Goal: Task Accomplishment & Management: Manage account settings

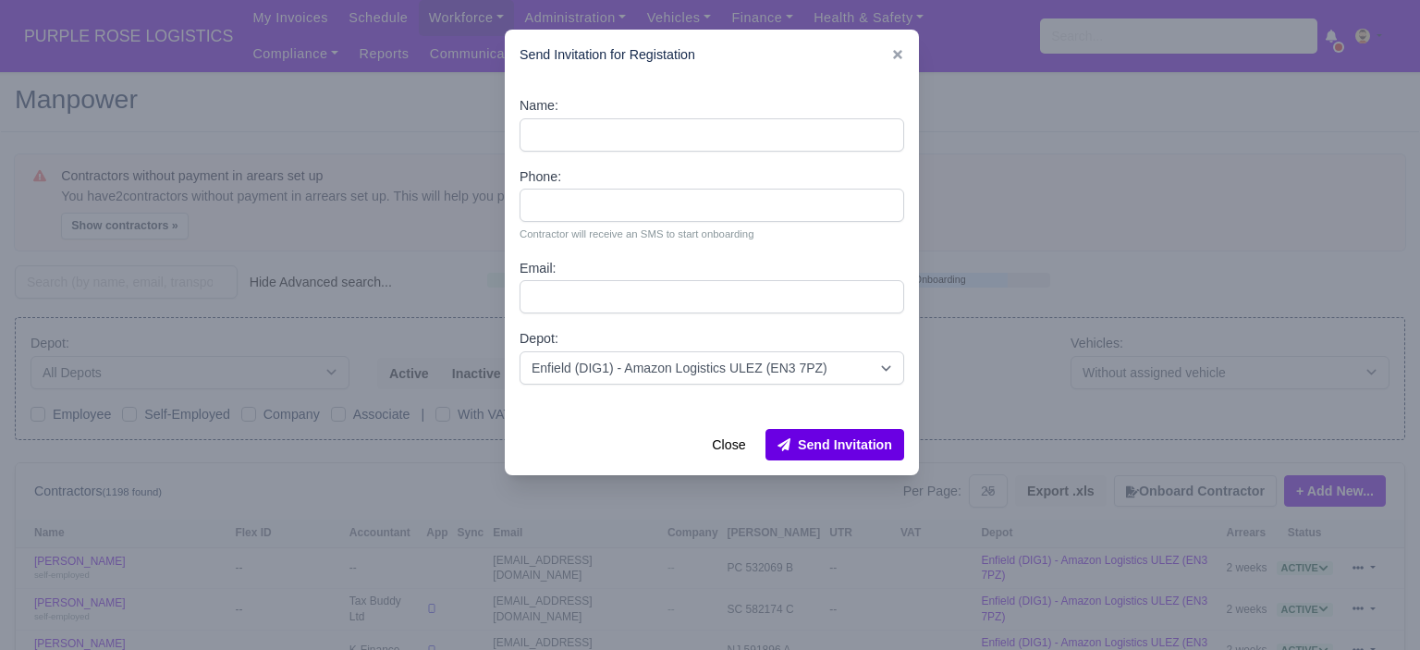
select select "25"
select select "1"
click at [902, 53] on icon at bounding box center [897, 54] width 13 height 13
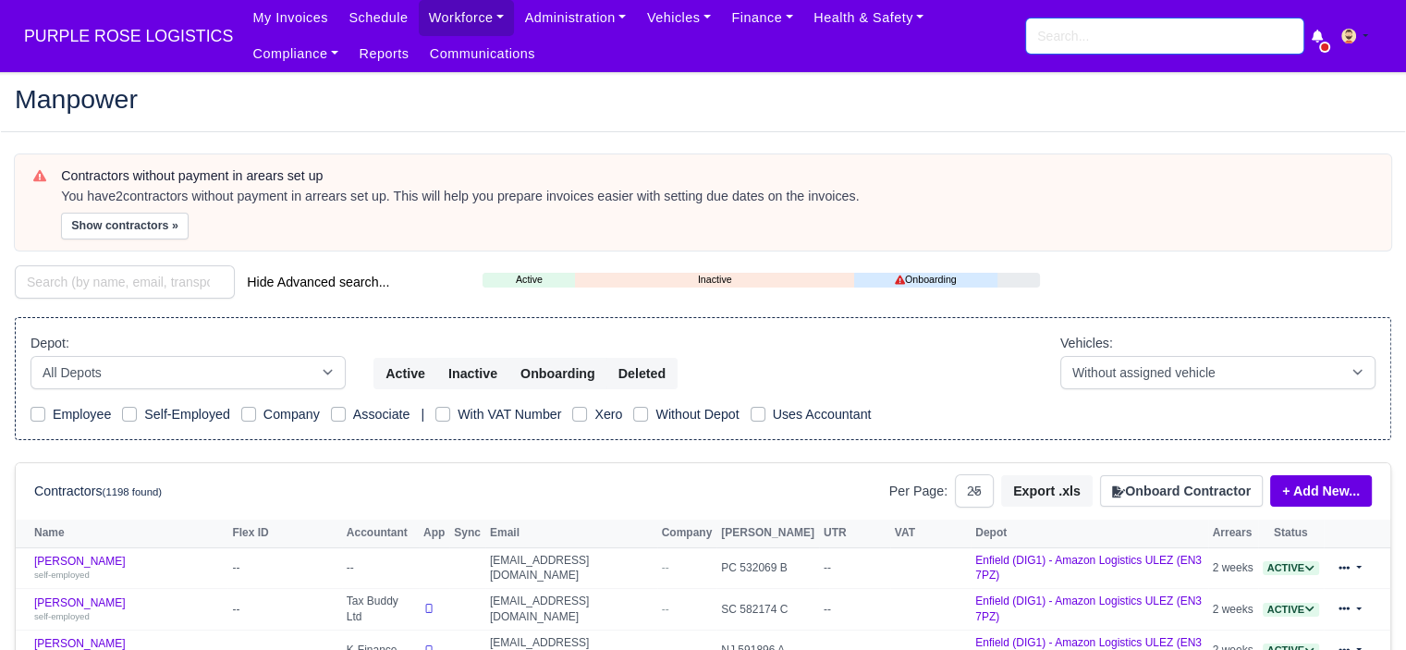
click at [1098, 41] on input "search" at bounding box center [1164, 35] width 277 height 35
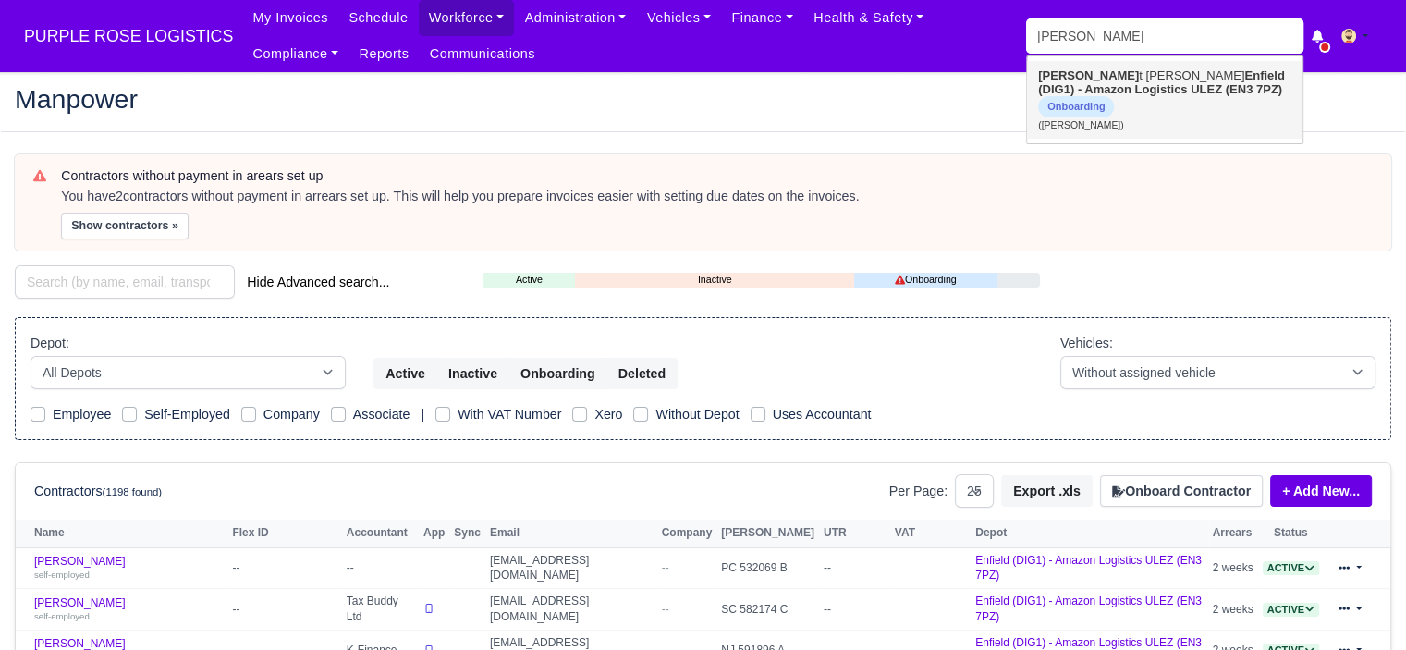
click at [1102, 70] on strong "Enfield (DIG1) - Amazon Logistics ULEZ (EN3 7PZ)" at bounding box center [1161, 82] width 247 height 28
type input "[PERSON_NAME]"
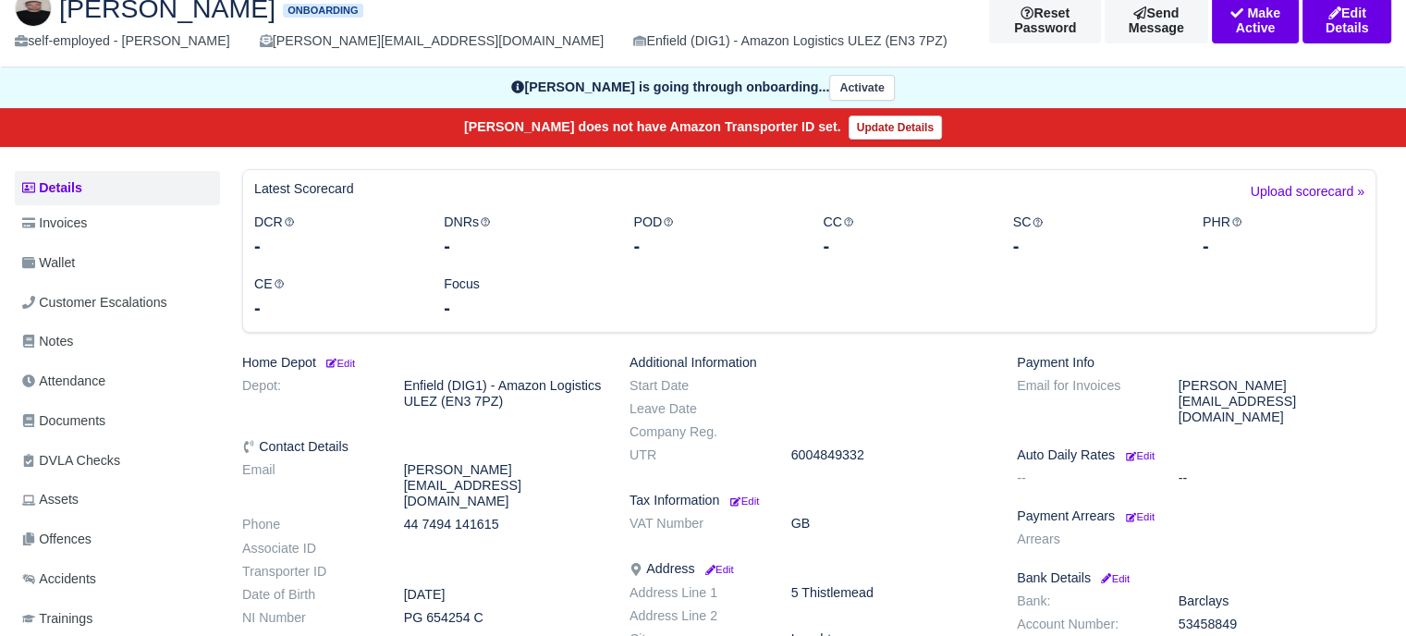
scroll to position [370, 0]
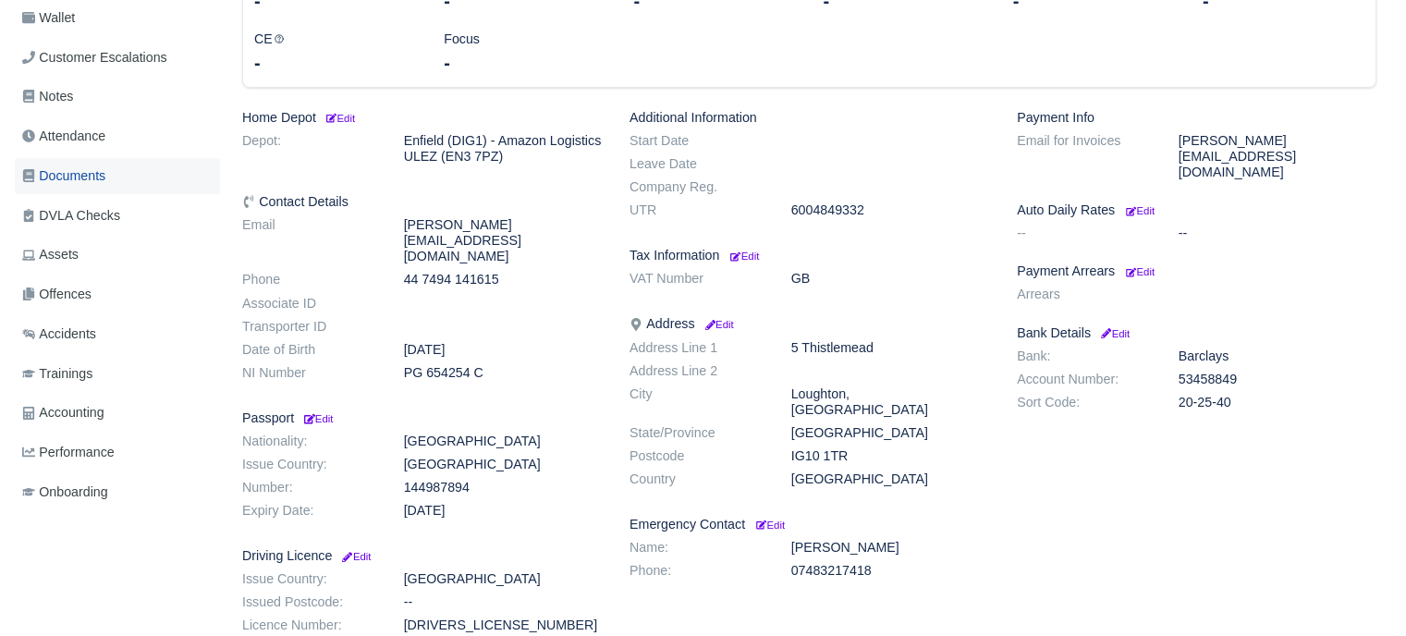
click at [88, 185] on span "Documents" at bounding box center [63, 175] width 83 height 21
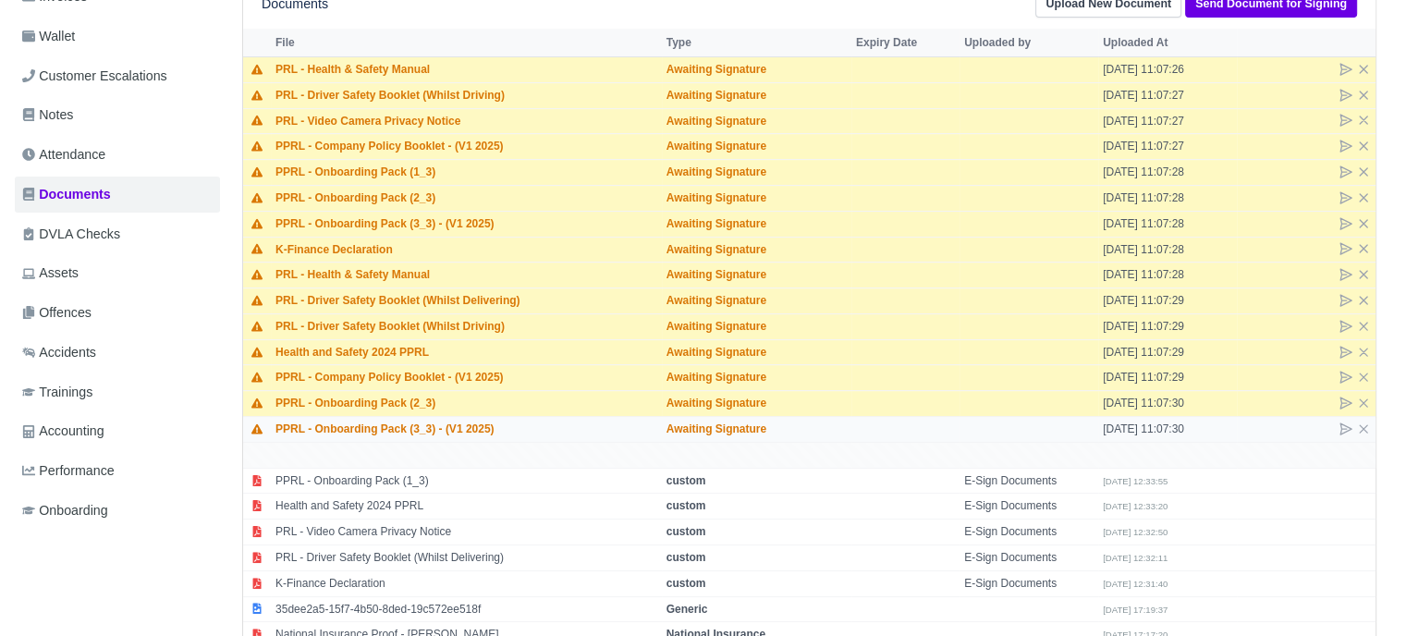
scroll to position [514, 0]
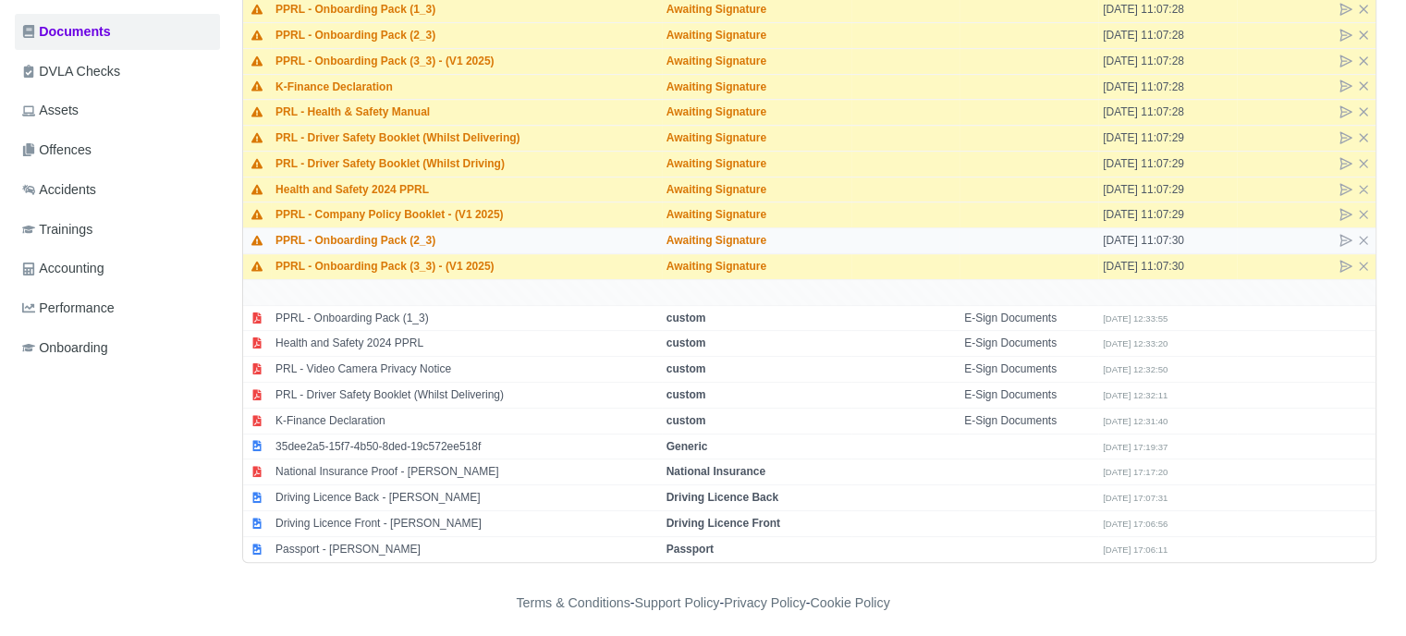
click at [1334, 234] on div at bounding box center [1306, 241] width 129 height 16
click at [1339, 233] on icon at bounding box center [1346, 240] width 15 height 15
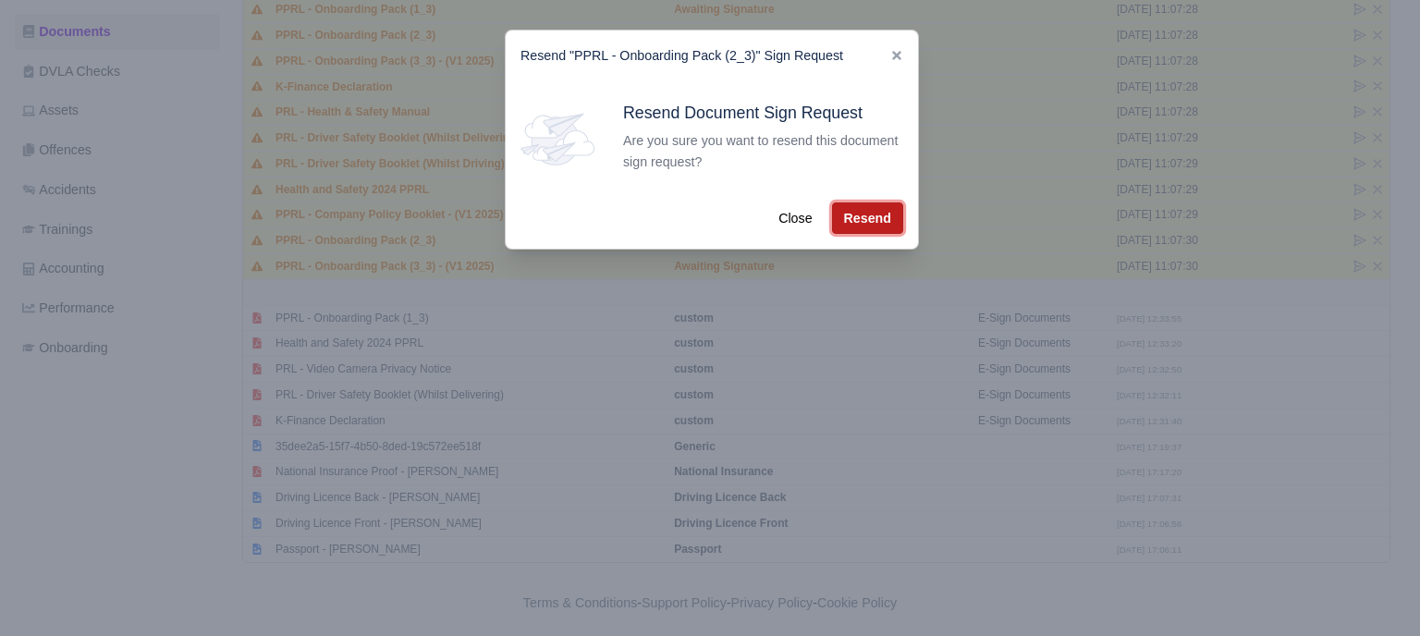
click at [868, 217] on button "Resend" at bounding box center [867, 217] width 71 height 31
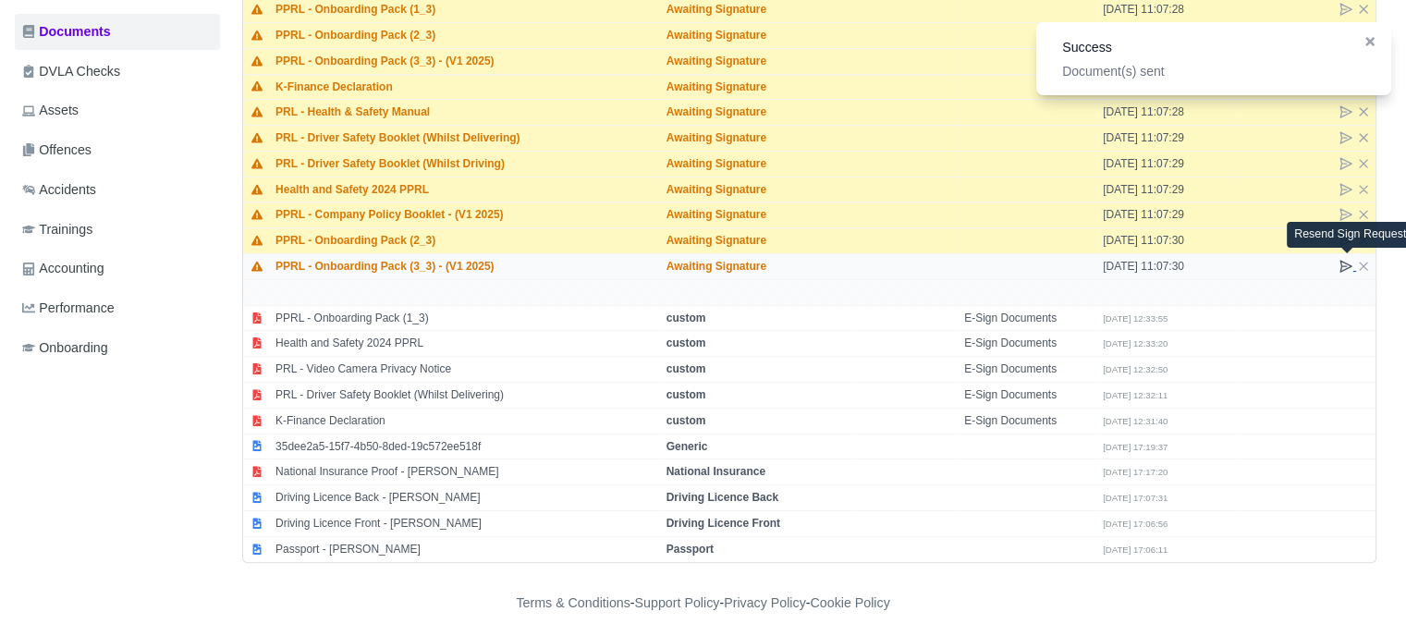
click at [1342, 262] on icon at bounding box center [1346, 266] width 11 height 11
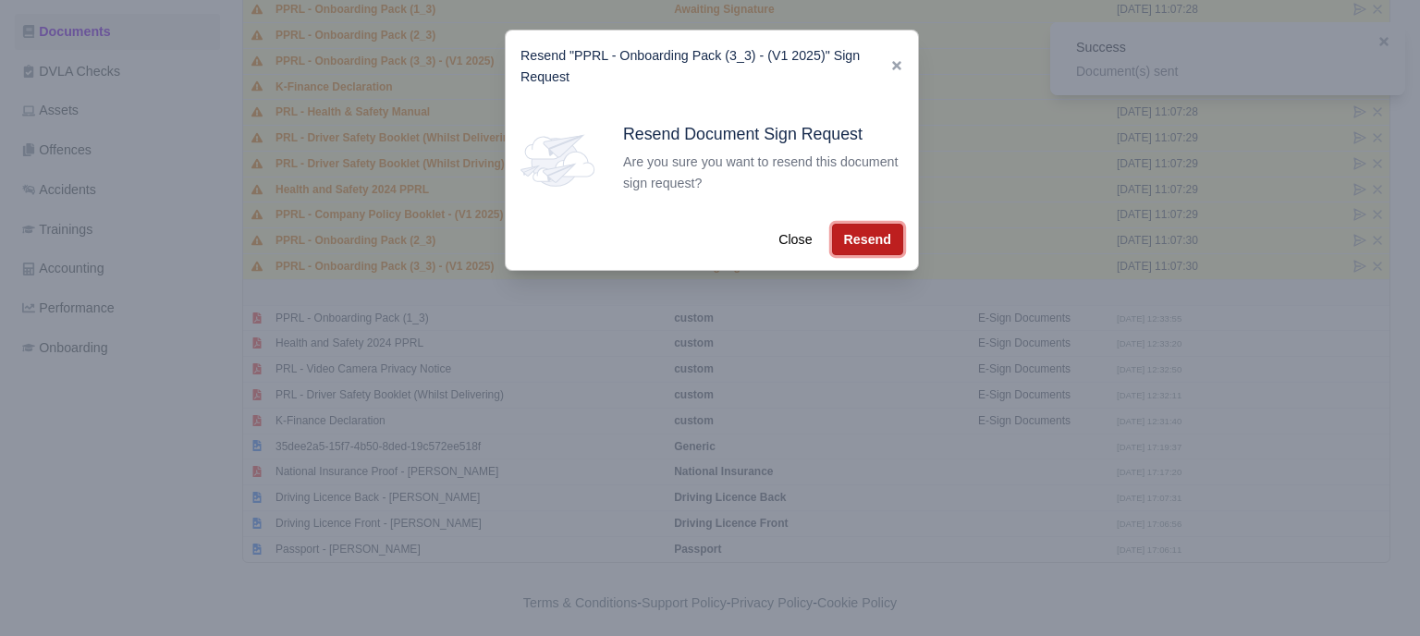
click at [879, 248] on button "Resend" at bounding box center [867, 239] width 71 height 31
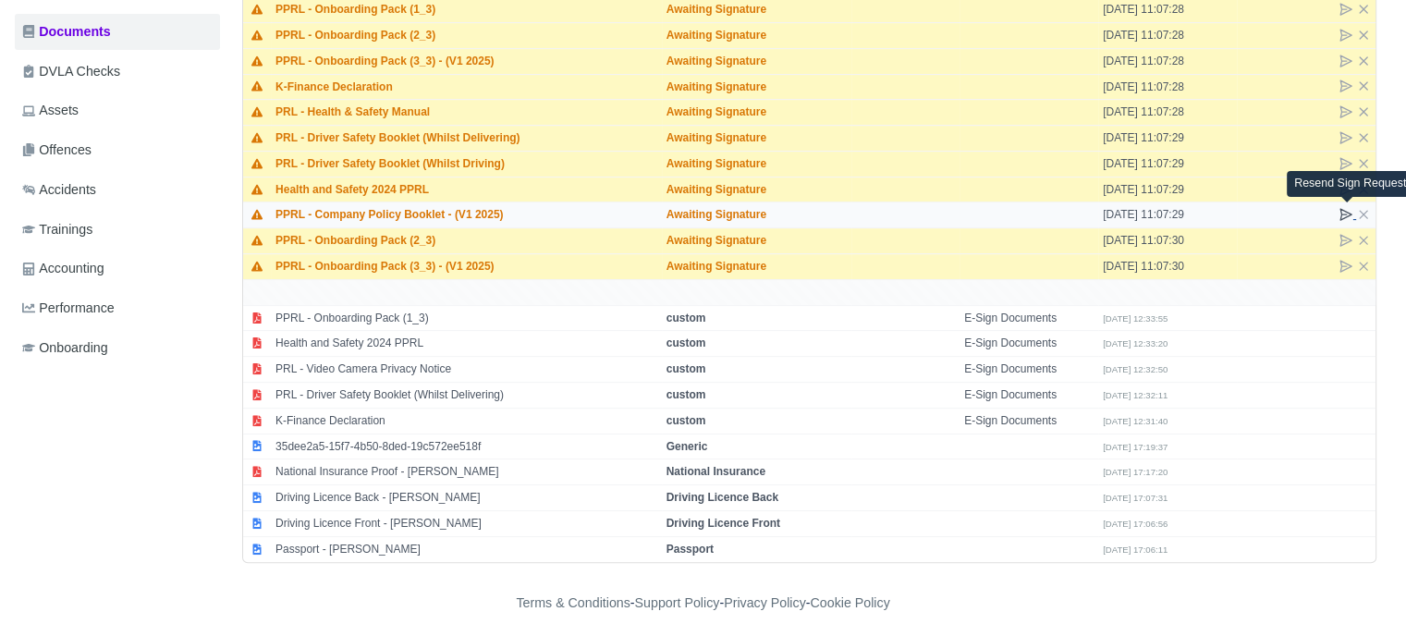
click at [1347, 210] on icon at bounding box center [1346, 214] width 15 height 15
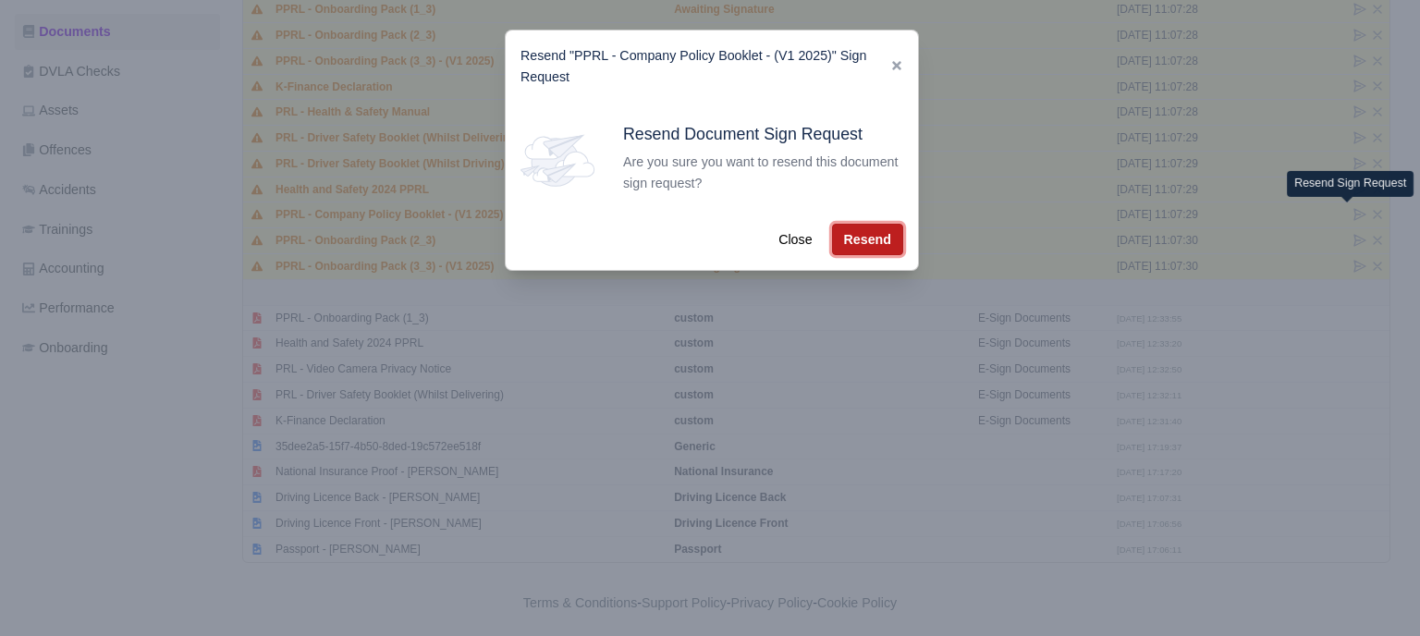
click at [873, 228] on button "Resend" at bounding box center [867, 239] width 71 height 31
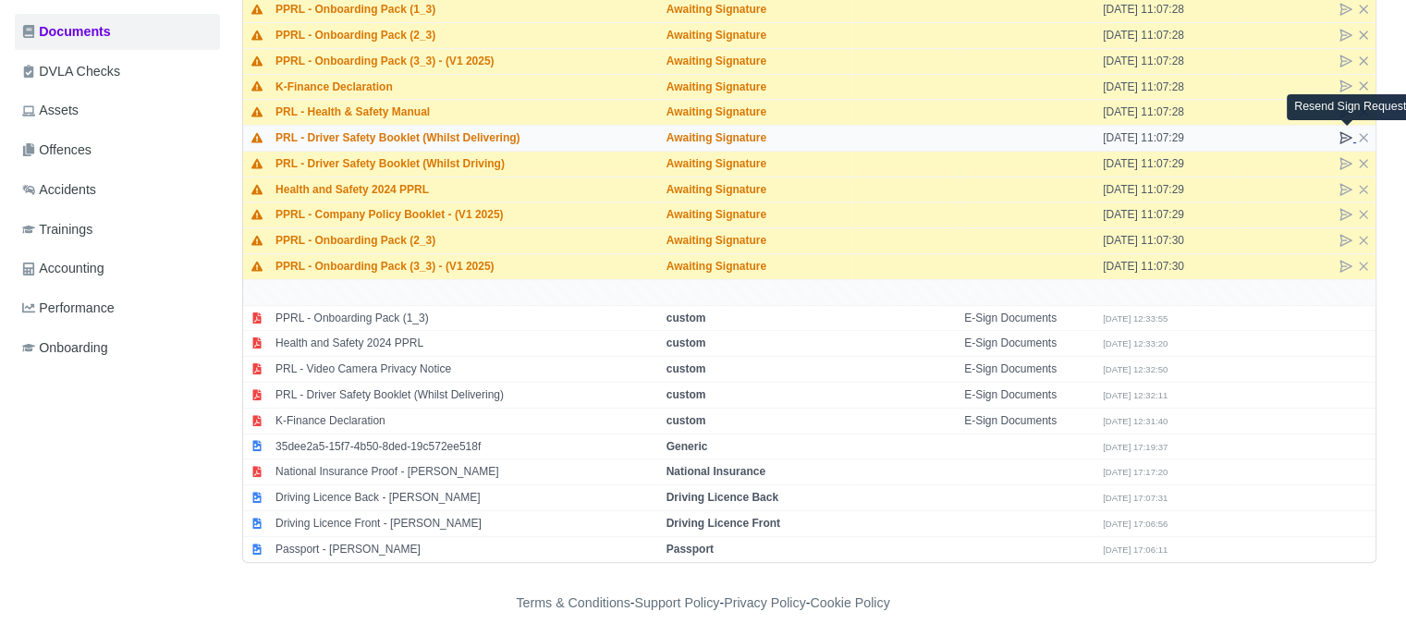
click at [1347, 135] on icon at bounding box center [1346, 137] width 15 height 15
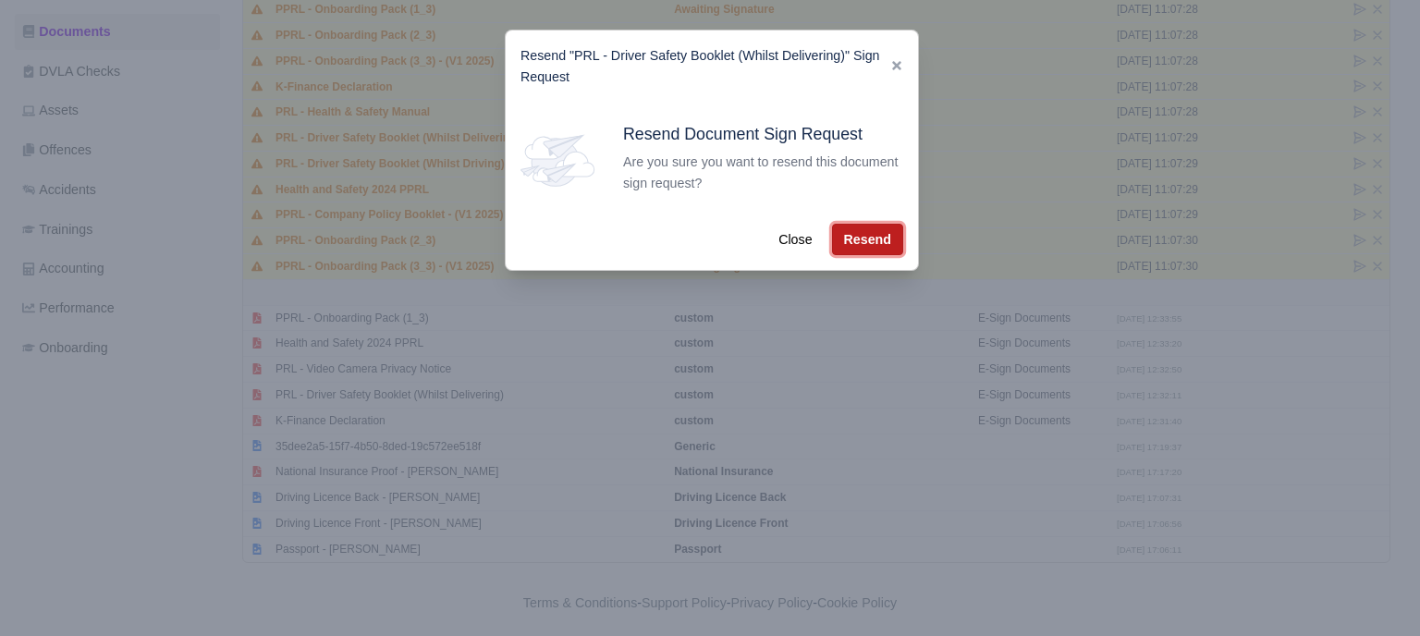
click at [894, 239] on button "Resend" at bounding box center [867, 239] width 71 height 31
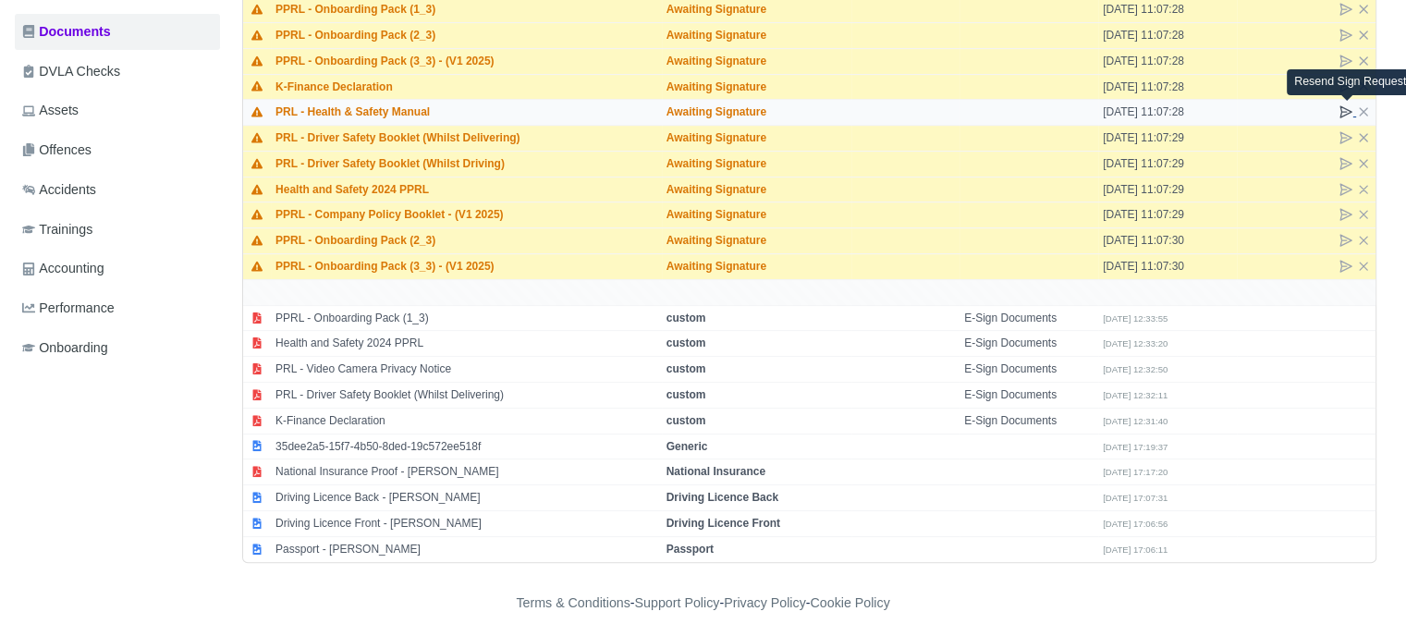
click at [1342, 109] on icon at bounding box center [1346, 111] width 11 height 11
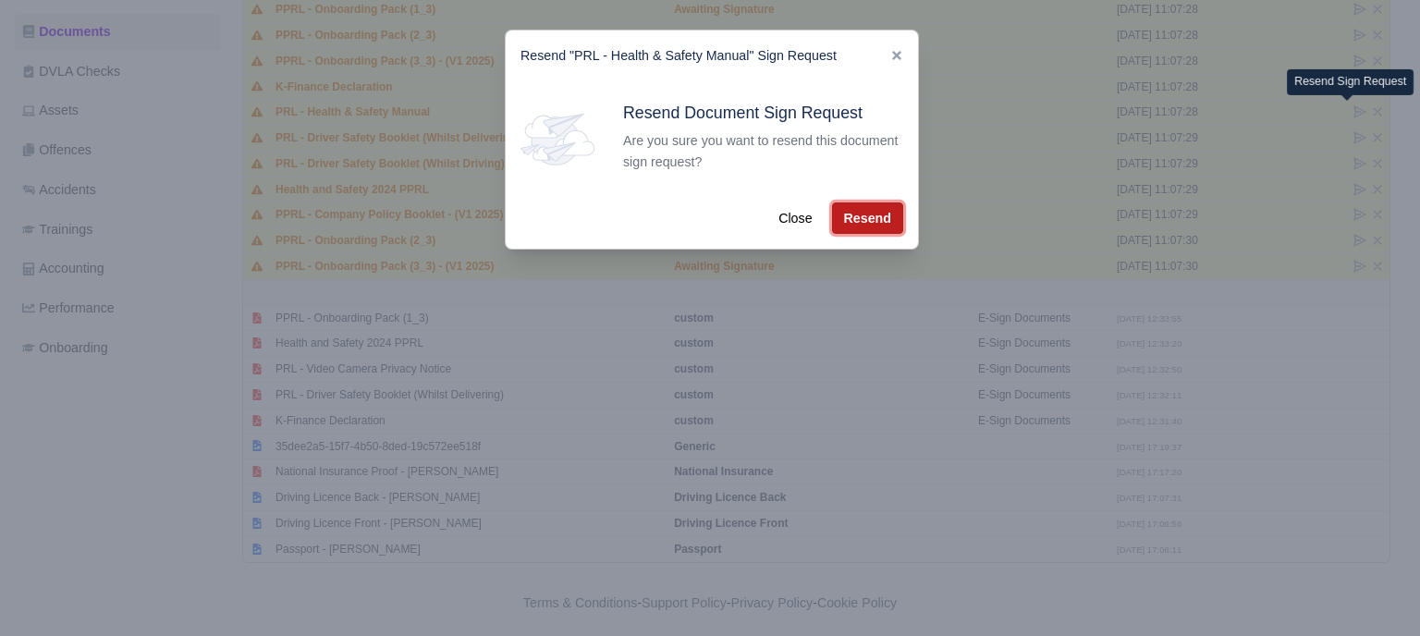
click at [888, 224] on button "Resend" at bounding box center [867, 217] width 71 height 31
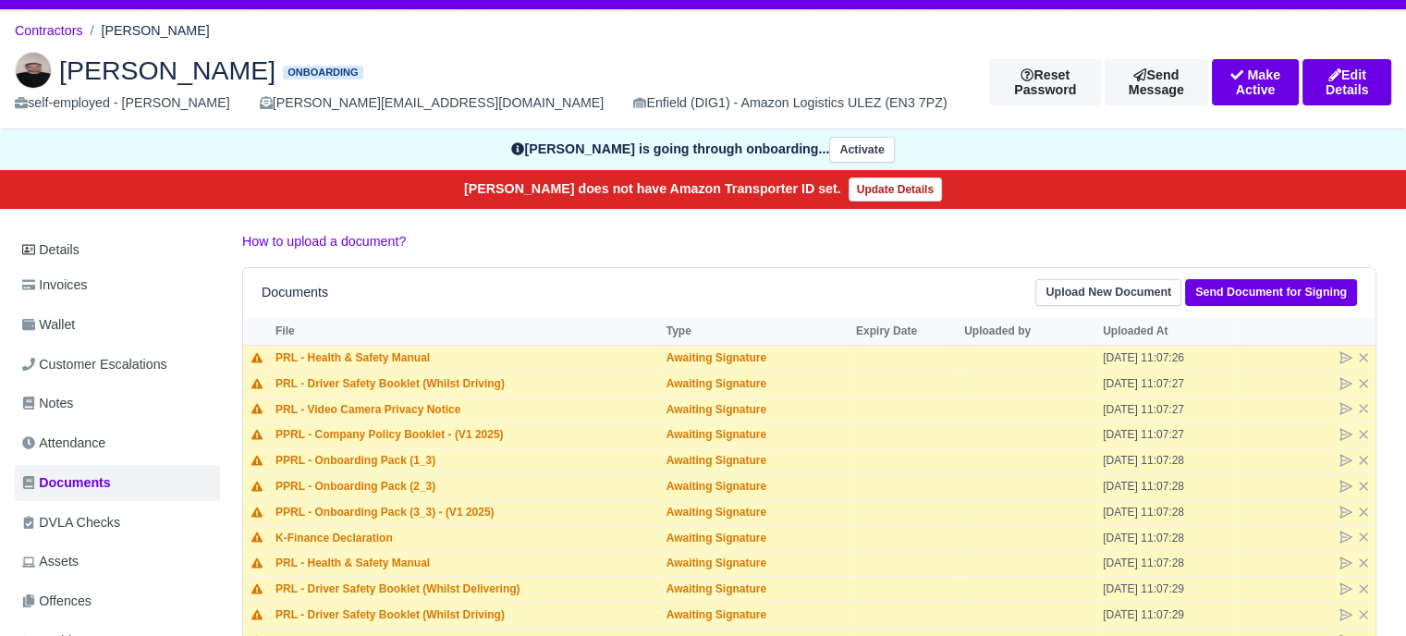
scroll to position [185, 0]
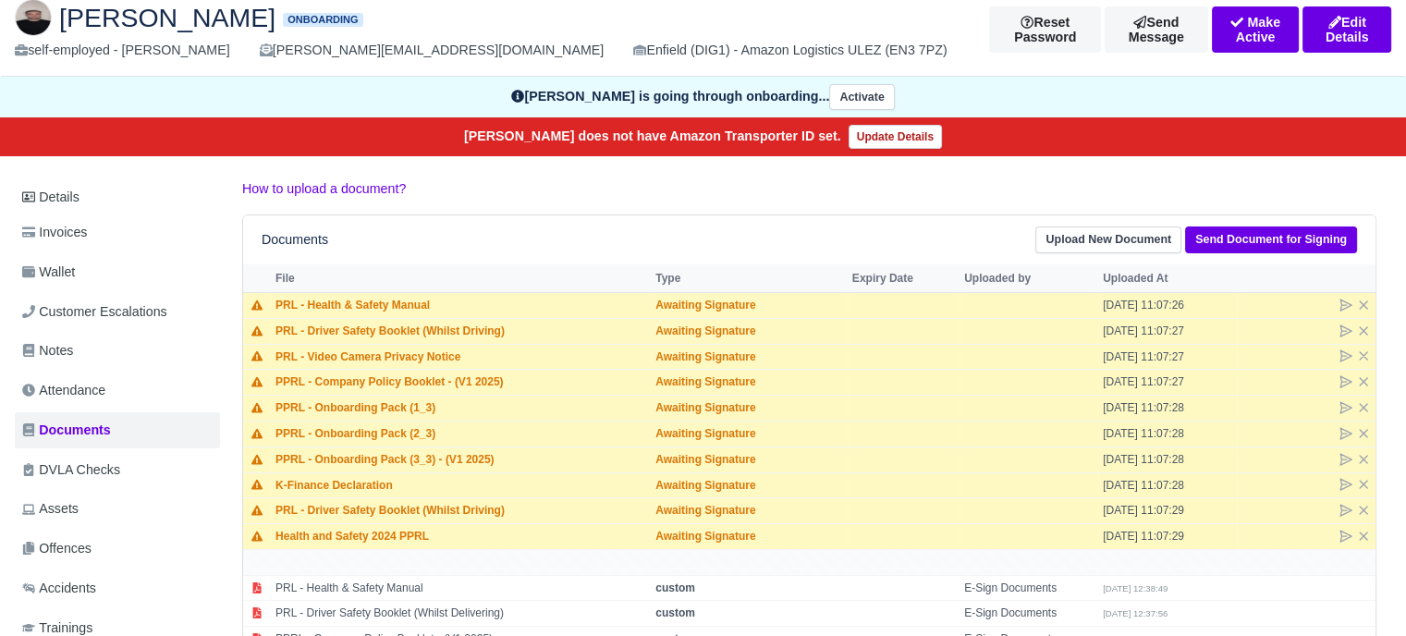
scroll to position [92, 0]
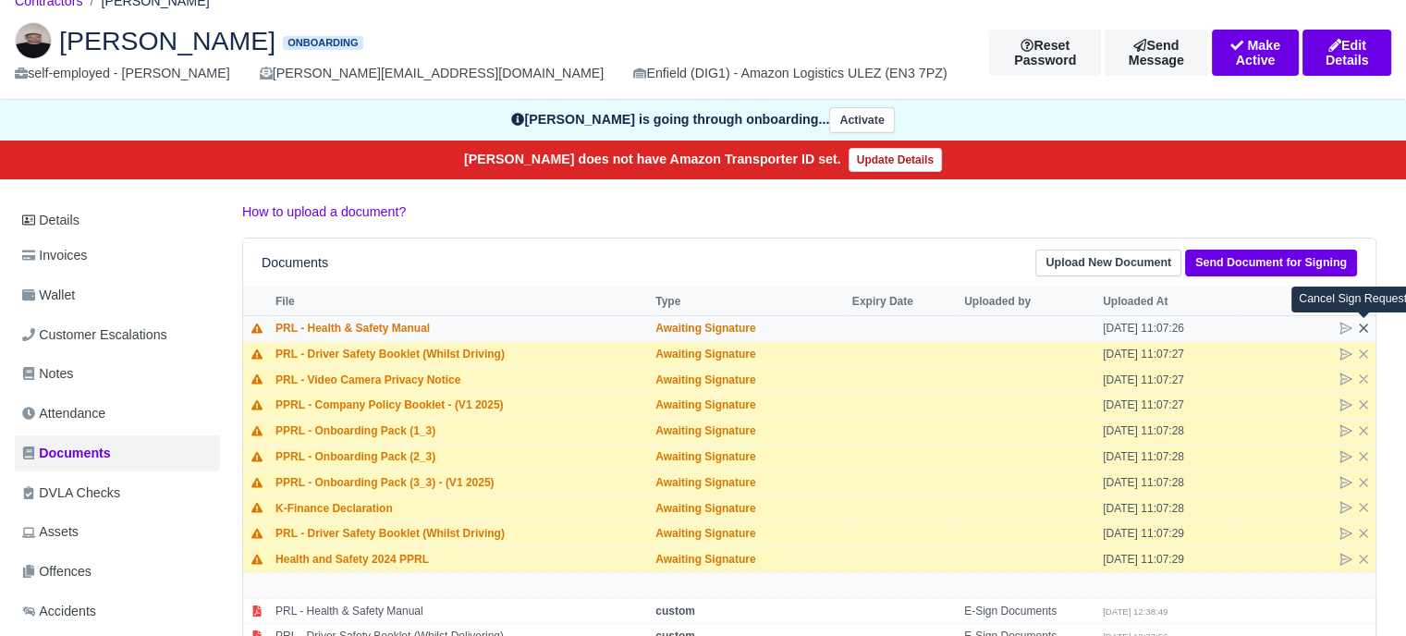
click at [1365, 325] on icon at bounding box center [1363, 328] width 7 height 7
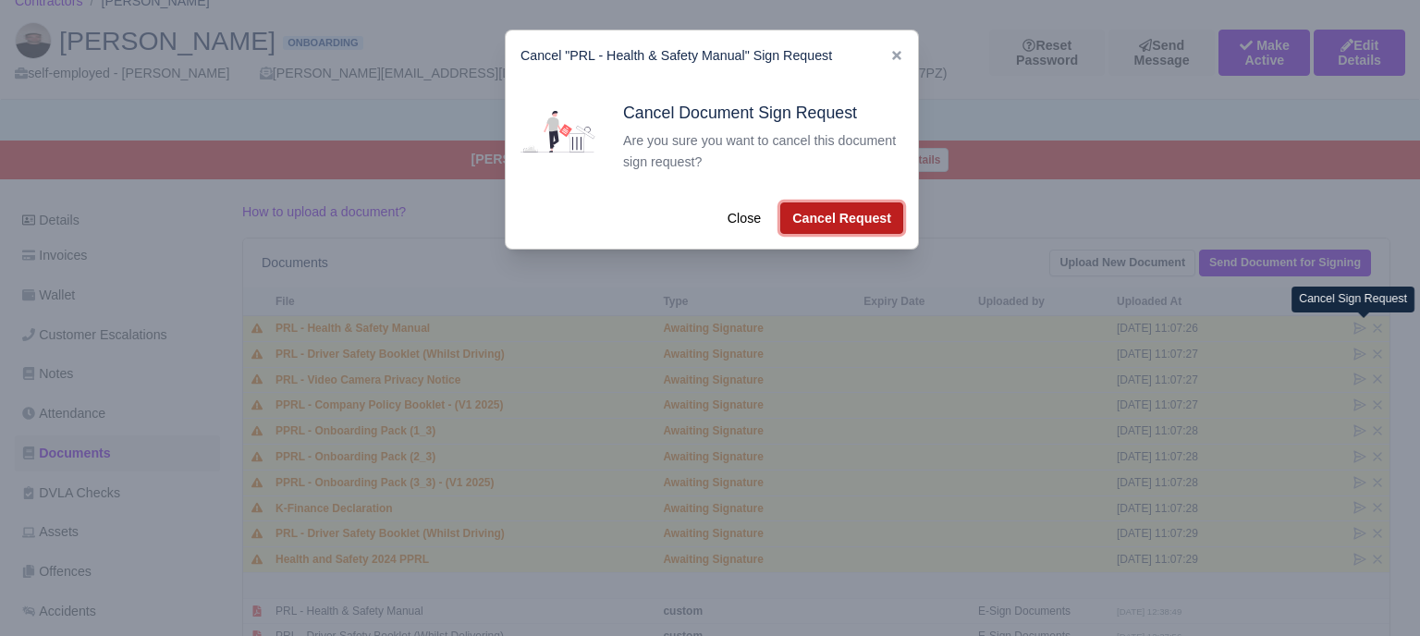
click at [875, 224] on button "Cancel Request" at bounding box center [841, 217] width 123 height 31
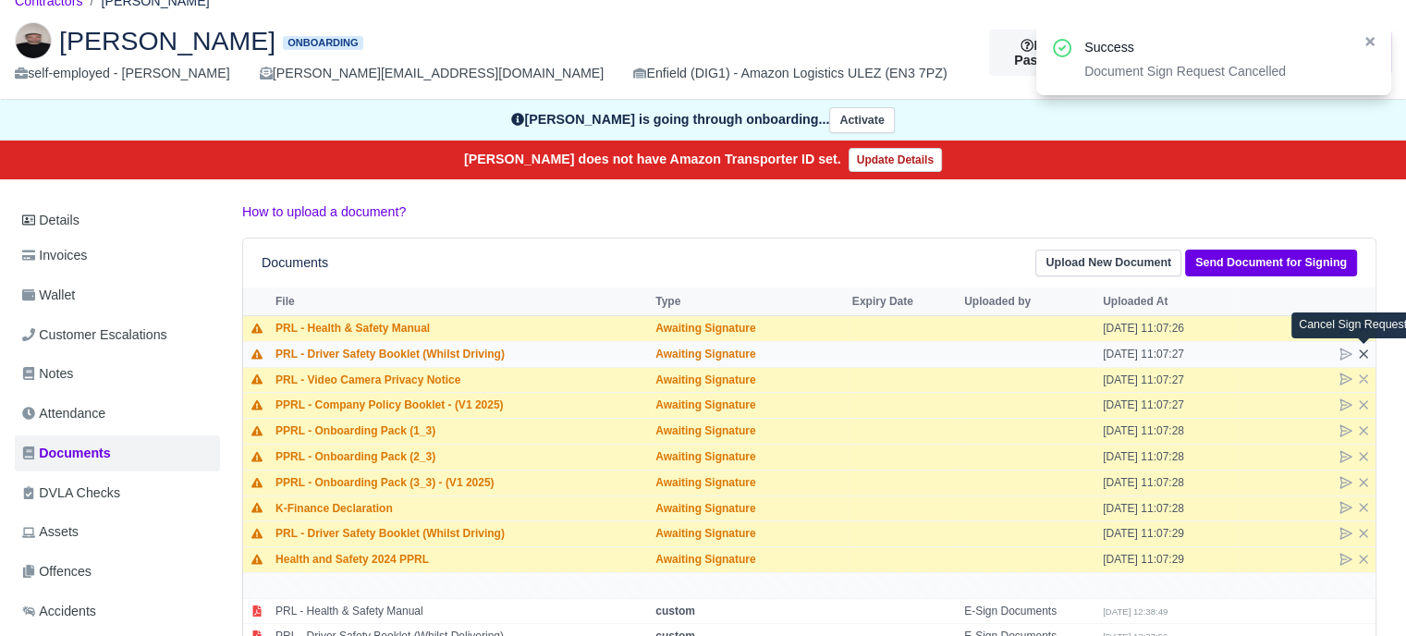
click at [1361, 354] on icon at bounding box center [1363, 353] width 7 height 7
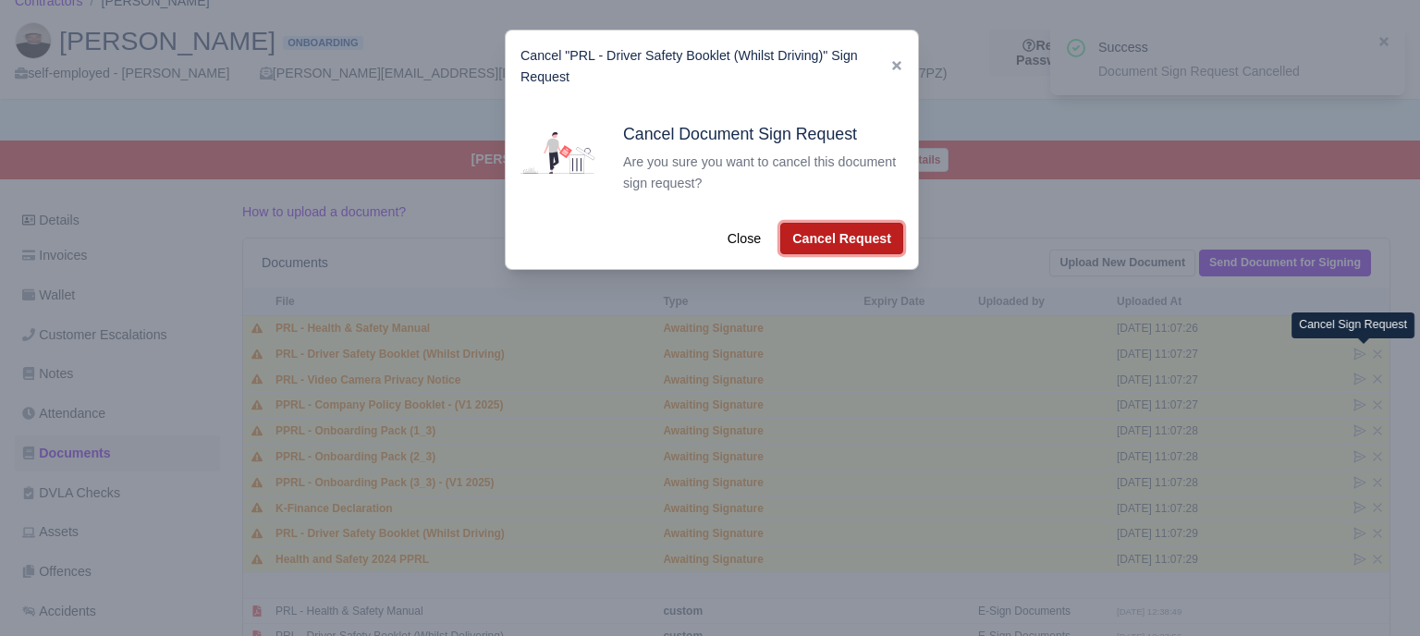
click at [840, 243] on button "Cancel Request" at bounding box center [841, 238] width 123 height 31
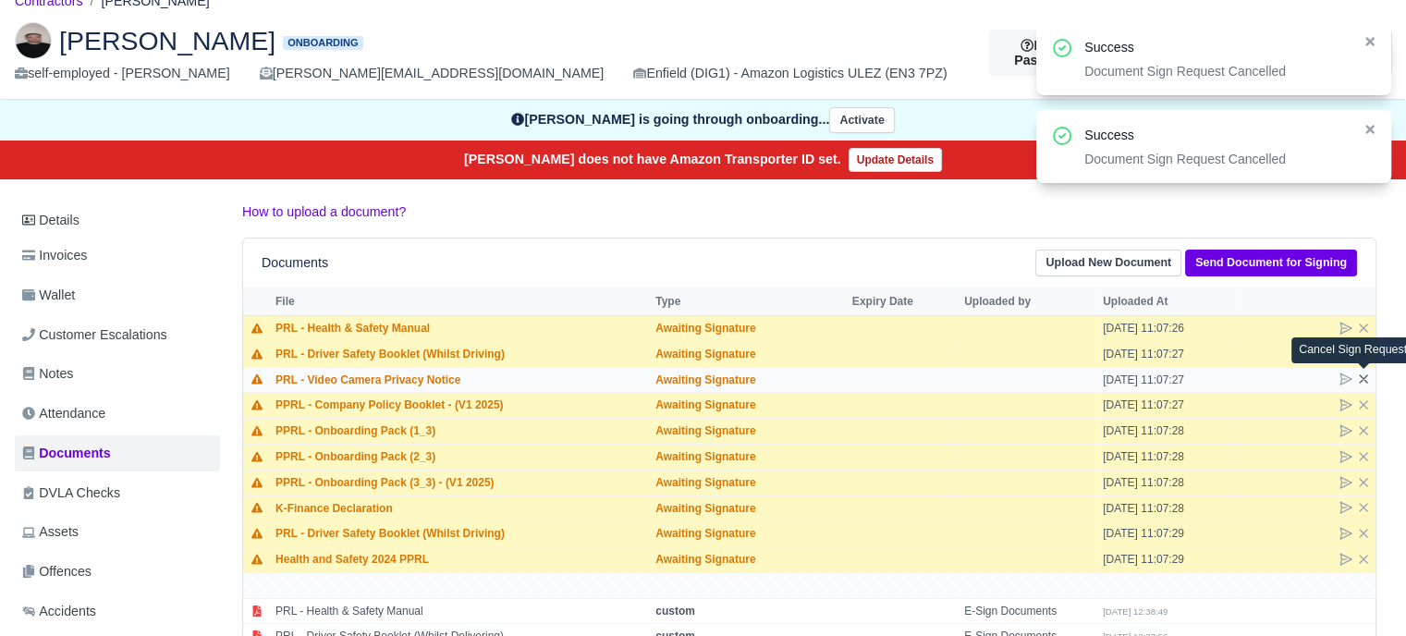
click at [1367, 376] on icon at bounding box center [1363, 379] width 15 height 15
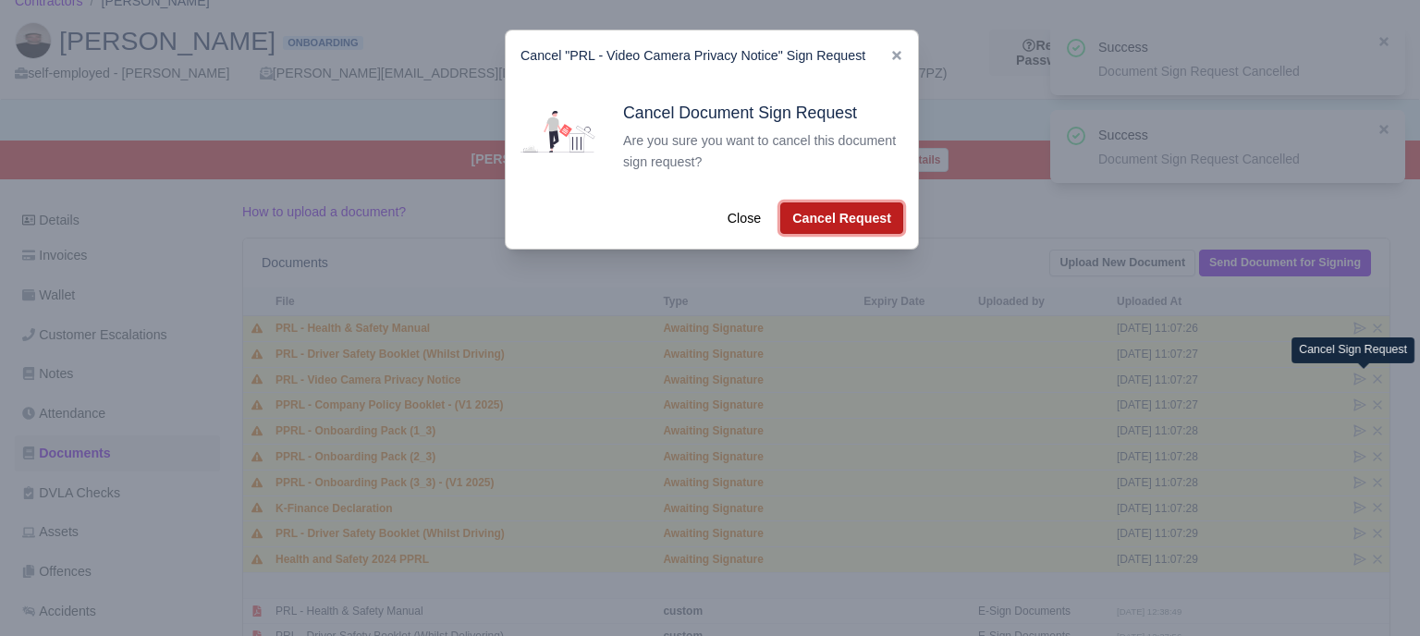
click at [834, 226] on button "Cancel Request" at bounding box center [841, 217] width 123 height 31
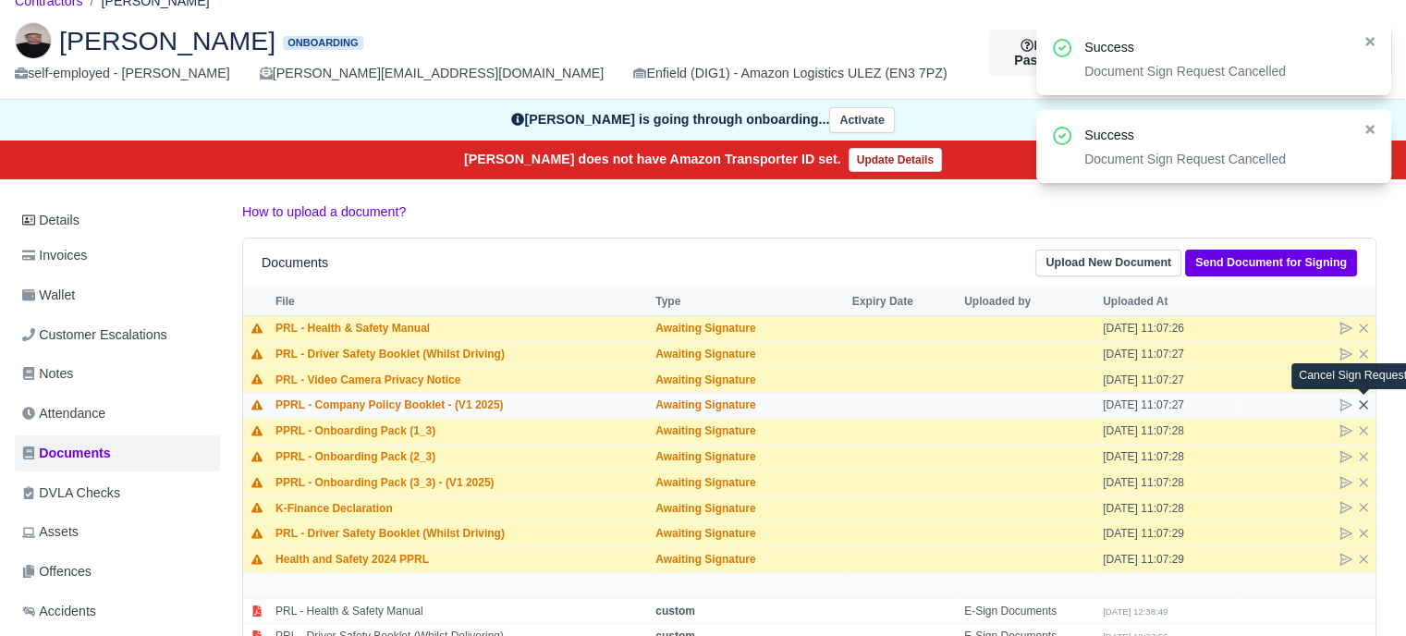
click at [1365, 404] on icon at bounding box center [1363, 404] width 7 height 7
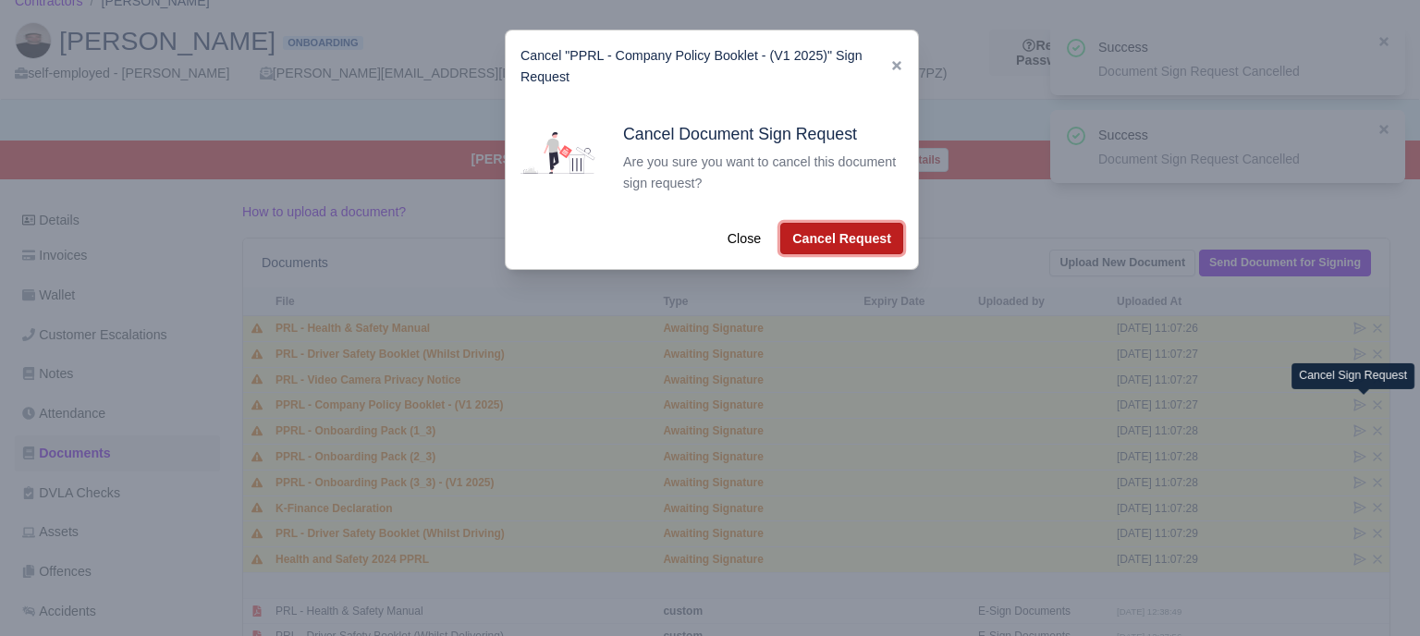
drag, startPoint x: 830, startPoint y: 236, endPoint x: 928, endPoint y: 266, distance: 102.6
click at [832, 237] on button "Cancel Request" at bounding box center [841, 238] width 123 height 31
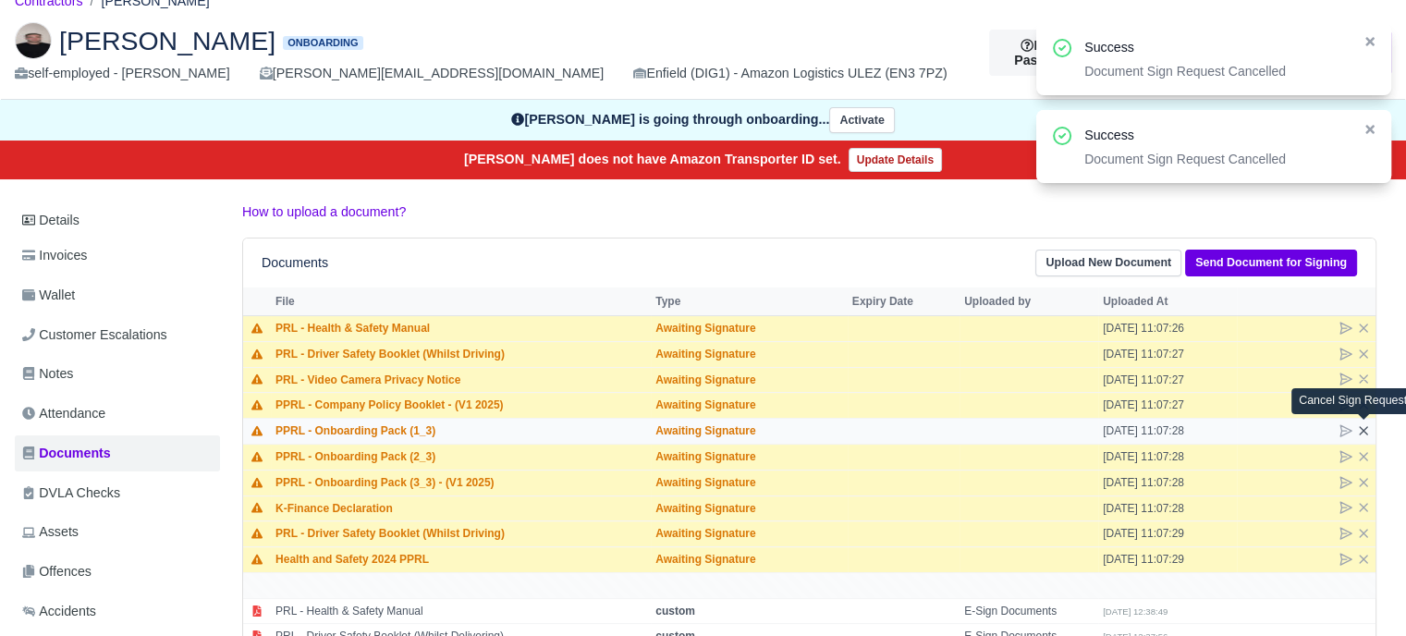
click at [1363, 430] on icon at bounding box center [1363, 430] width 7 height 7
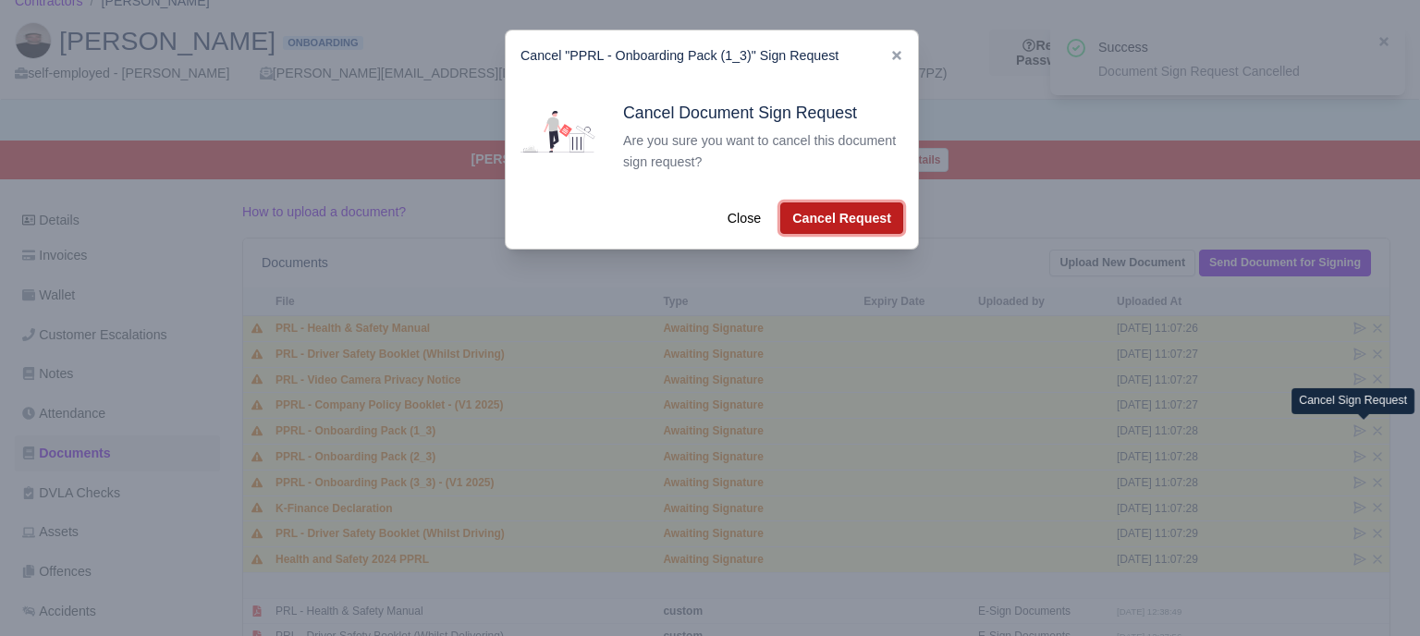
click at [803, 225] on button "Cancel Request" at bounding box center [841, 217] width 123 height 31
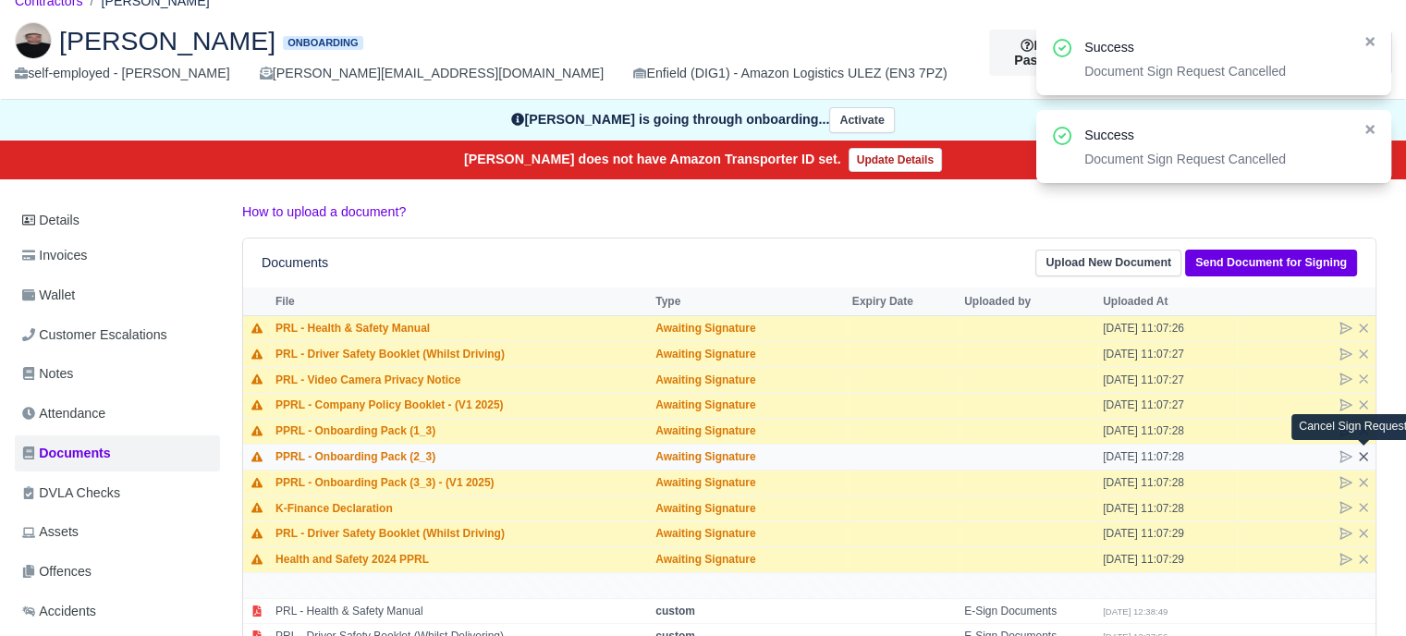
click at [1368, 454] on icon at bounding box center [1363, 456] width 15 height 15
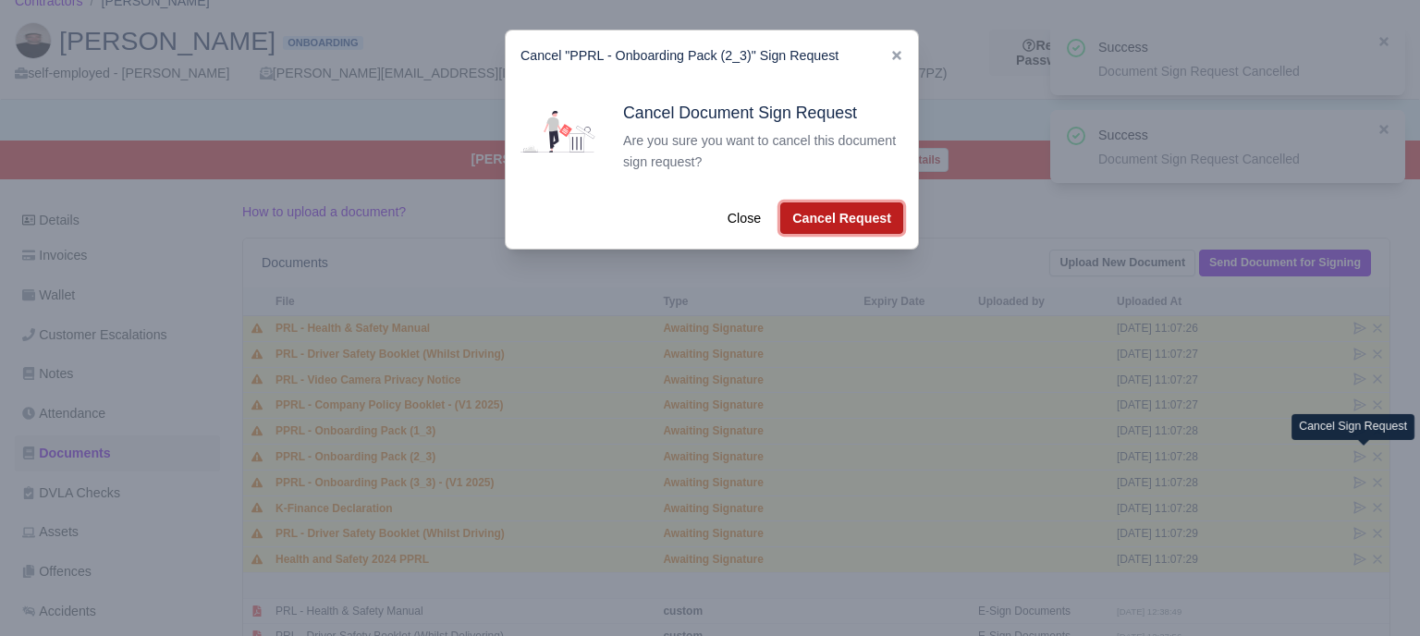
drag, startPoint x: 805, startPoint y: 226, endPoint x: 933, endPoint y: 249, distance: 129.7
click at [807, 226] on button "Cancel Request" at bounding box center [841, 217] width 123 height 31
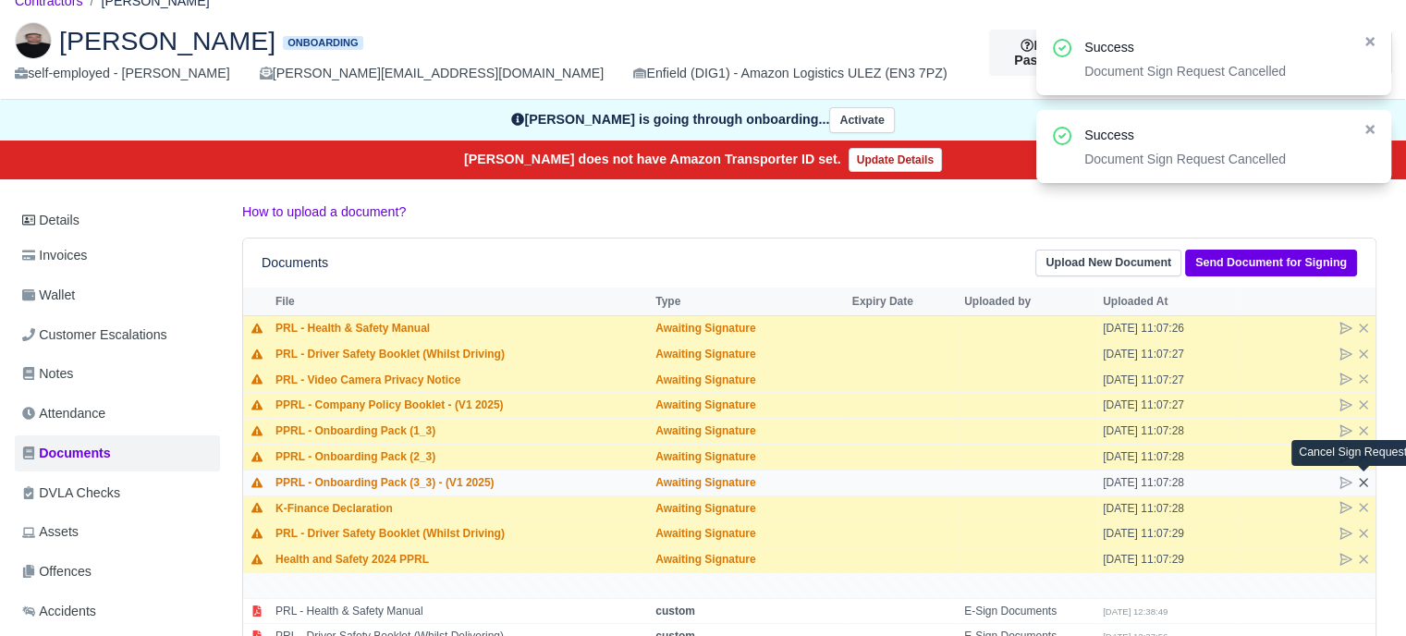
click at [1368, 484] on icon at bounding box center [1363, 482] width 15 height 15
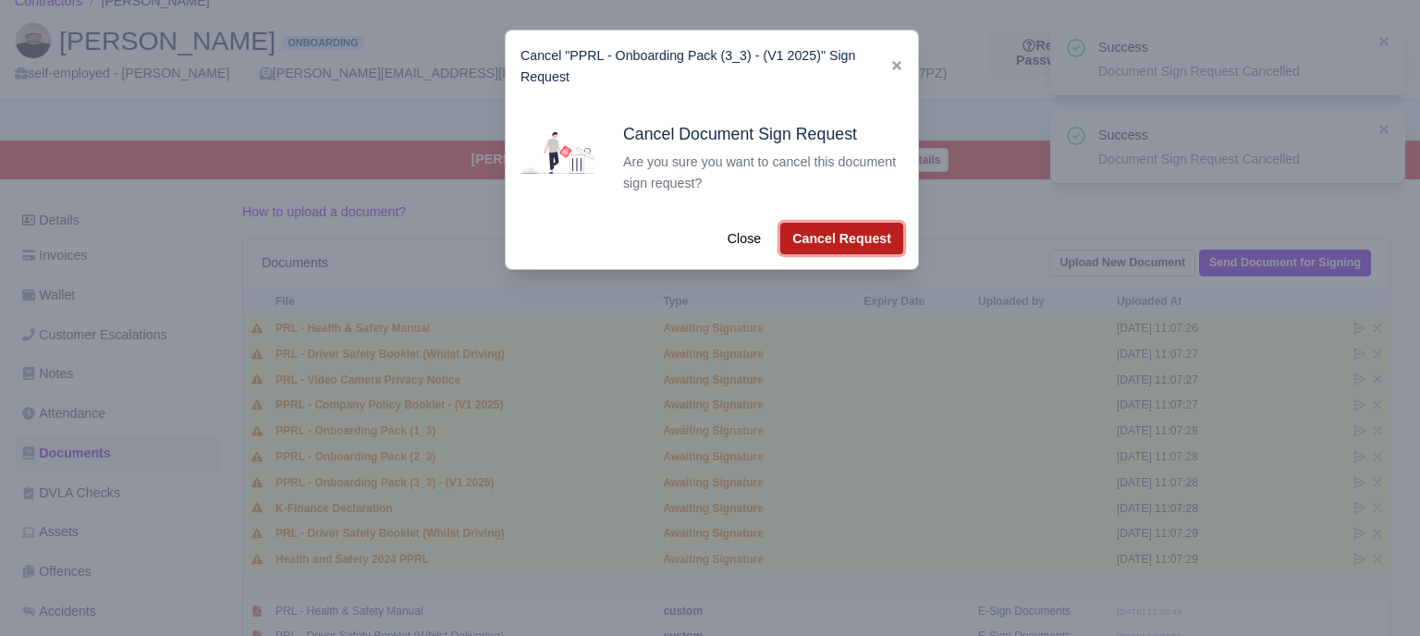
click at [845, 239] on button "Cancel Request" at bounding box center [841, 238] width 123 height 31
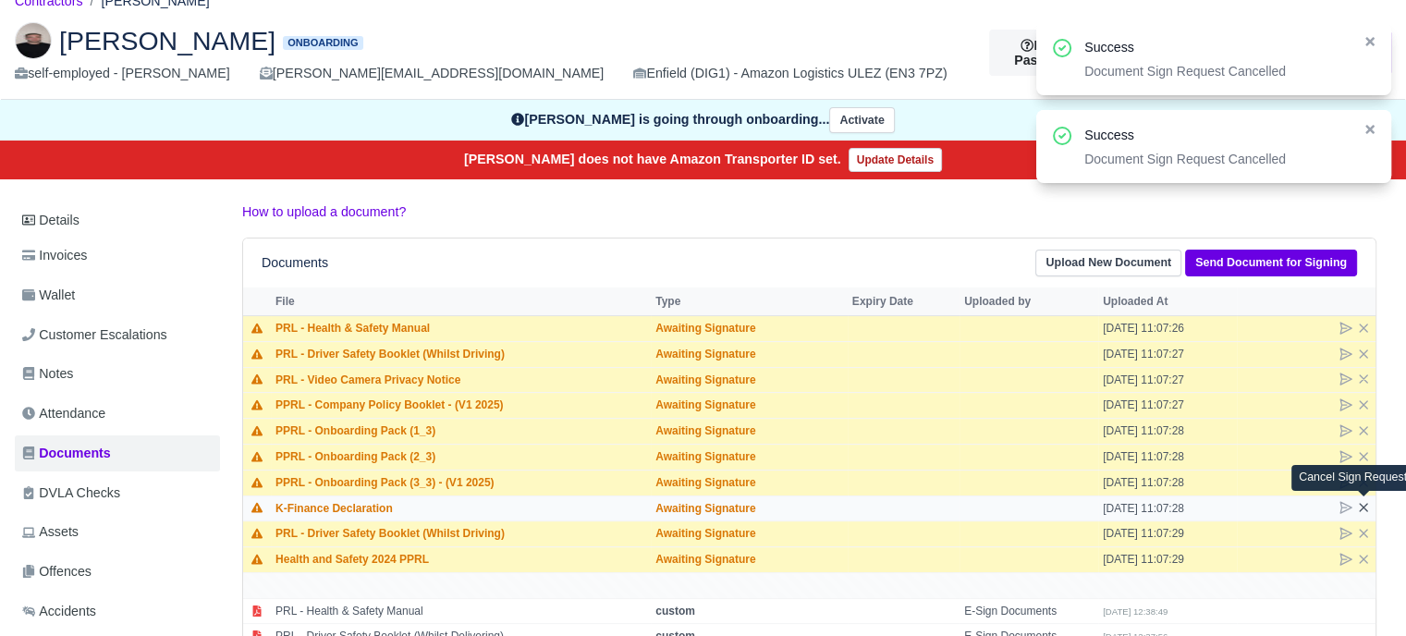
click at [1367, 503] on icon at bounding box center [1363, 507] width 15 height 15
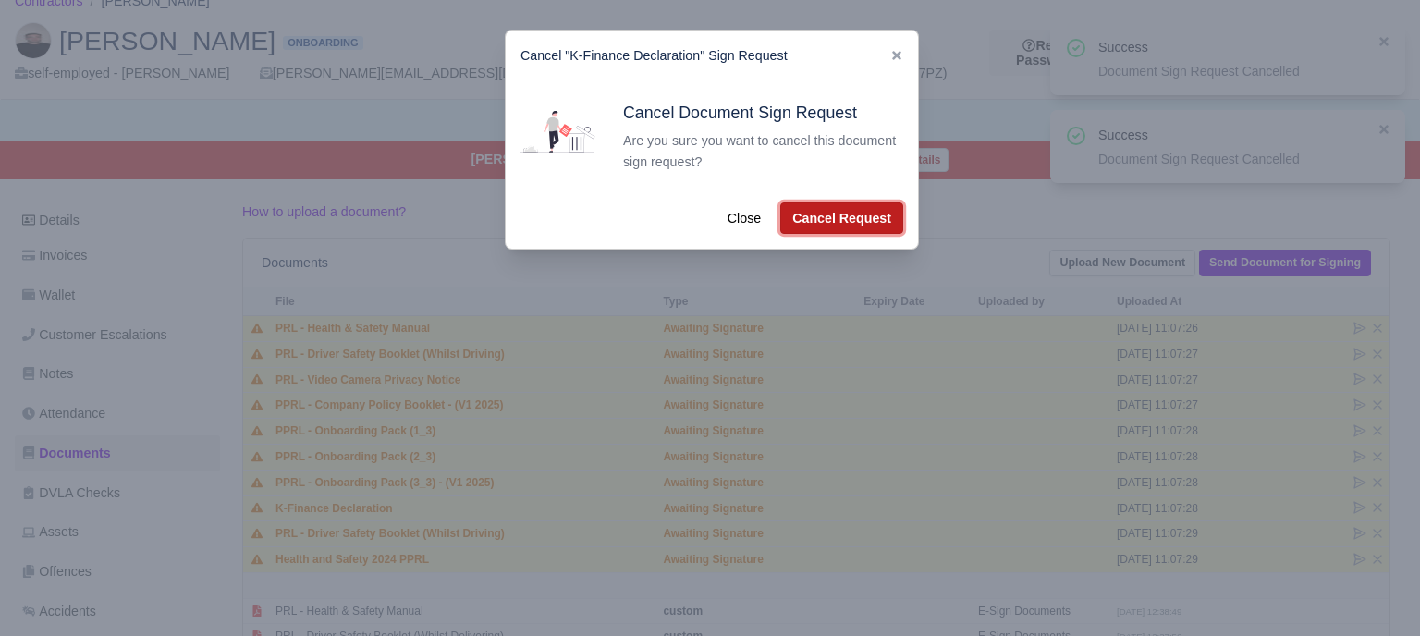
click at [812, 228] on button "Cancel Request" at bounding box center [841, 217] width 123 height 31
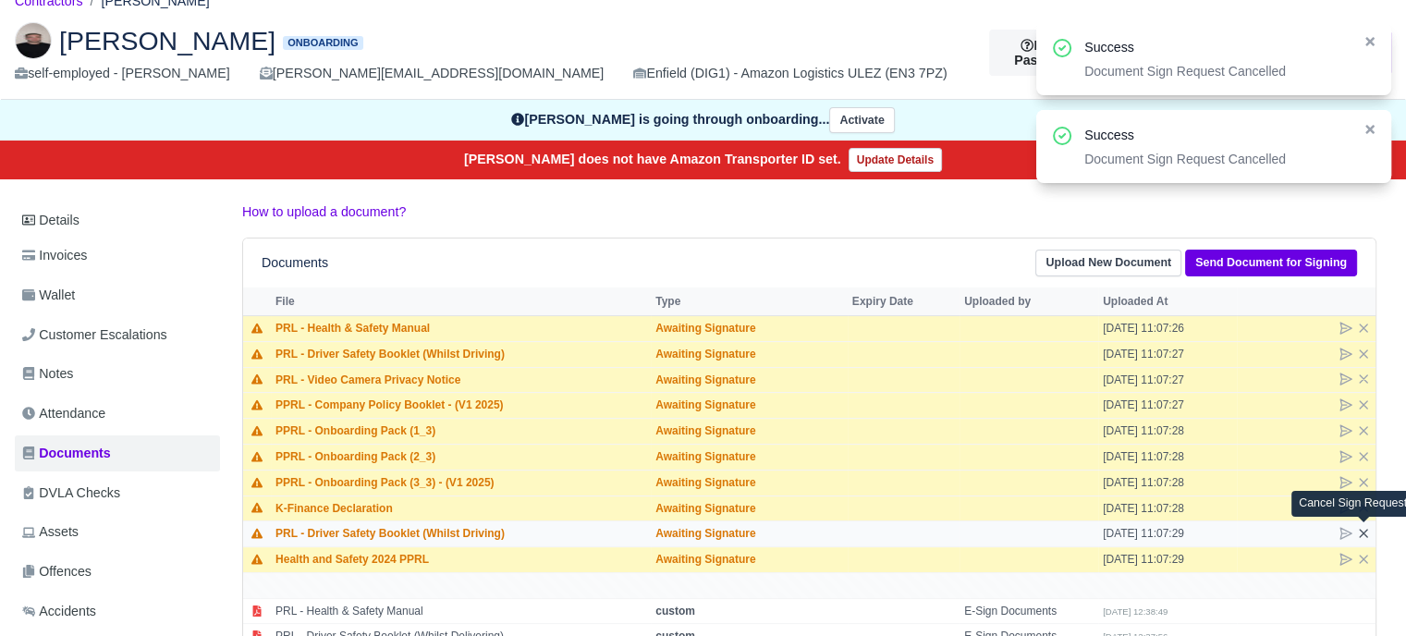
click at [1367, 533] on icon at bounding box center [1363, 533] width 15 height 15
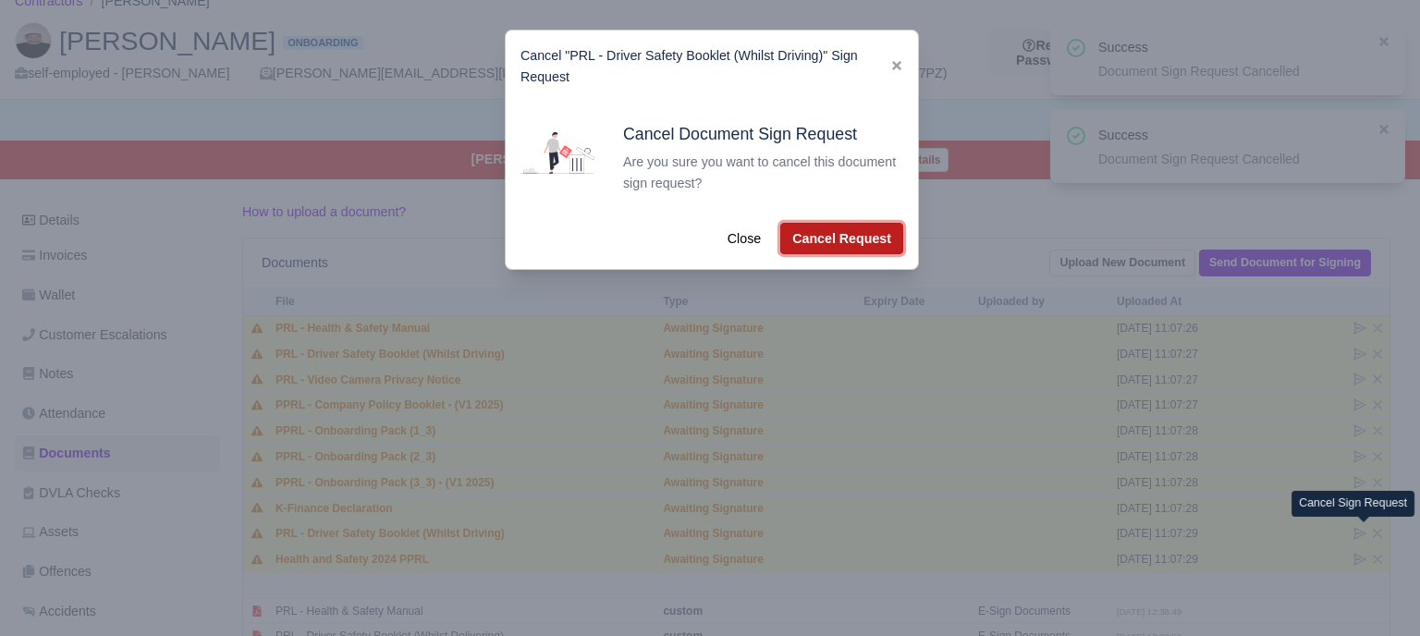
drag, startPoint x: 825, startPoint y: 245, endPoint x: 976, endPoint y: 297, distance: 160.2
click at [826, 244] on button "Cancel Request" at bounding box center [841, 238] width 123 height 31
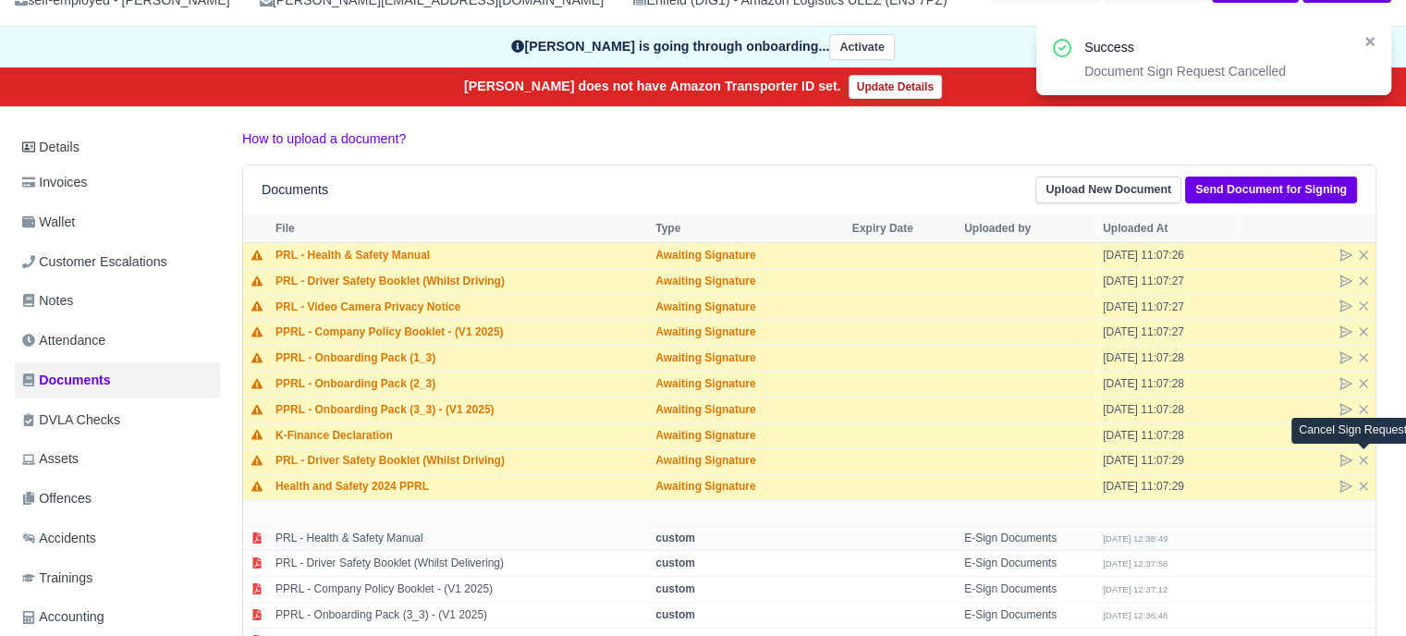
scroll to position [185, 0]
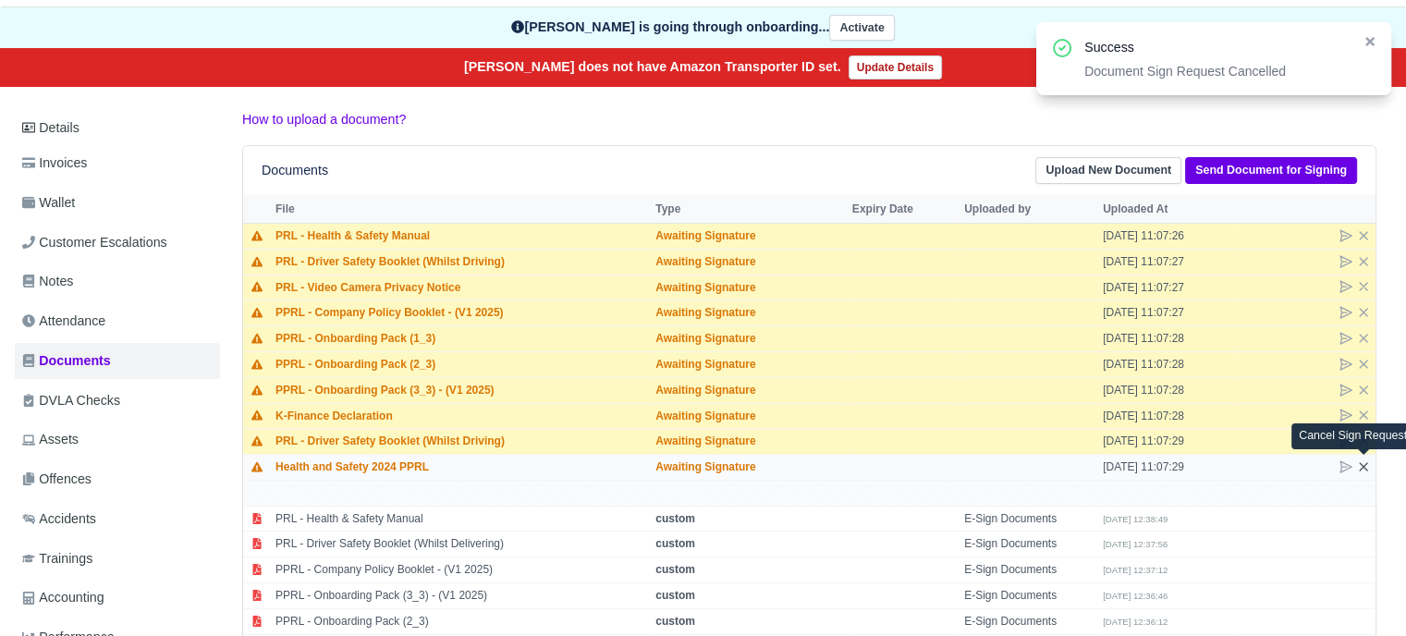
click at [1364, 468] on icon at bounding box center [1363, 467] width 15 height 15
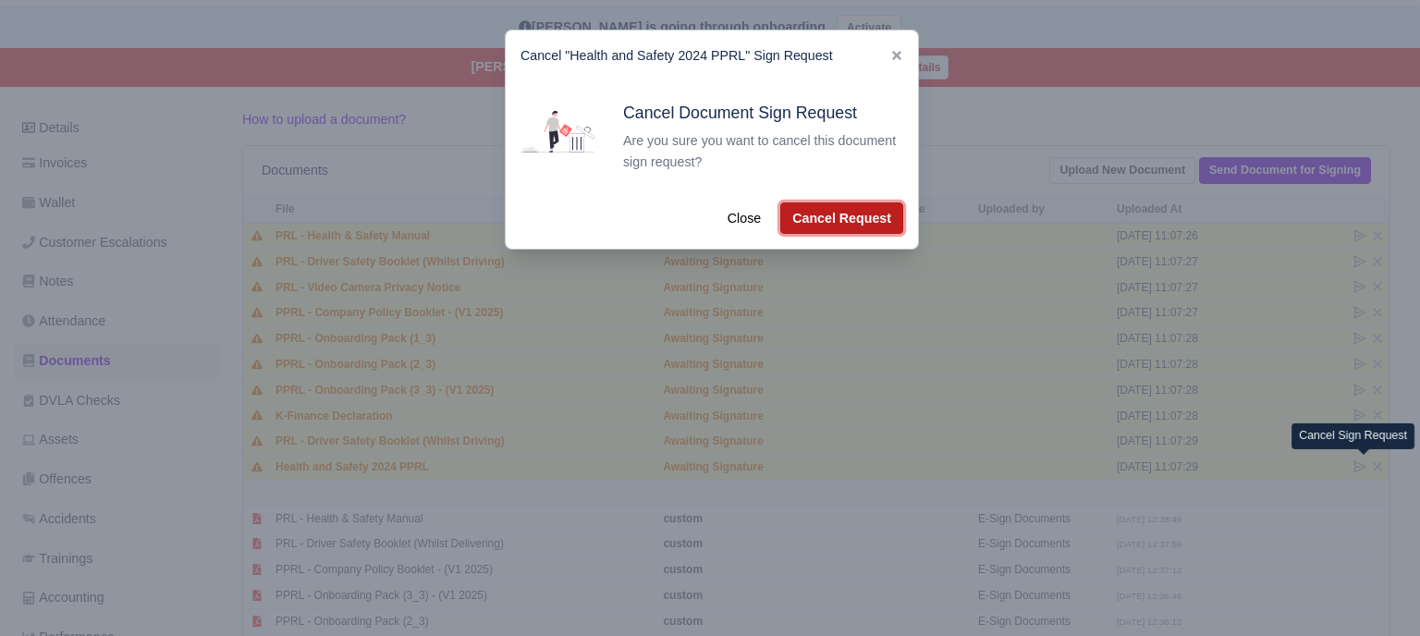
click at [803, 220] on button "Cancel Request" at bounding box center [841, 217] width 123 height 31
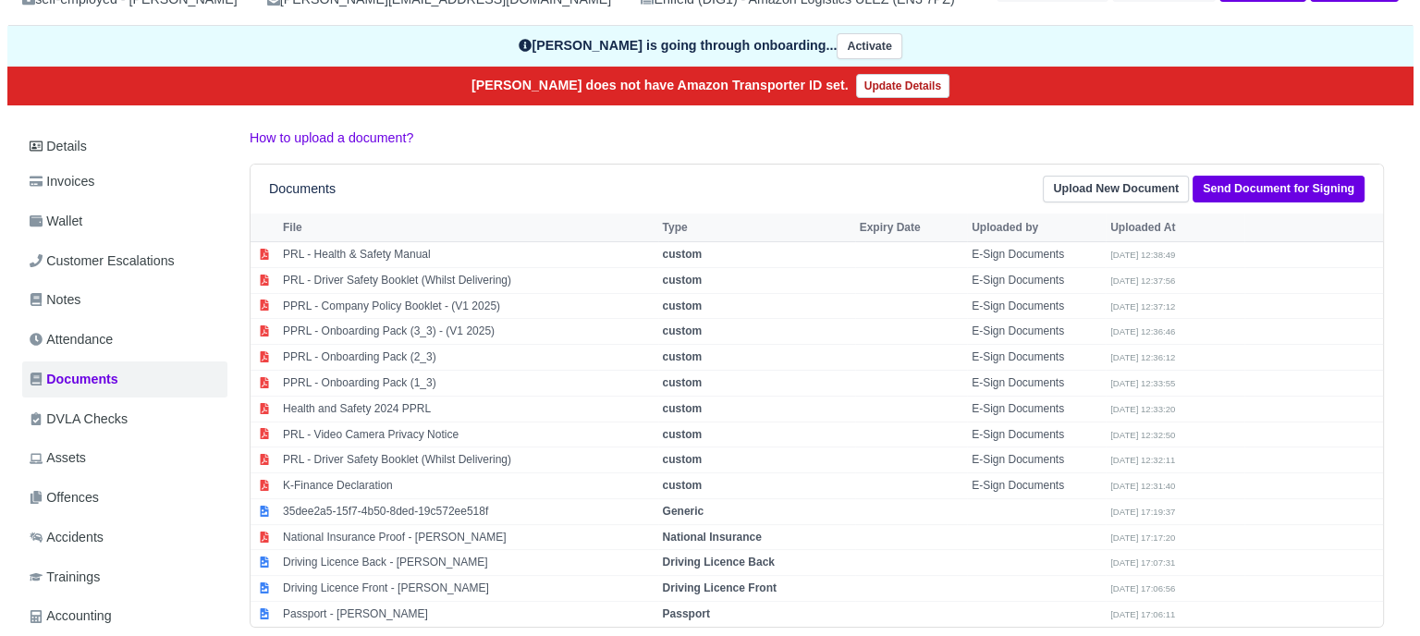
scroll to position [277, 0]
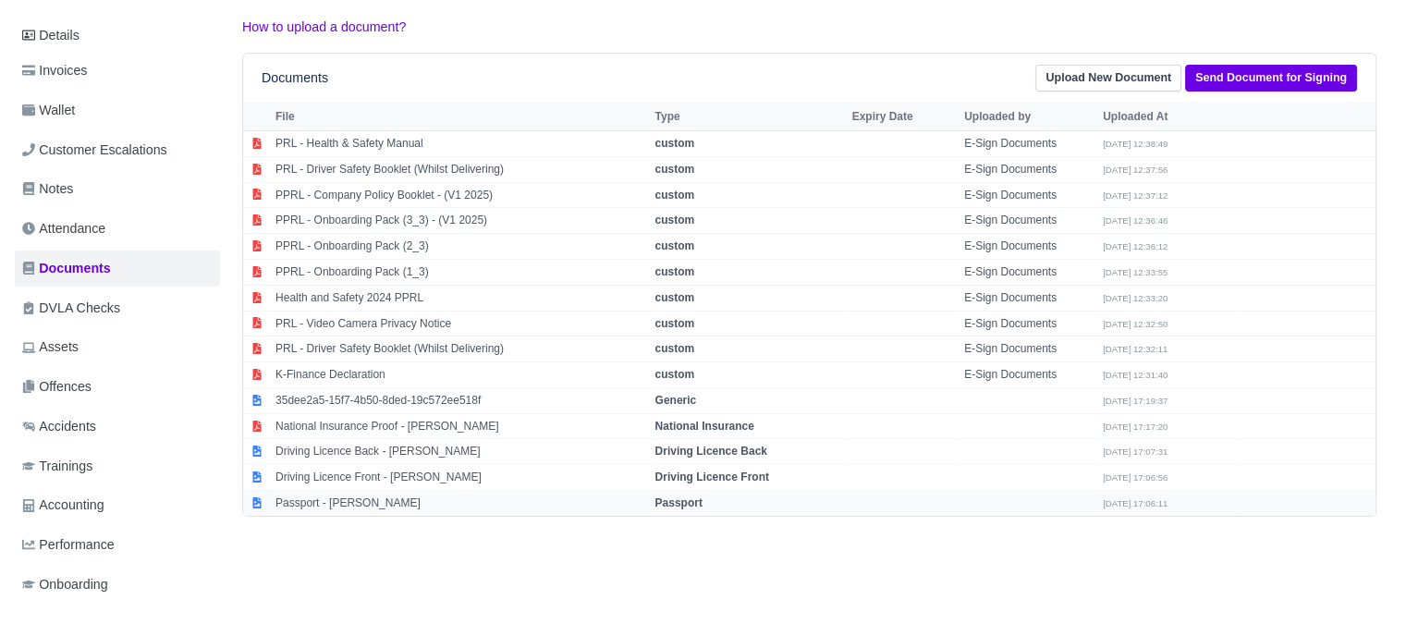
click at [696, 506] on strong "Passport" at bounding box center [679, 502] width 47 height 13
select select "passport"
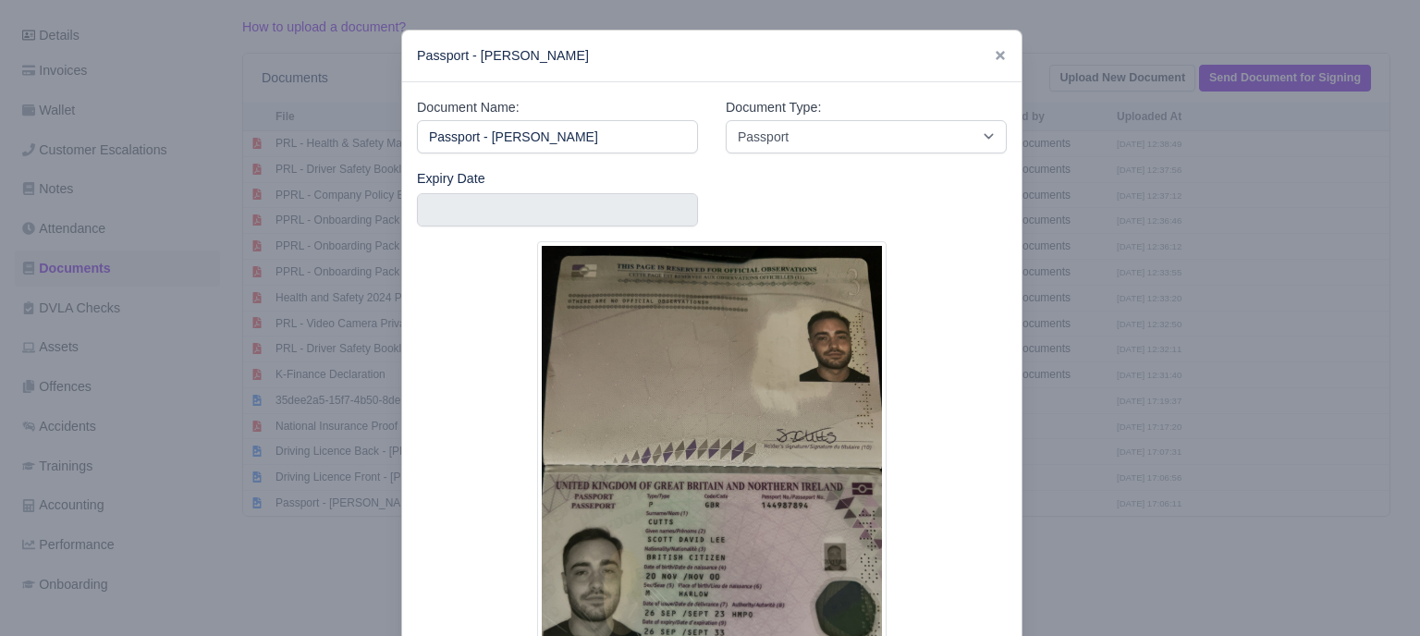
click at [1059, 405] on div at bounding box center [710, 318] width 1420 height 636
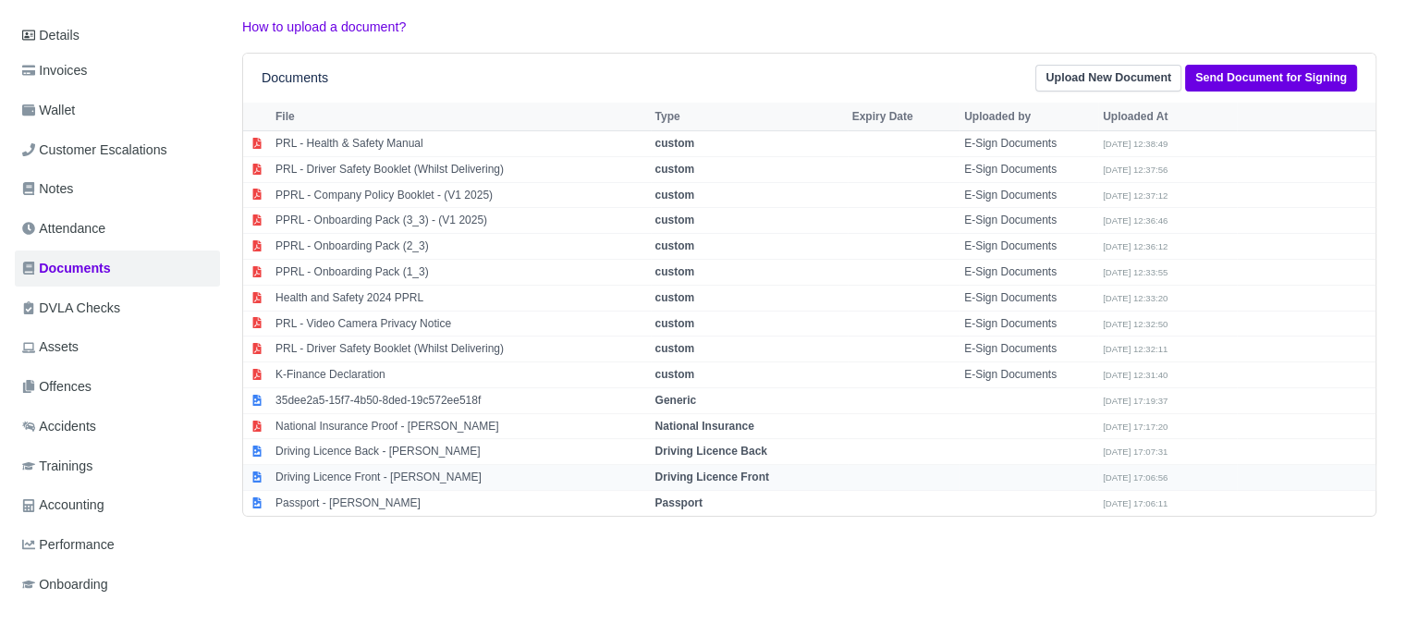
click at [775, 477] on td "Driving Licence Front" at bounding box center [749, 478] width 197 height 26
select select "driving-licence-front"
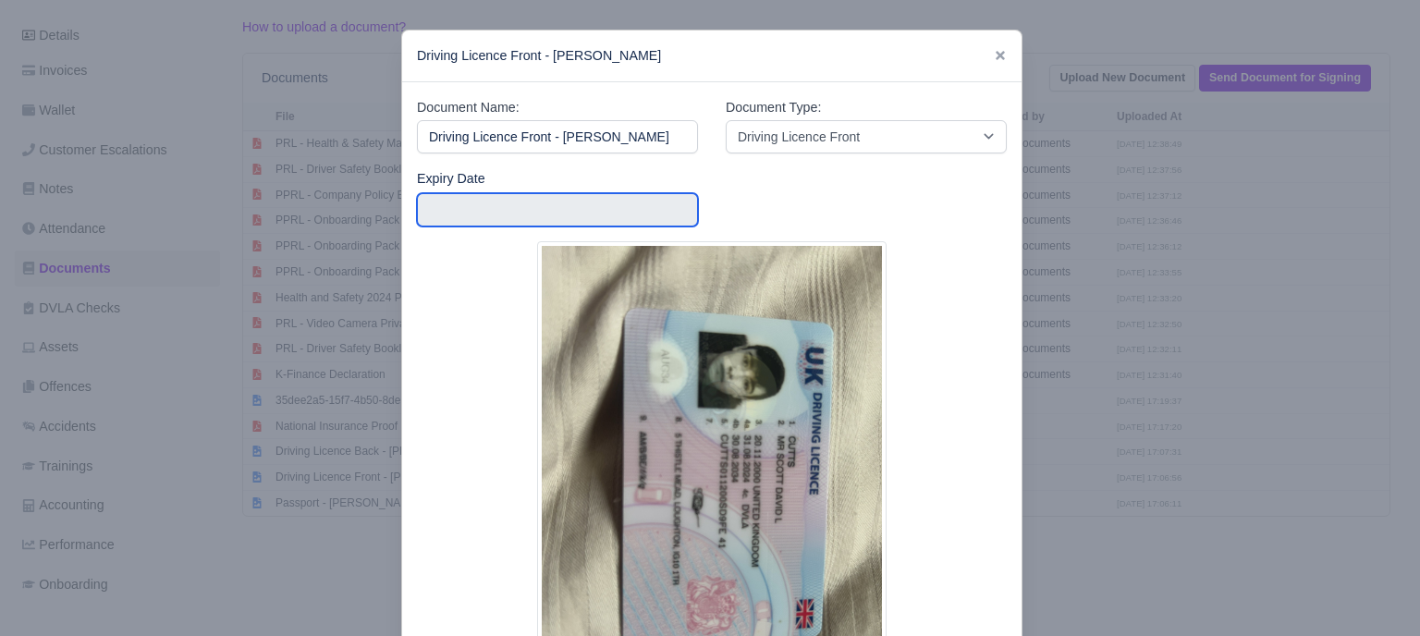
click at [577, 211] on input "text" at bounding box center [557, 209] width 281 height 33
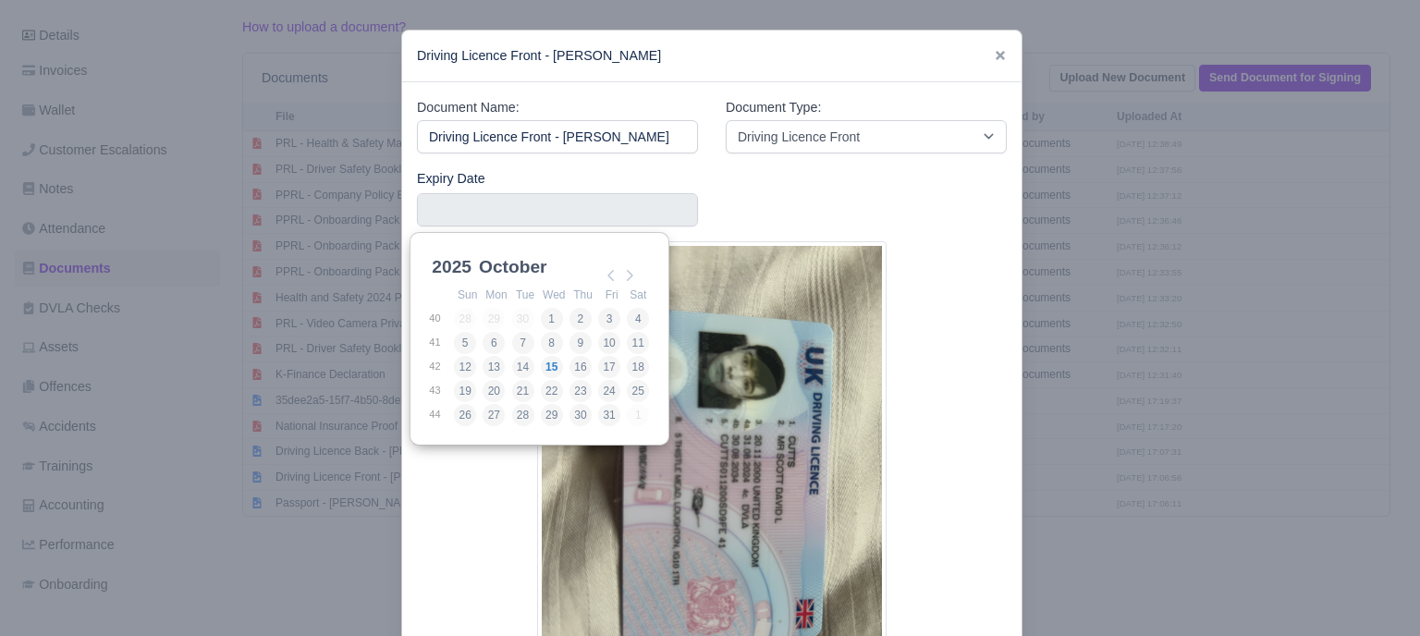
click at [458, 273] on select "2025 2026 2027 2028 2029 2030 2031 2032 2033 2034 2035 2036 2037 2038 2039 2040…" at bounding box center [469, 277] width 83 height 39
click at [502, 265] on select "January February March April May June July August September October November De…" at bounding box center [536, 273] width 123 height 39
type input "2034-08-30"
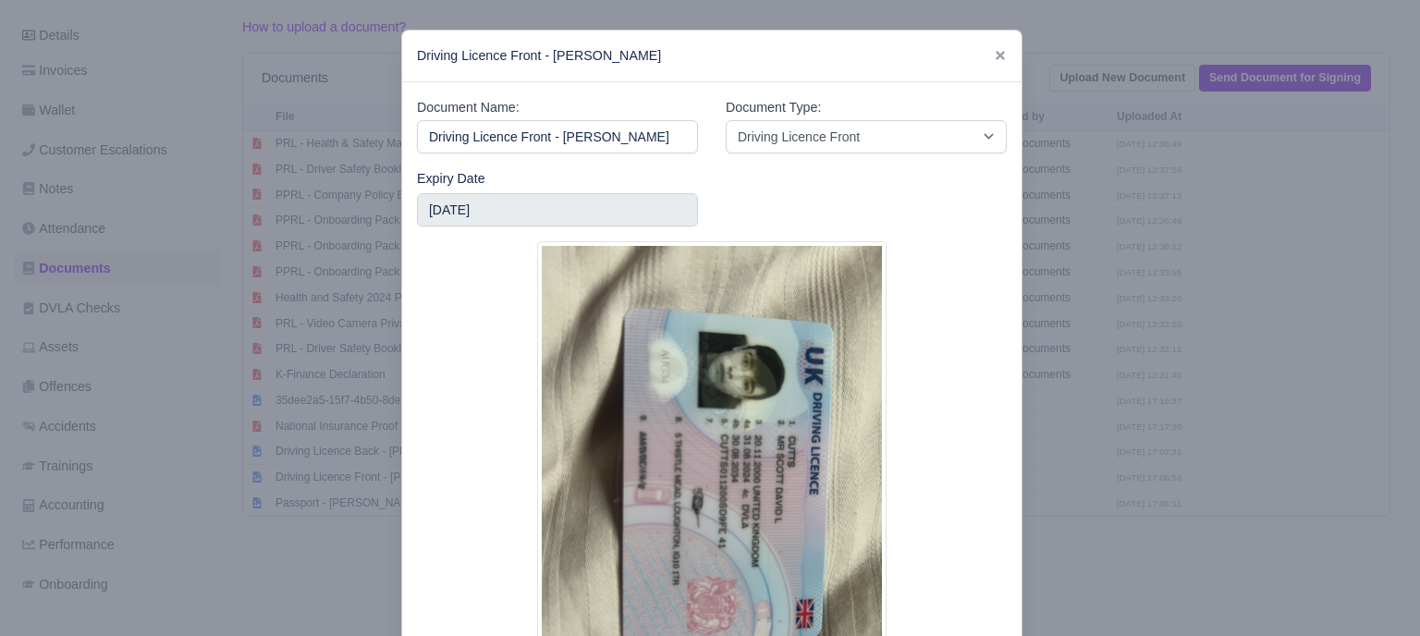
scroll to position [176, 0]
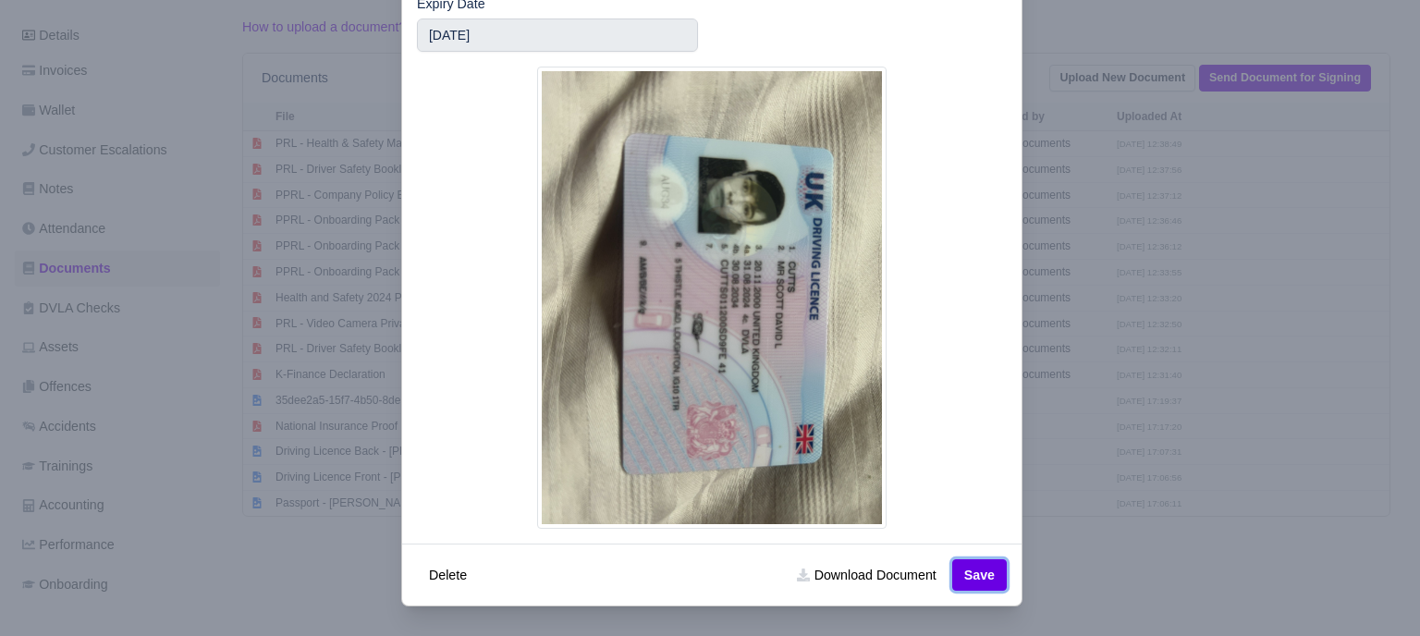
click at [977, 587] on button "Save" at bounding box center [979, 574] width 55 height 31
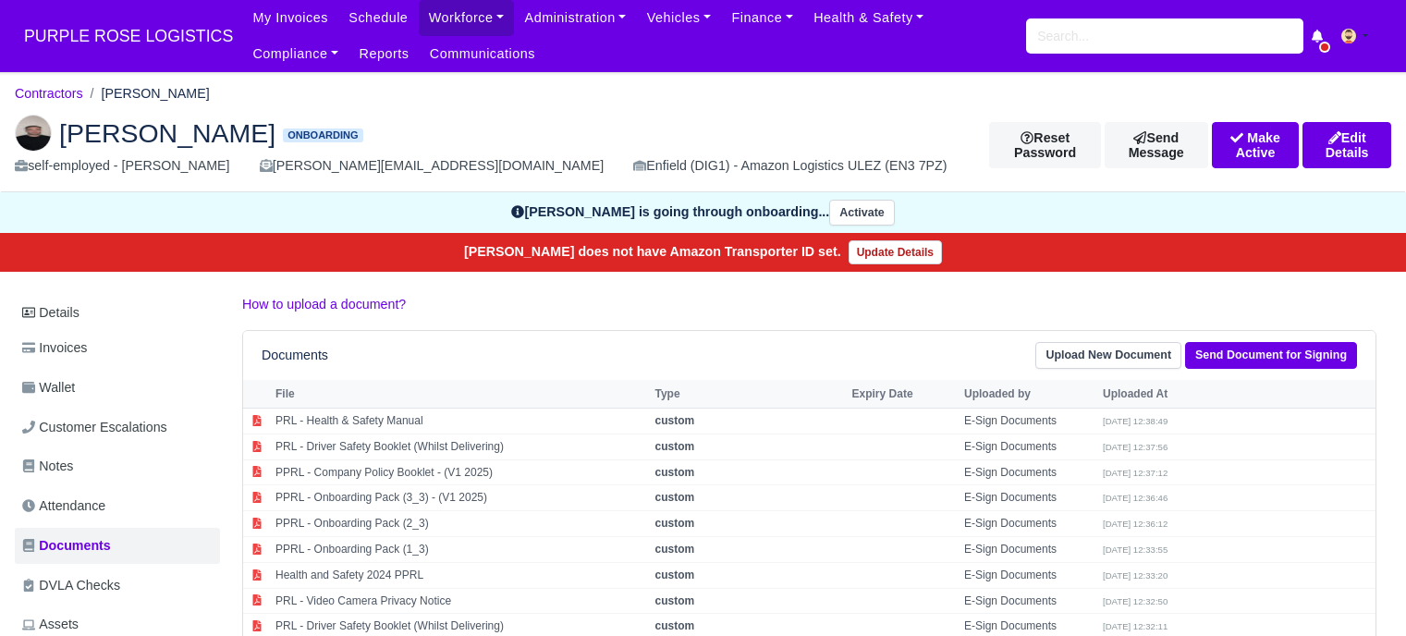
click at [1146, 32] on input "search" at bounding box center [1164, 35] width 277 height 35
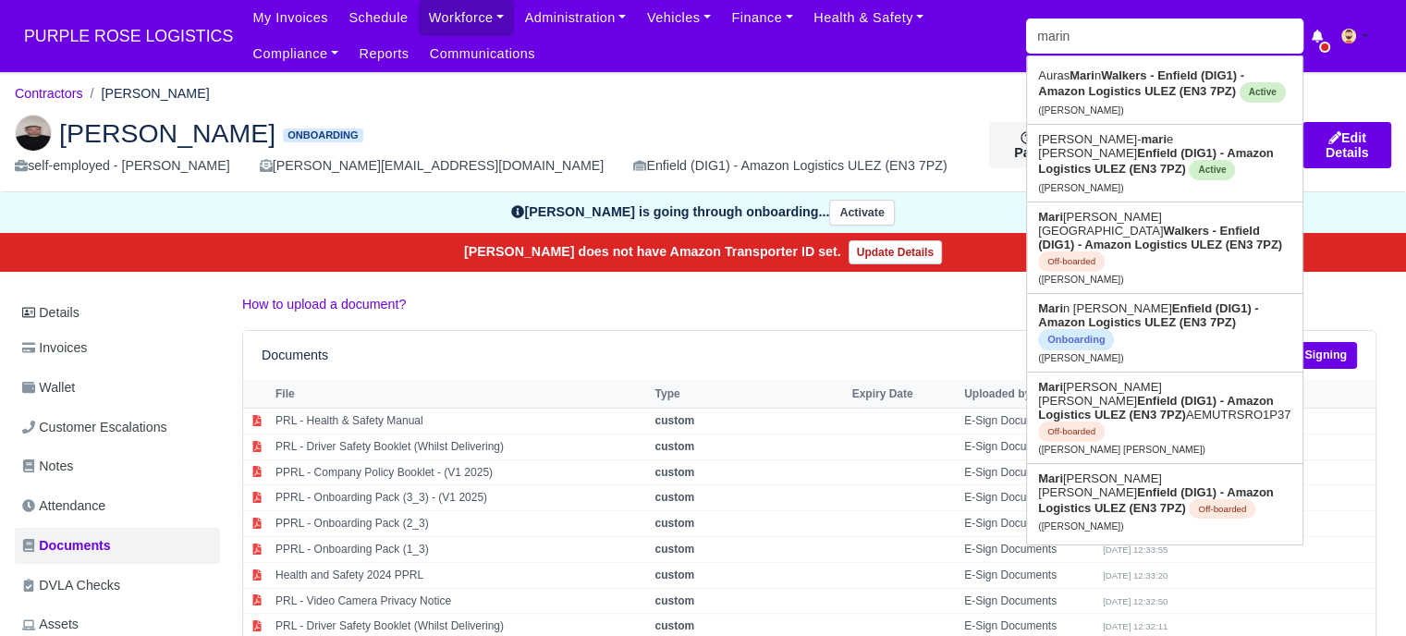
type input "marin"
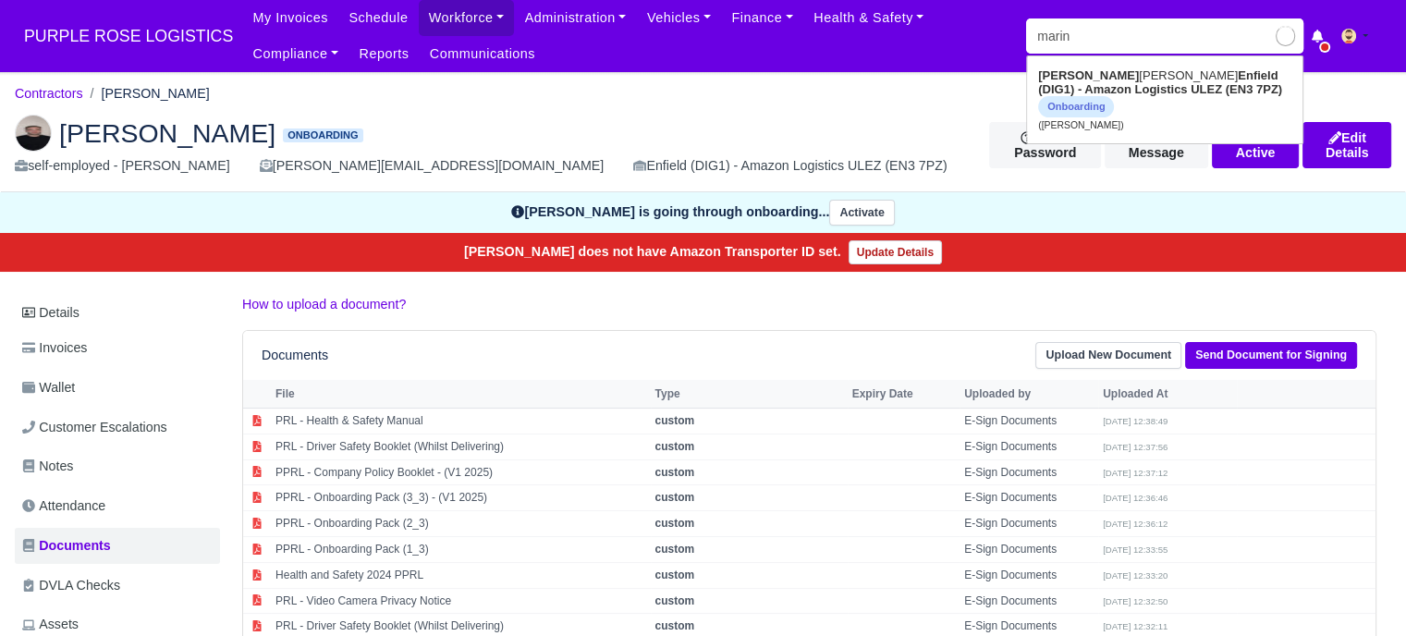
type input "[PERSON_NAME]"
click at [1190, 82] on link "[PERSON_NAME] (DIG1) - Amazon Logistics ULEZ (EN3 7PZ) Onboarding ([PERSON_NAME…" at bounding box center [1165, 100] width 276 height 78
type input "[PERSON_NAME]"
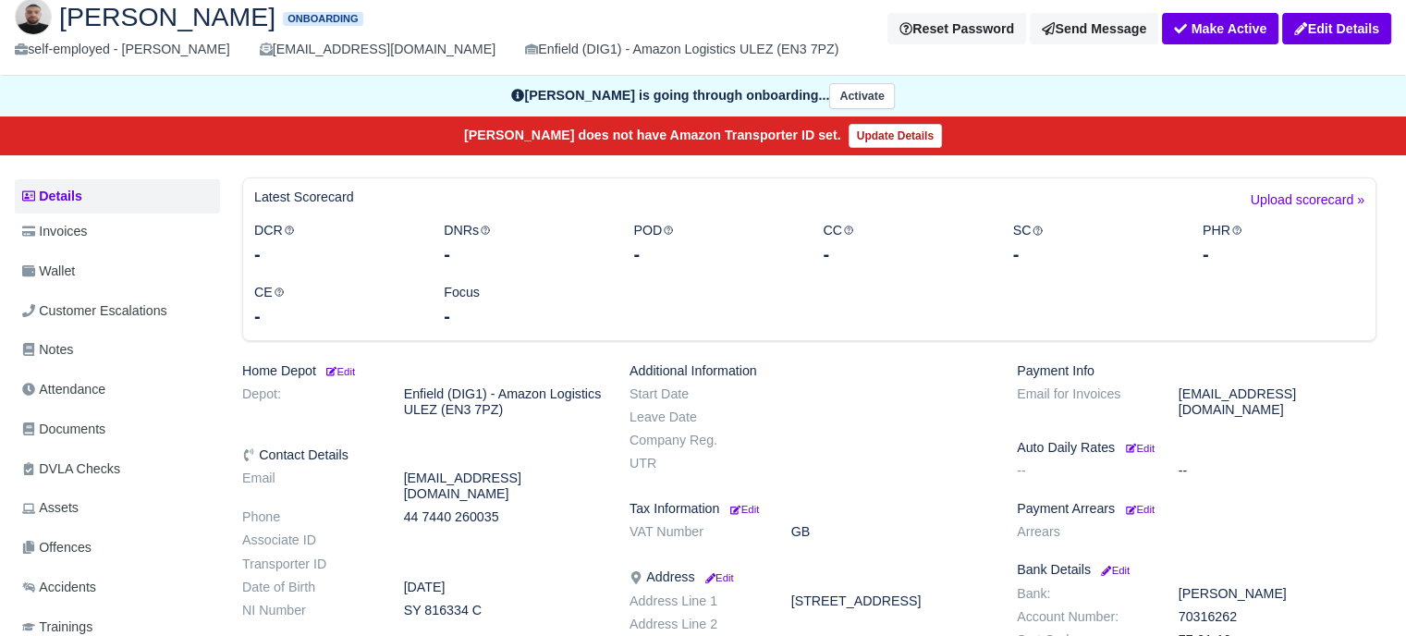
scroll to position [185, 0]
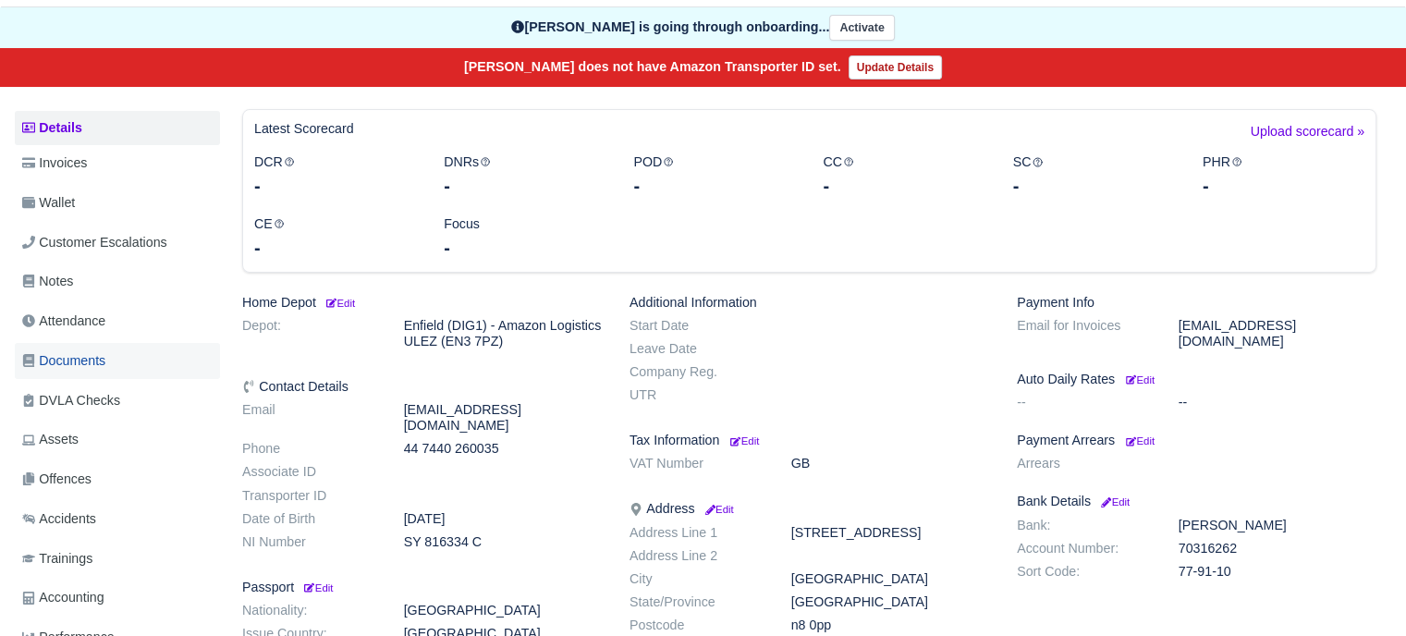
click at [92, 348] on link "Documents" at bounding box center [117, 361] width 205 height 36
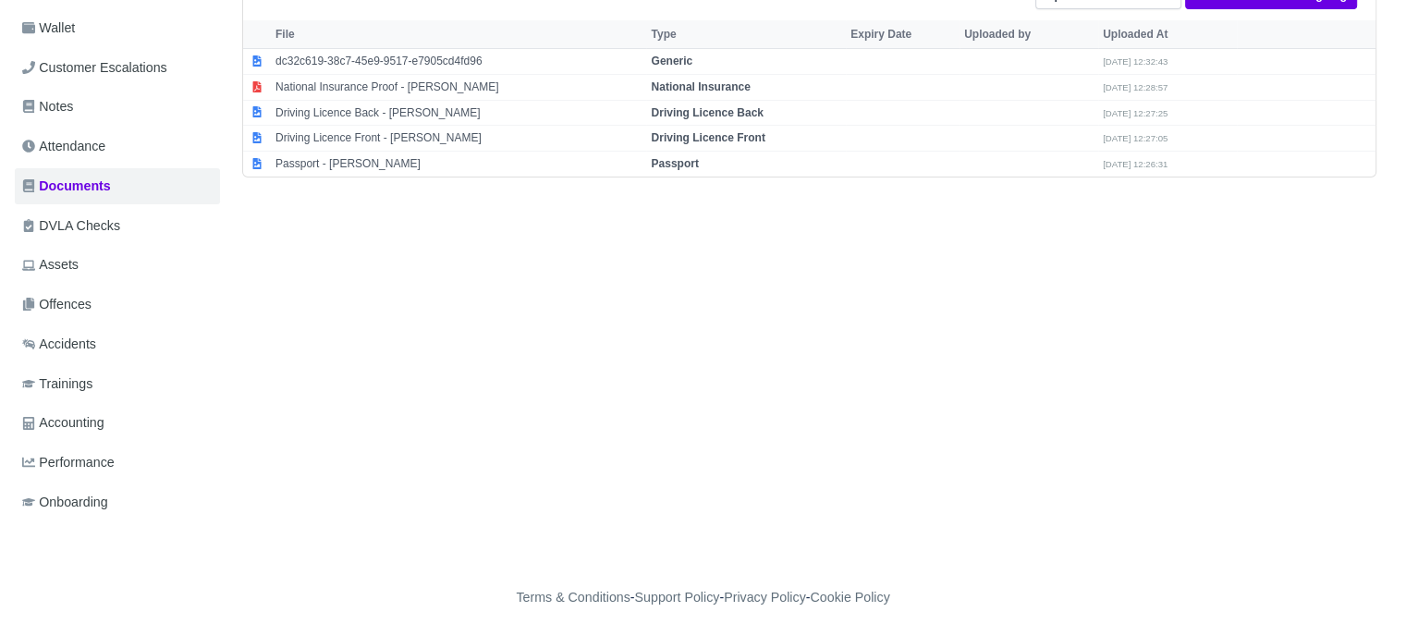
scroll to position [360, 0]
click at [686, 165] on strong "Passport" at bounding box center [674, 163] width 47 height 13
select select "passport"
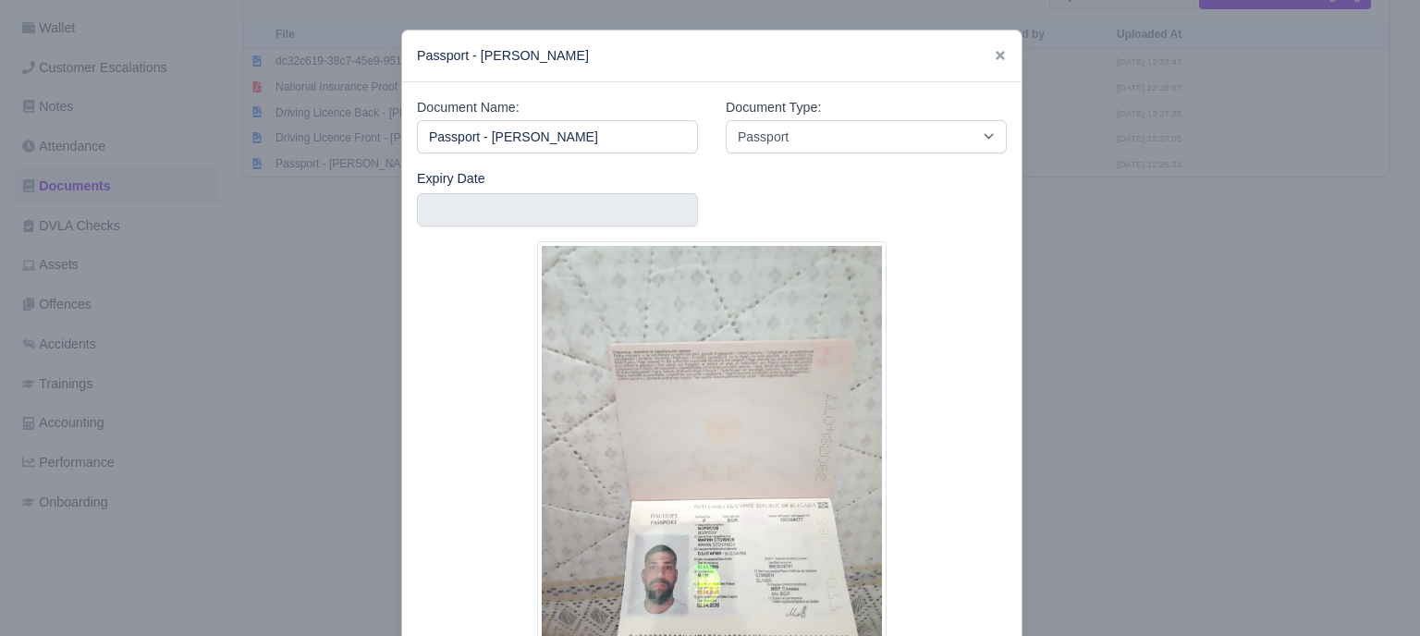
click at [1097, 472] on div at bounding box center [710, 318] width 1420 height 636
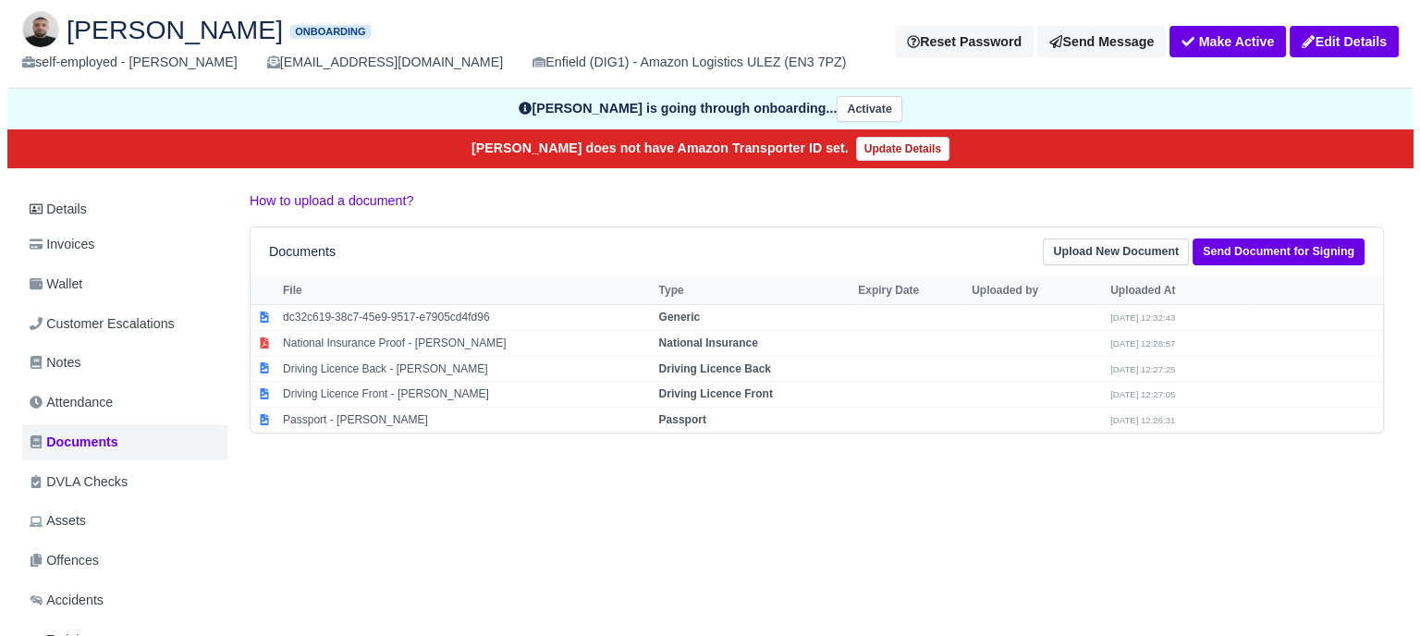
scroll to position [0, 0]
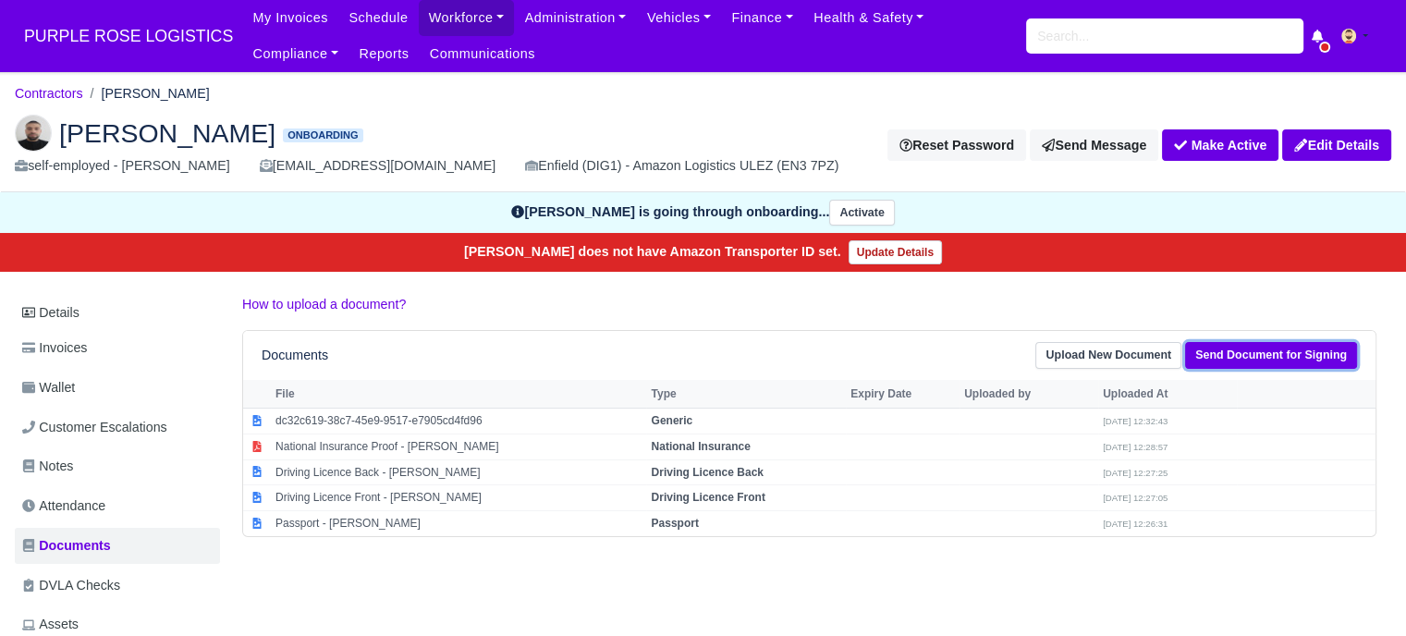
click at [1269, 354] on link "Send Document for Signing" at bounding box center [1271, 355] width 172 height 27
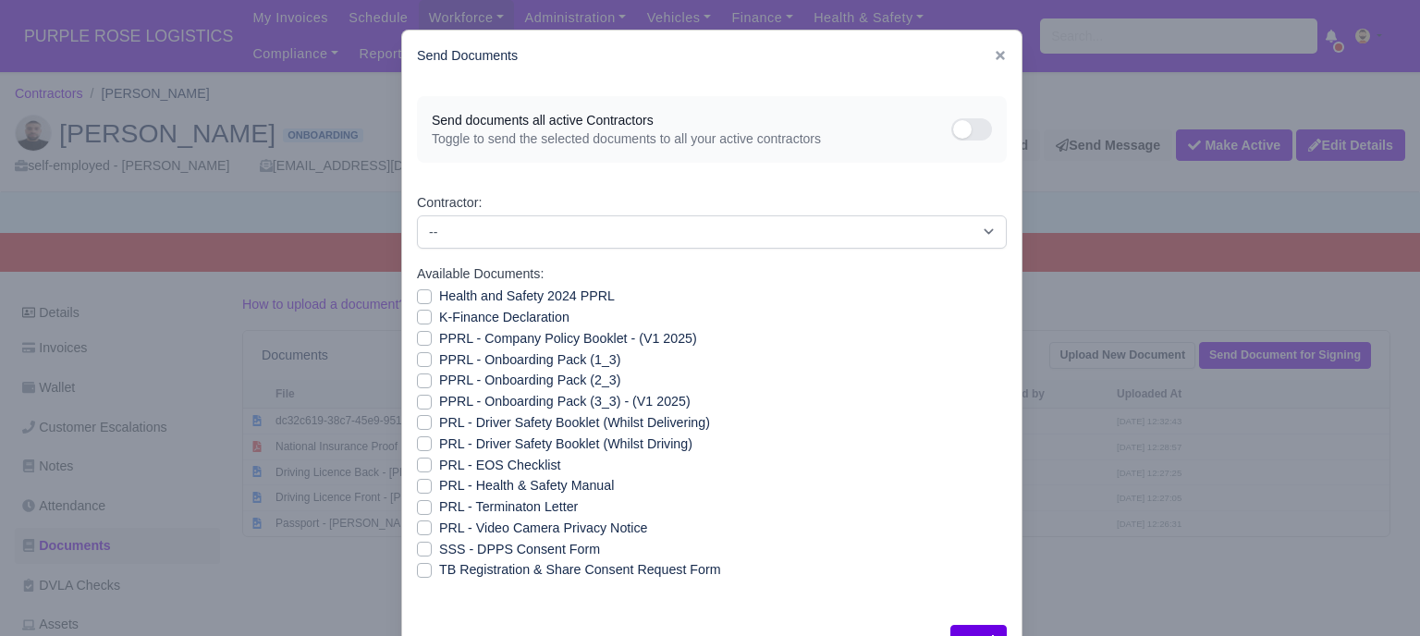
click at [439, 291] on label "Health and Safety 2024 PPRL" at bounding box center [527, 296] width 176 height 21
click at [417, 291] on input "Health and Safety 2024 PPRL" at bounding box center [424, 293] width 15 height 15
checkbox input "true"
drag, startPoint x: 418, startPoint y: 313, endPoint x: 418, endPoint y: 332, distance: 19.4
click at [439, 313] on label "K-Finance Declaration" at bounding box center [504, 317] width 130 height 21
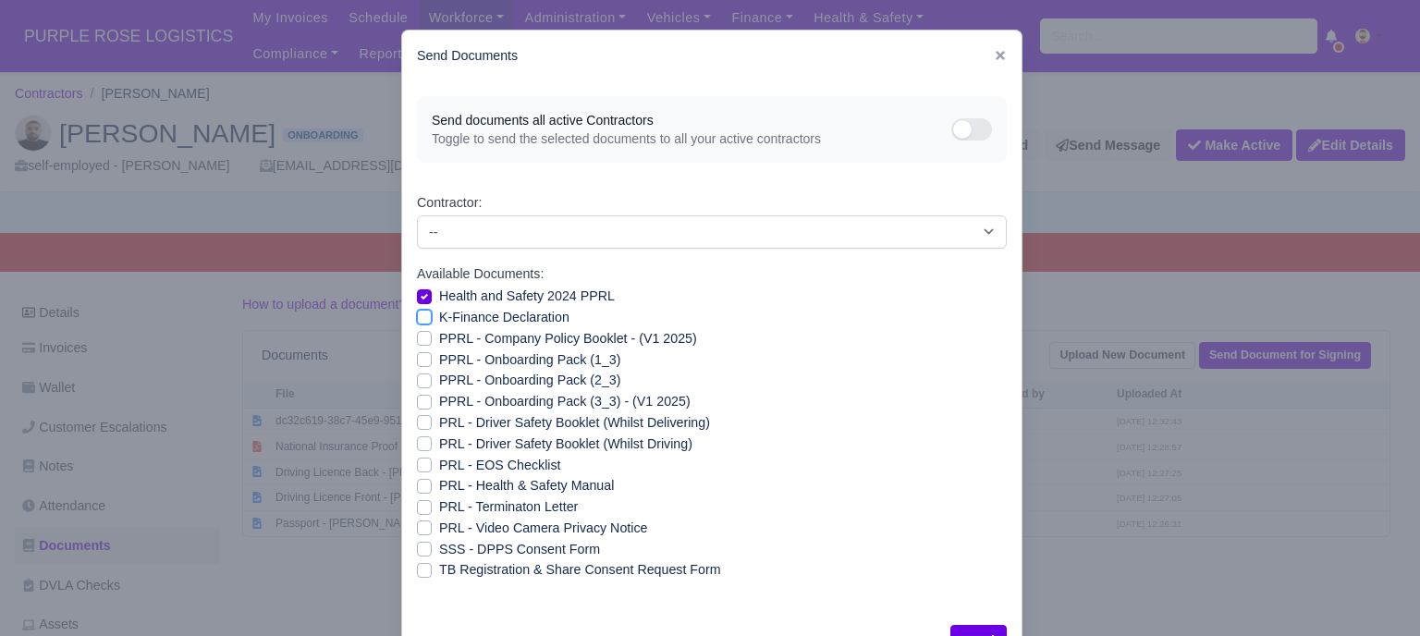
click at [418, 313] on input "K-Finance Declaration" at bounding box center [424, 314] width 15 height 15
checkbox input "true"
click at [439, 336] on label "PPRL - Company Policy Booklet - (V1 2025)" at bounding box center [568, 338] width 258 height 21
click at [418, 336] on input "PPRL - Company Policy Booklet - (V1 2025)" at bounding box center [424, 335] width 15 height 15
checkbox input "true"
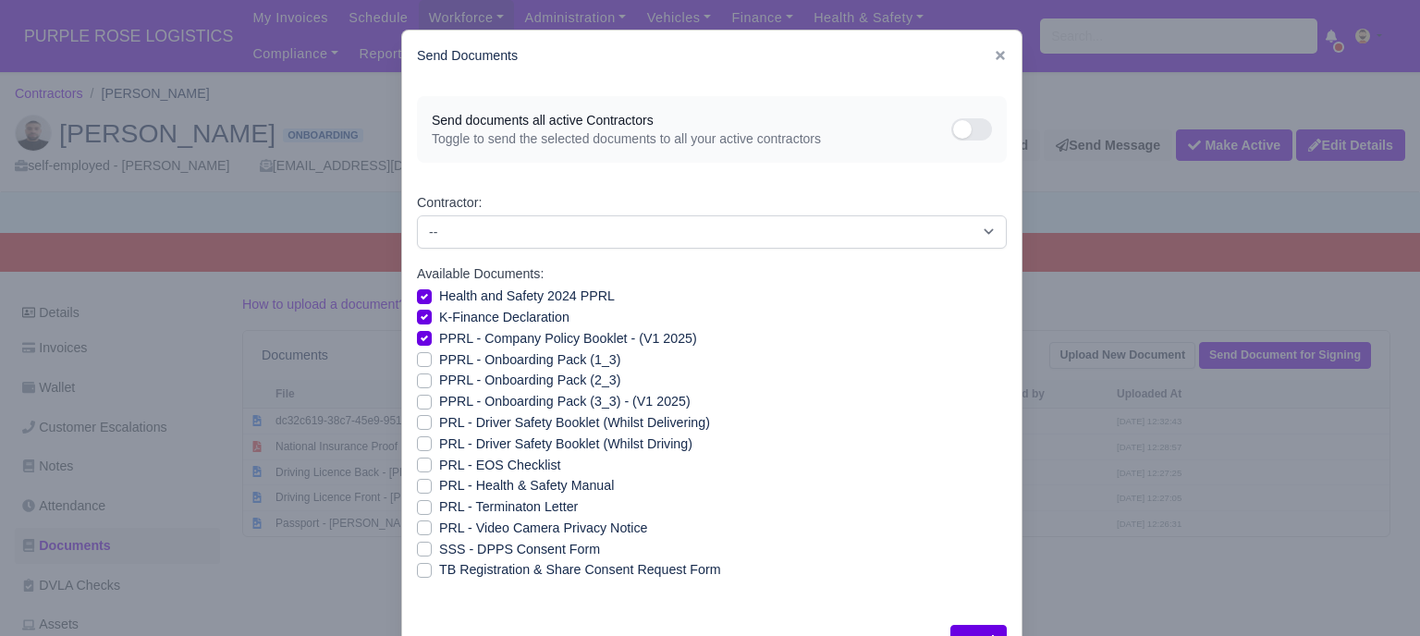
drag, startPoint x: 418, startPoint y: 354, endPoint x: 418, endPoint y: 366, distance: 12.0
click at [439, 355] on label "PPRL - Onboarding Pack (1_3)" at bounding box center [529, 359] width 181 height 21
click at [418, 355] on input "PPRL - Onboarding Pack (1_3)" at bounding box center [424, 356] width 15 height 15
checkbox input "true"
click at [439, 376] on label "PPRL - Onboarding Pack (2_3)" at bounding box center [529, 380] width 181 height 21
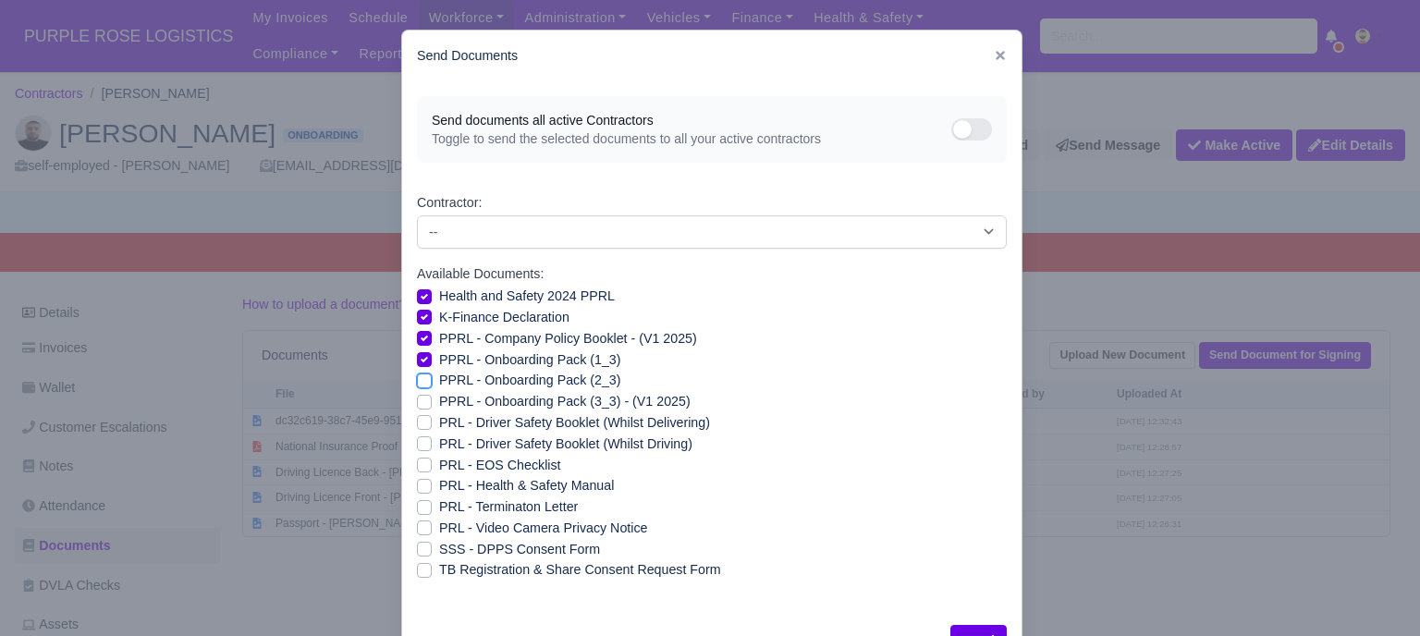
click at [418, 376] on input "PPRL - Onboarding Pack (2_3)" at bounding box center [424, 377] width 15 height 15
checkbox input "true"
click at [439, 398] on label "PPRL - Onboarding Pack (3_3) - (V1 2025)" at bounding box center [564, 401] width 251 height 21
click at [418, 398] on input "PPRL - Onboarding Pack (3_3) - (V1 2025)" at bounding box center [424, 398] width 15 height 15
checkbox input "true"
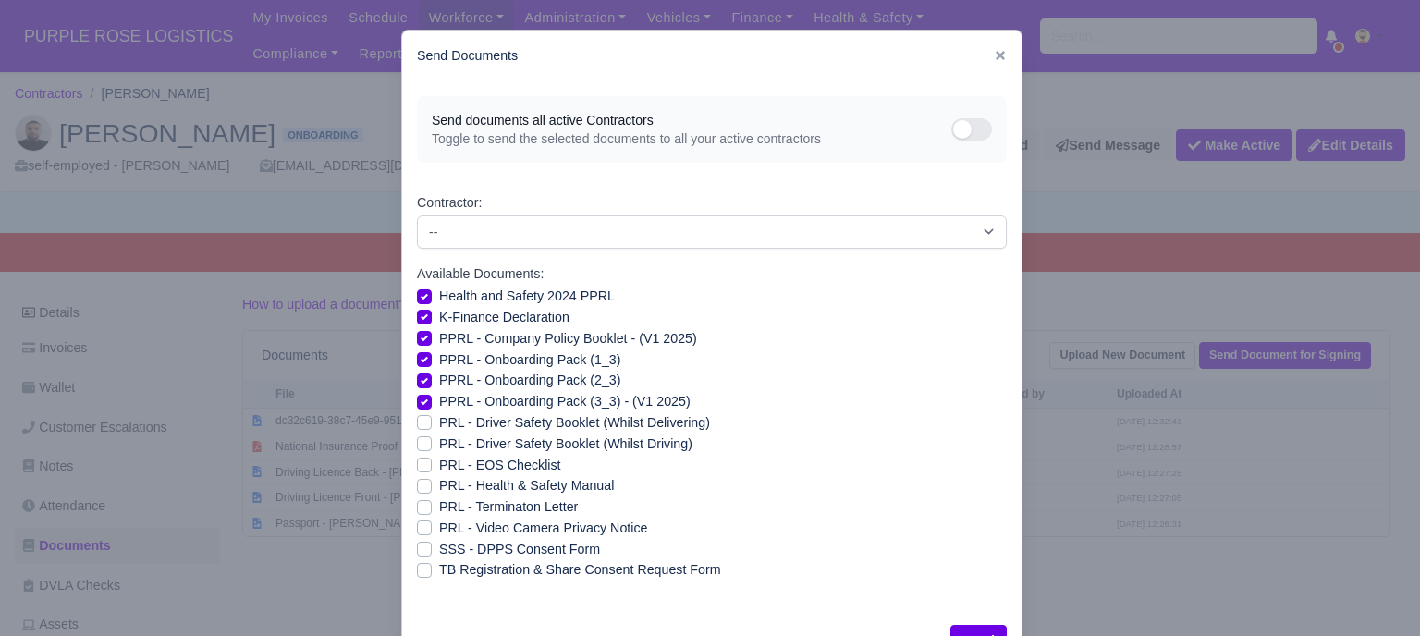
click at [439, 425] on label "PRL - Driver Safety Booklet (Whilst Delivering)" at bounding box center [574, 422] width 271 height 21
click at [421, 425] on input "PRL - Driver Safety Booklet (Whilst Delivering)" at bounding box center [424, 419] width 15 height 15
checkbox input "true"
click at [439, 446] on label "PRL - Driver Safety Booklet (Whilst Driving)" at bounding box center [565, 444] width 253 height 21
click at [420, 446] on input "PRL - Driver Safety Booklet (Whilst Driving)" at bounding box center [424, 441] width 15 height 15
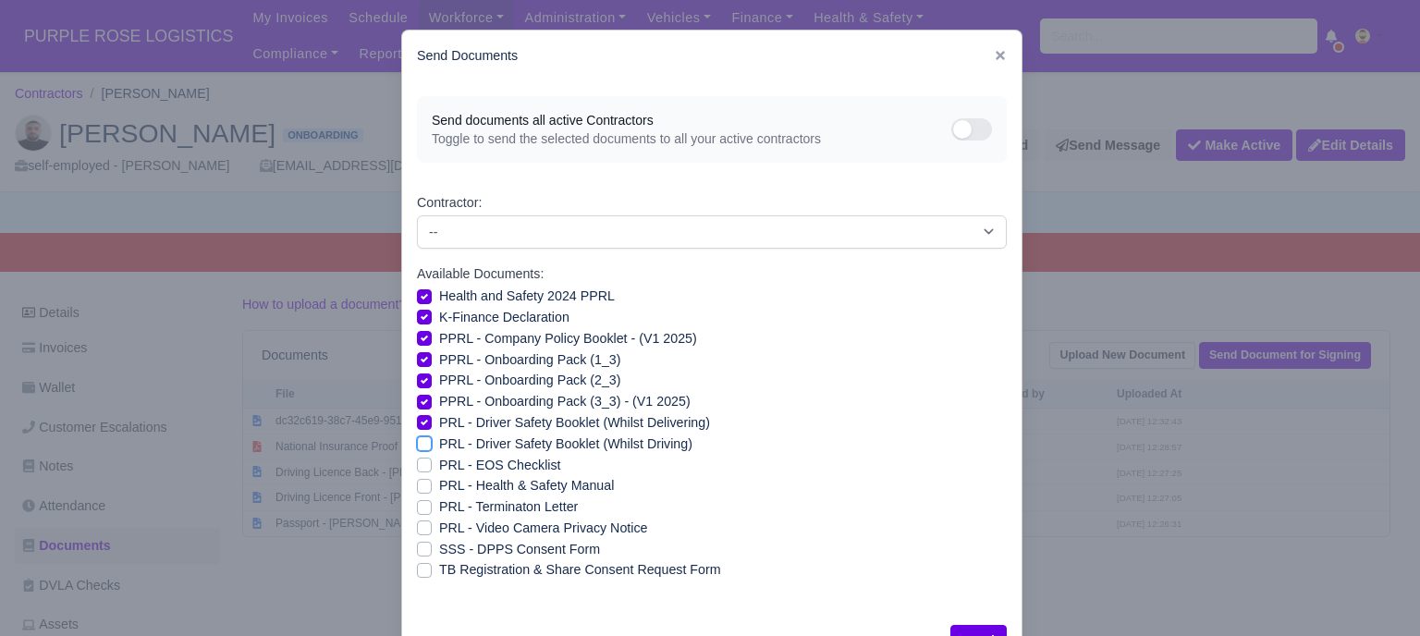
checkbox input "true"
click at [439, 488] on label "PRL - Health & Safety Manual" at bounding box center [526, 485] width 175 height 21
click at [421, 488] on input "PRL - Health & Safety Manual" at bounding box center [424, 482] width 15 height 15
checkbox input "true"
click at [439, 530] on label "PRL - Video Camera Privacy Notice" at bounding box center [543, 528] width 208 height 21
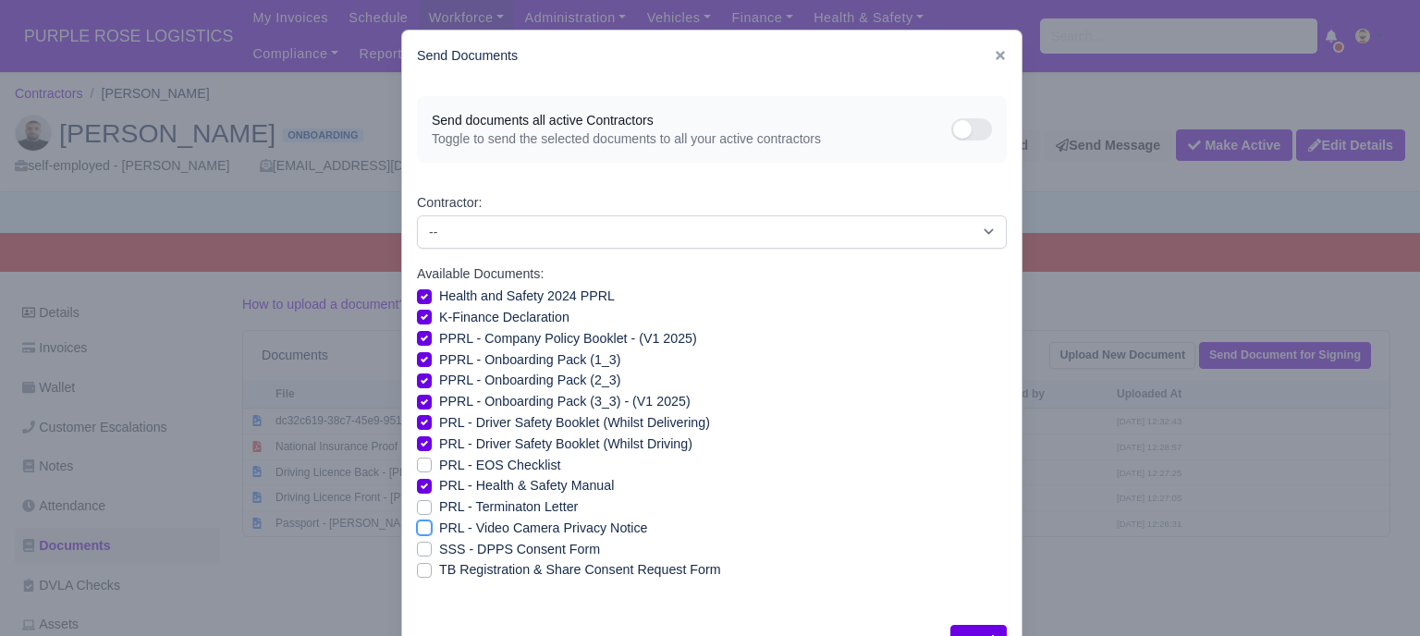
click at [423, 530] on input "PRL - Video Camera Privacy Notice" at bounding box center [424, 525] width 15 height 15
checkbox input "true"
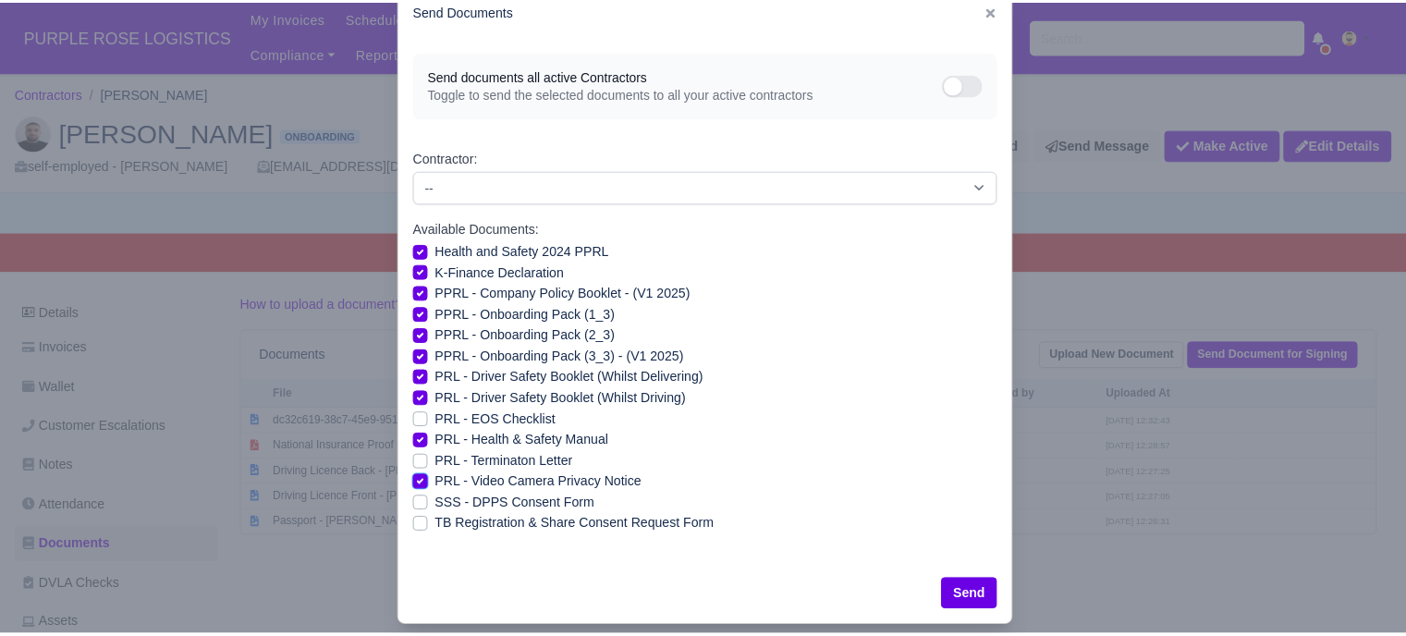
scroll to position [67, 0]
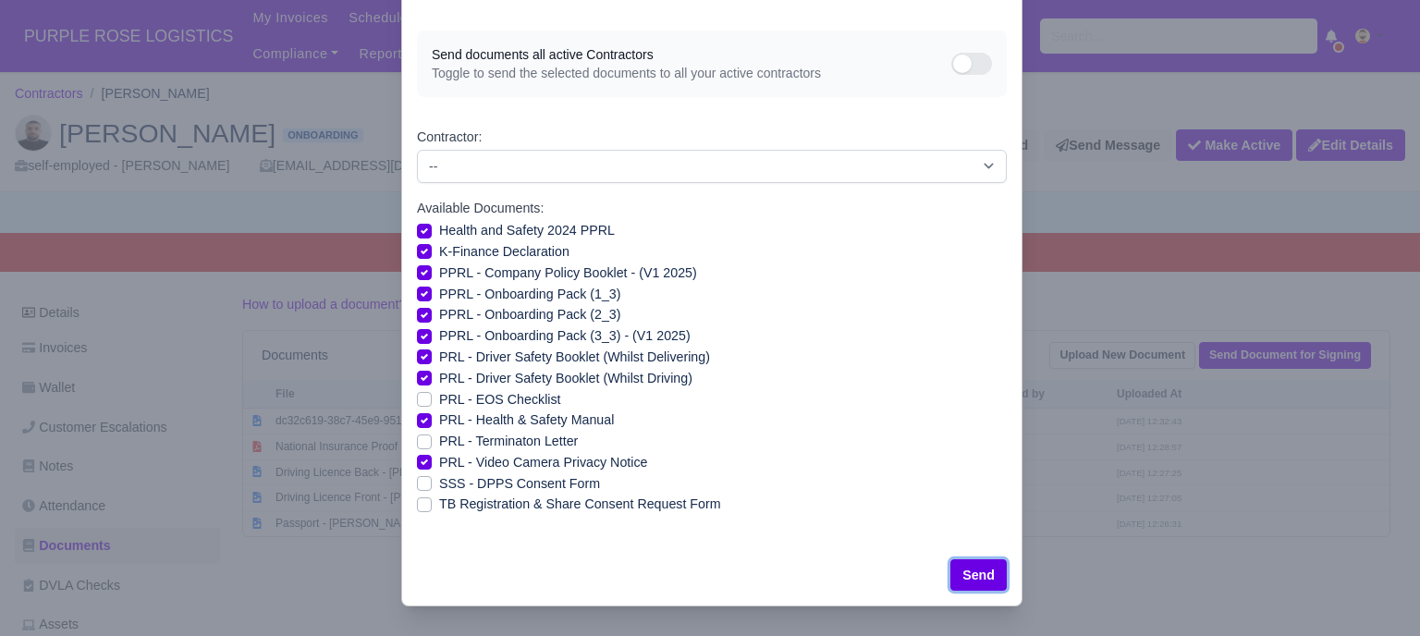
click at [995, 572] on button "Send" at bounding box center [978, 574] width 56 height 31
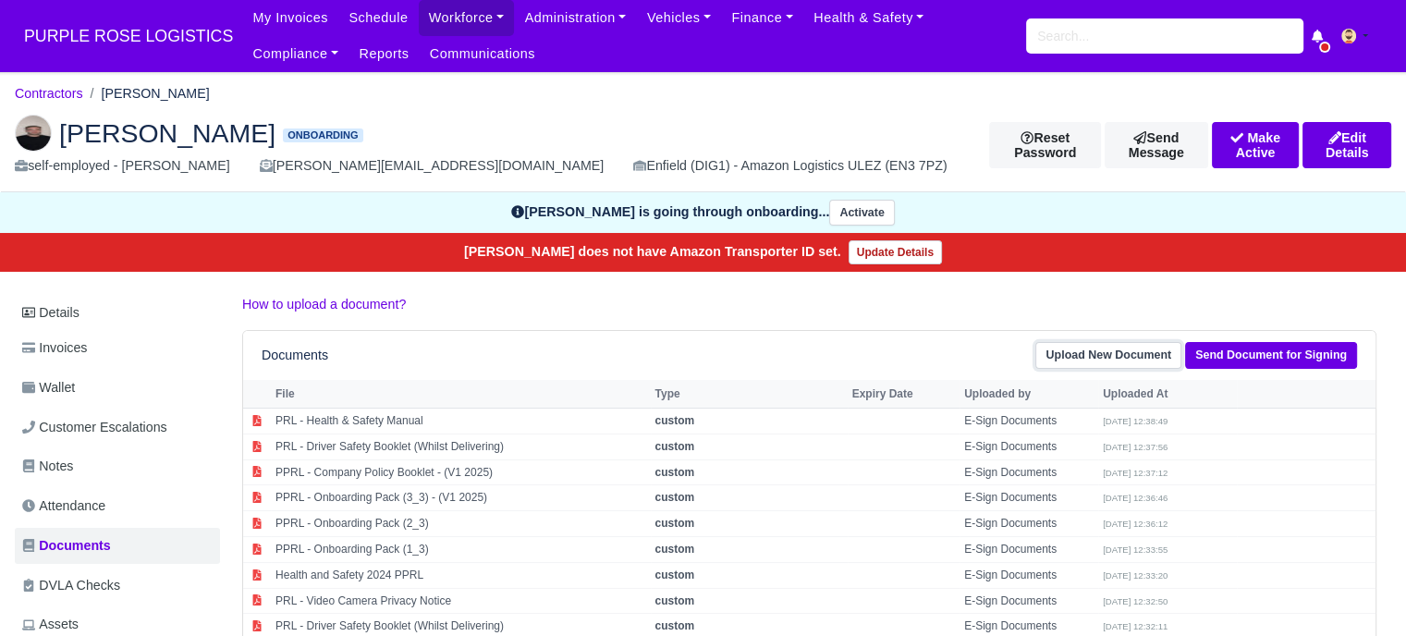
click at [1132, 356] on link "Upload New Document" at bounding box center [1109, 355] width 146 height 27
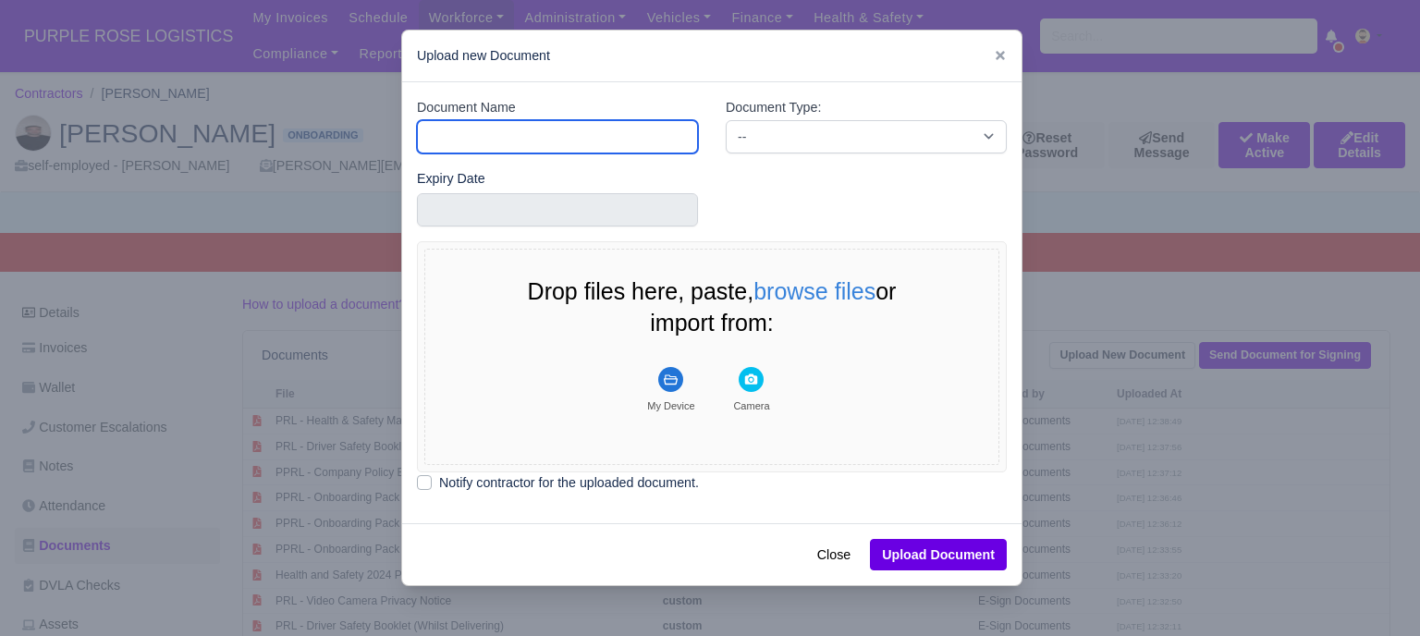
click at [566, 132] on input "Document Name" at bounding box center [557, 136] width 281 height 33
type input "Driver License"
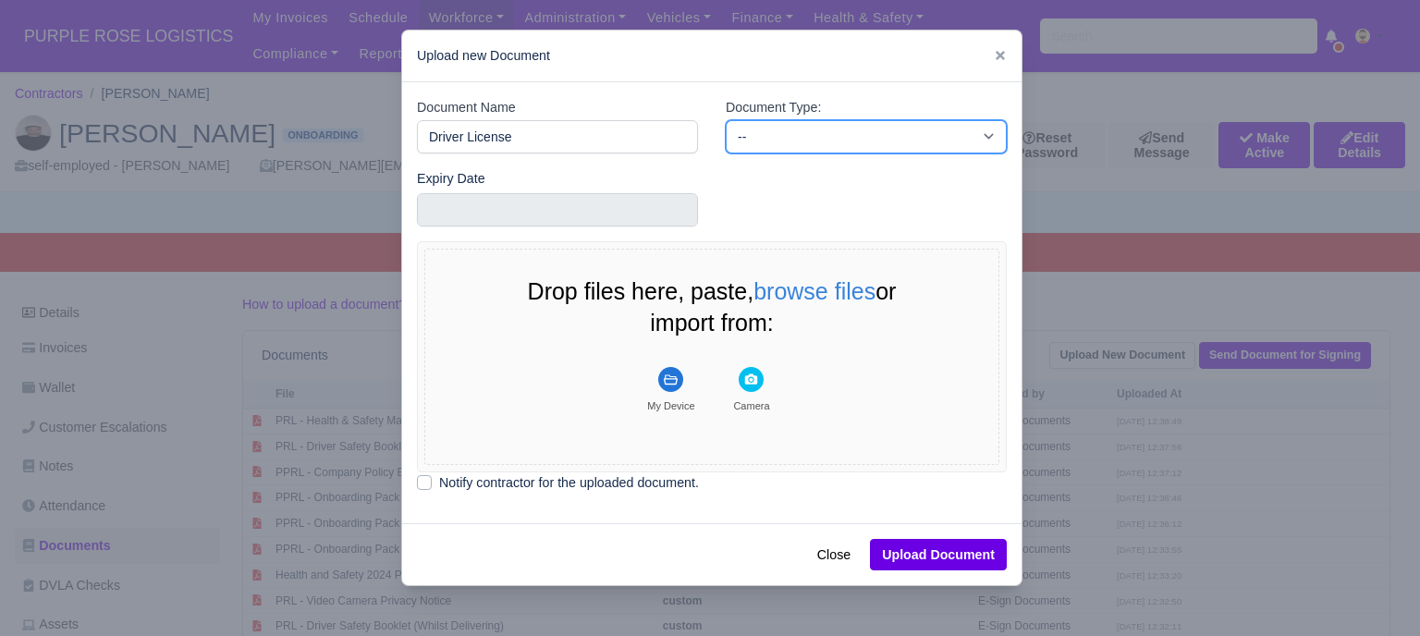
click at [784, 141] on select "-- Accounting Engagement Letter Age Verification Confirmation Background Check …" at bounding box center [866, 136] width 281 height 33
select select "driver-licence-declaration"
click at [726, 120] on select "-- Accounting Engagement Letter Age Verification Confirmation Background Check …" at bounding box center [866, 136] width 281 height 33
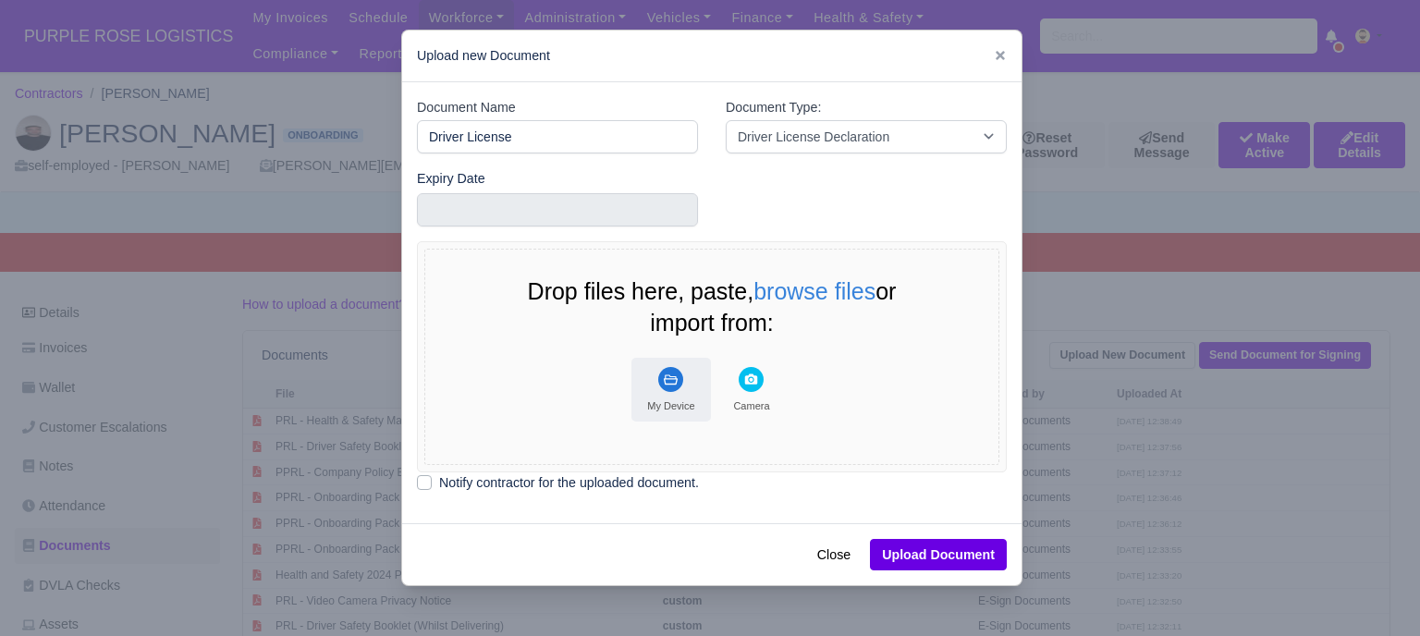
click at [670, 384] on rect "File Uploader" at bounding box center [670, 379] width 25 height 25
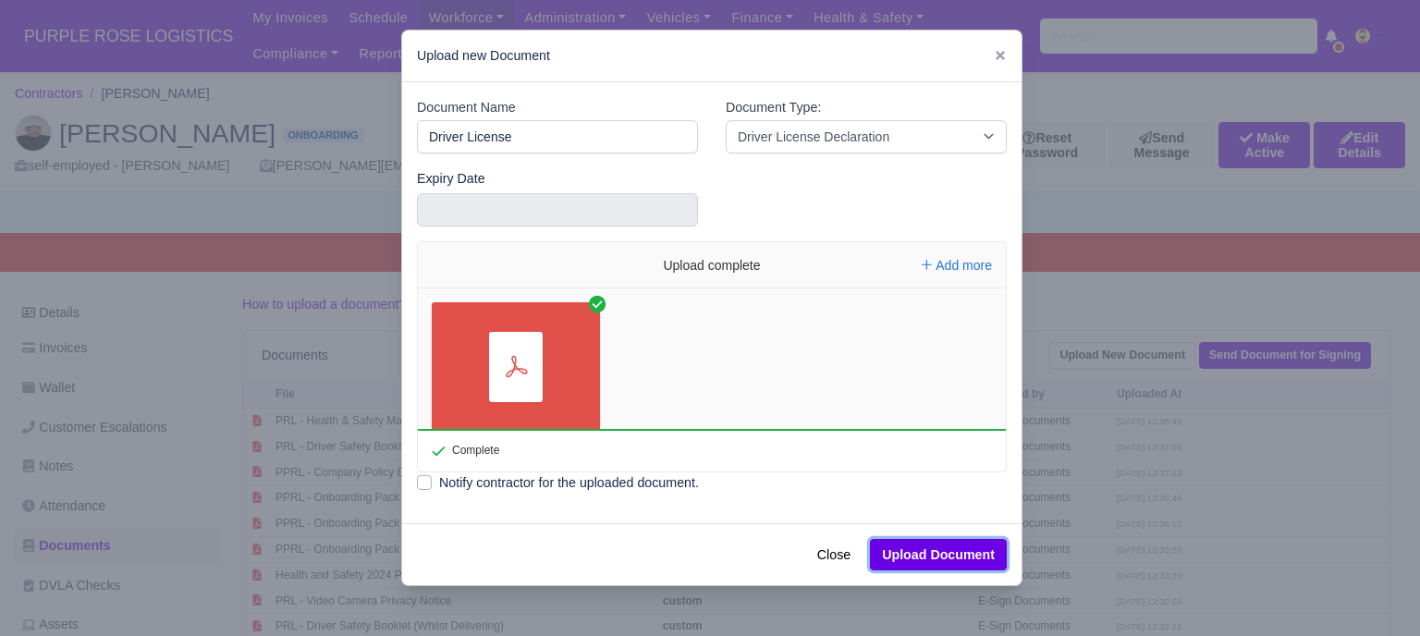
click at [938, 558] on button "Upload Document" at bounding box center [938, 554] width 137 height 31
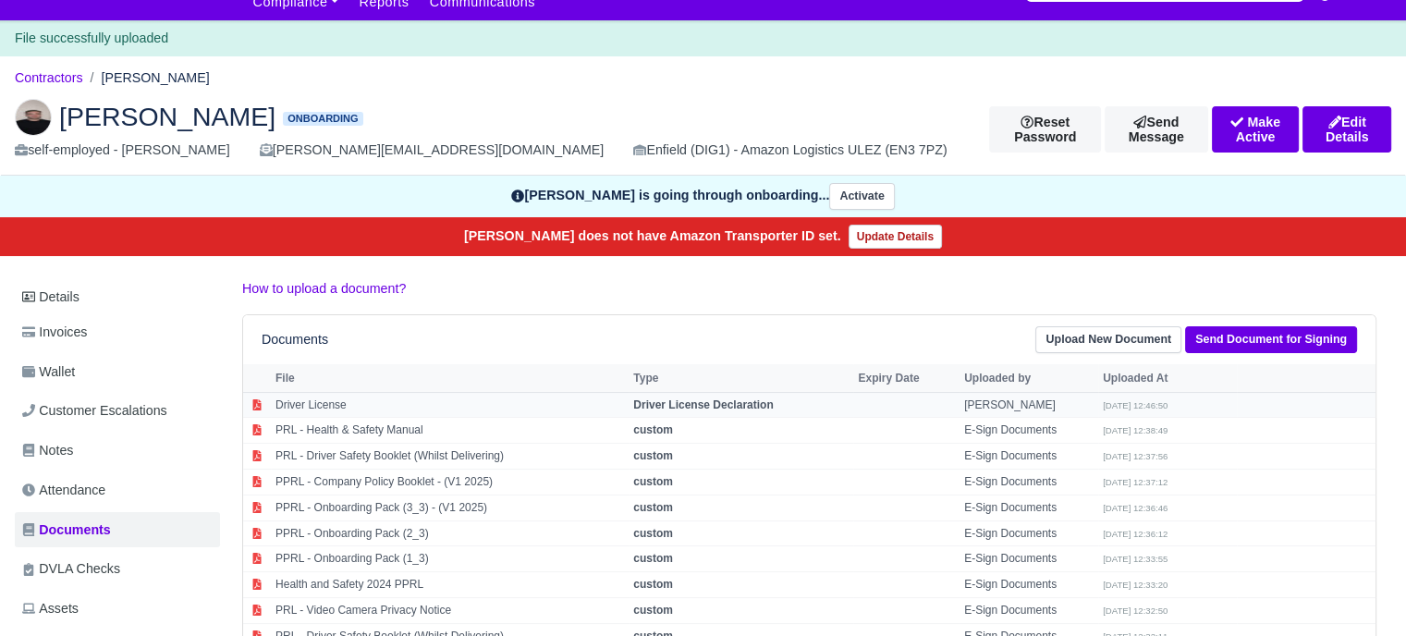
scroll to position [92, 0]
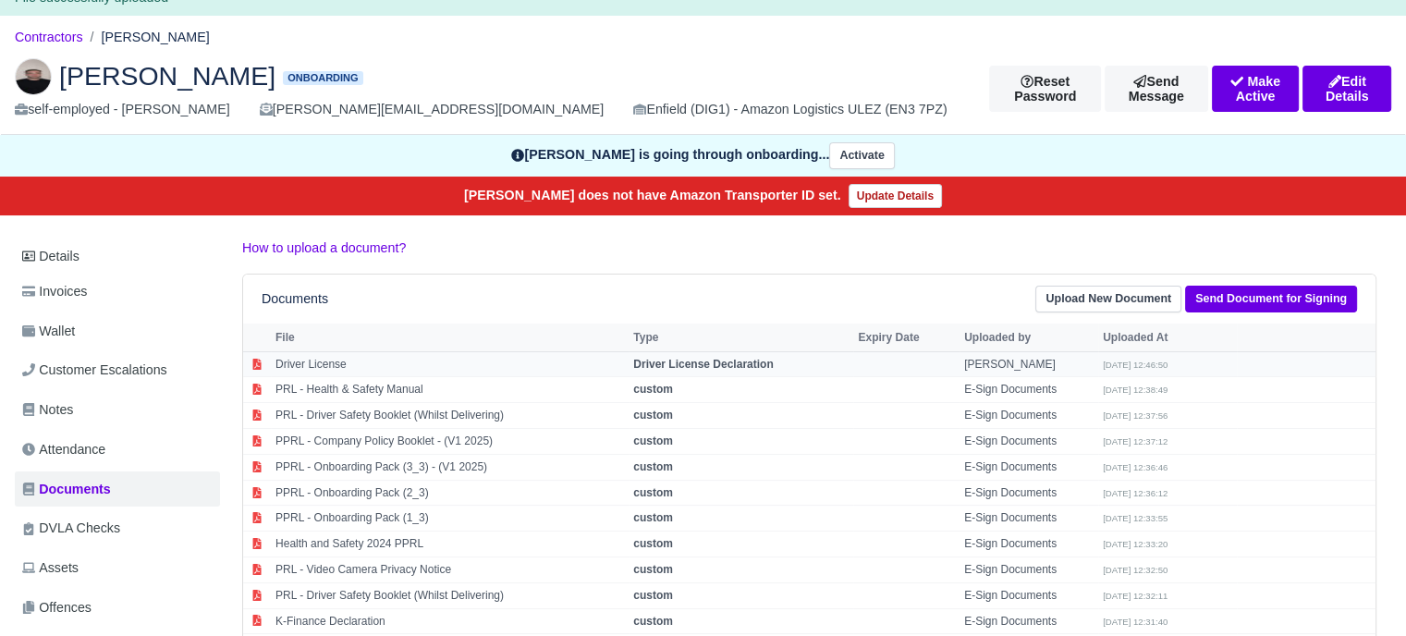
click at [964, 357] on td "Niko" at bounding box center [1029, 364] width 139 height 26
select select "driver-licence-declaration"
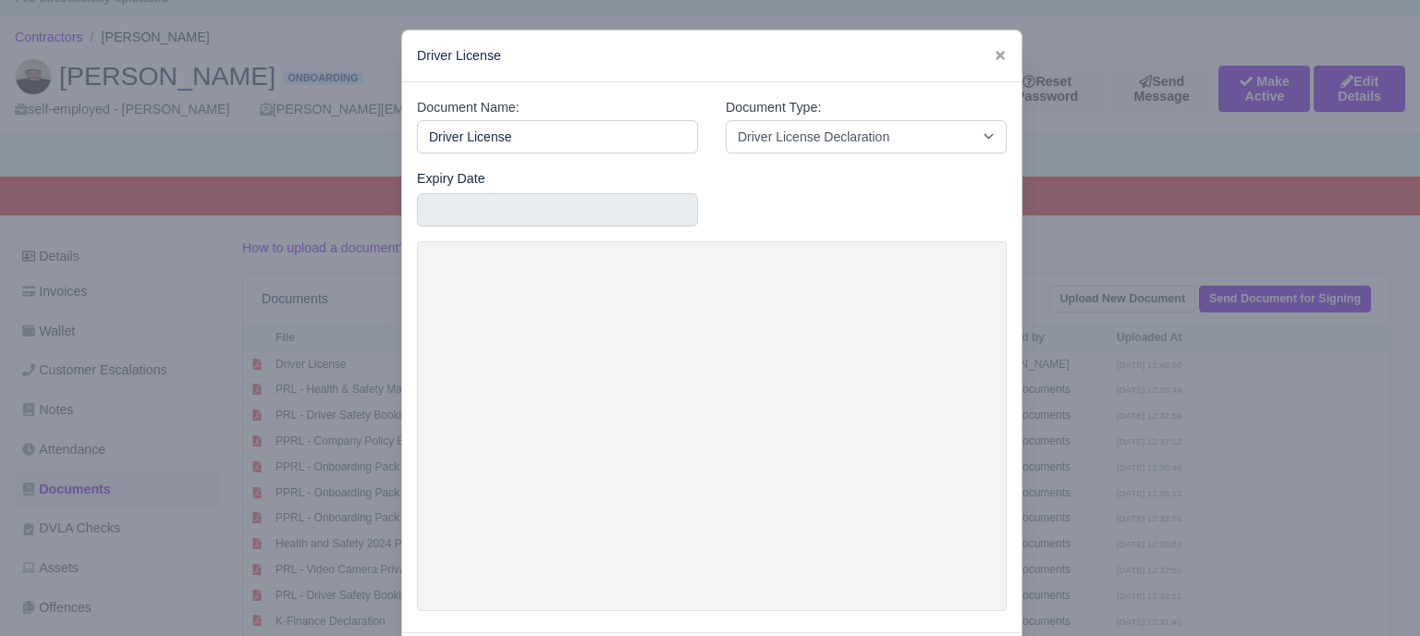
click at [1100, 299] on div at bounding box center [710, 318] width 1420 height 636
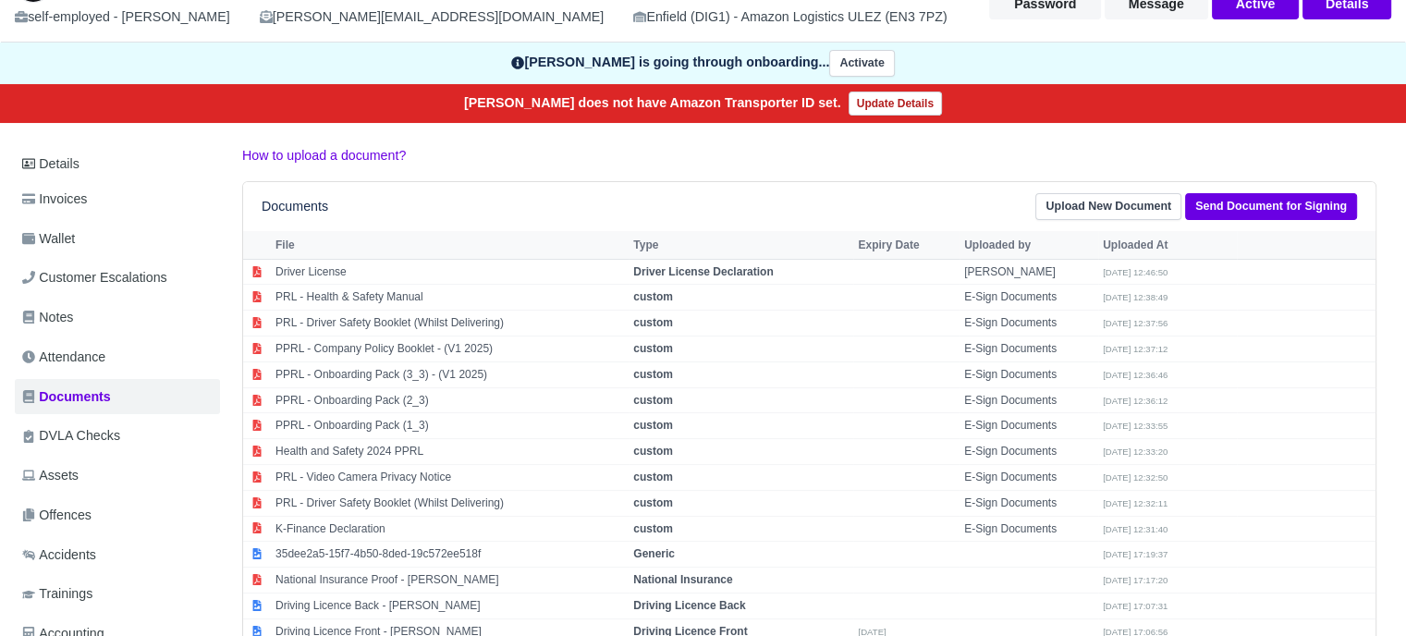
scroll to position [0, 0]
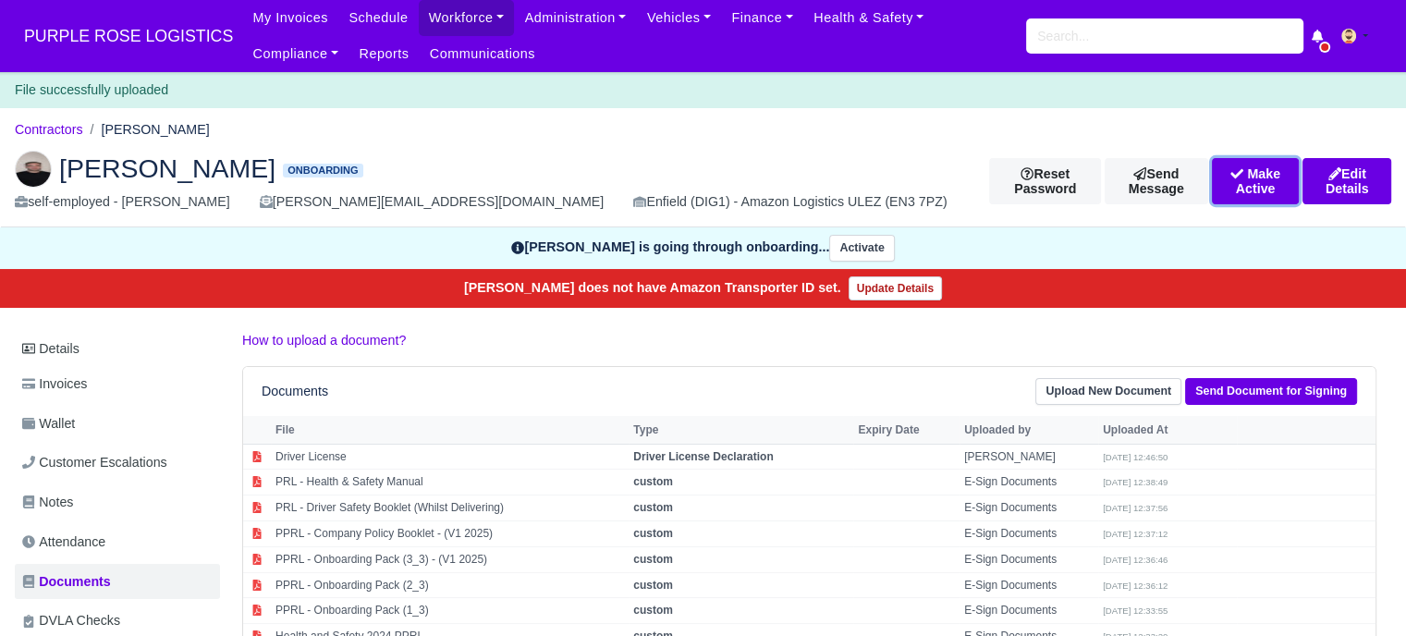
click at [1220, 188] on button "Make Active" at bounding box center [1256, 181] width 88 height 46
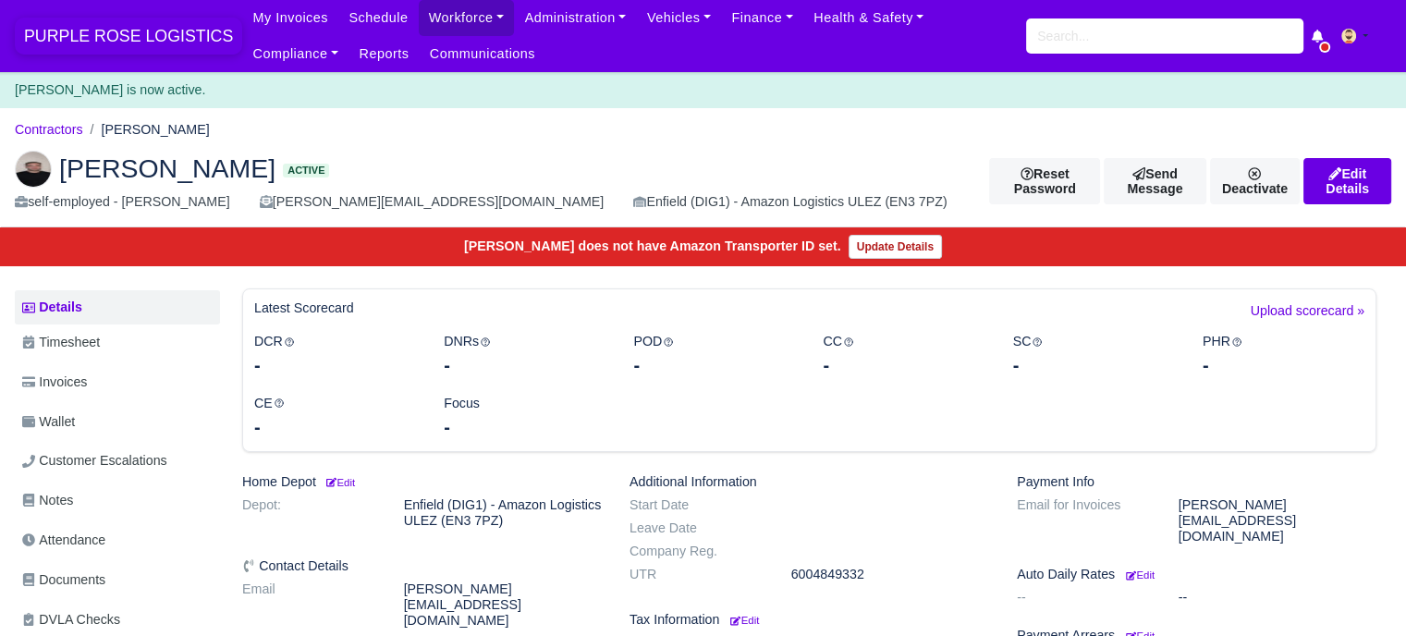
click at [132, 41] on span "PURPLE ROSE LOGISTICS" at bounding box center [128, 36] width 227 height 37
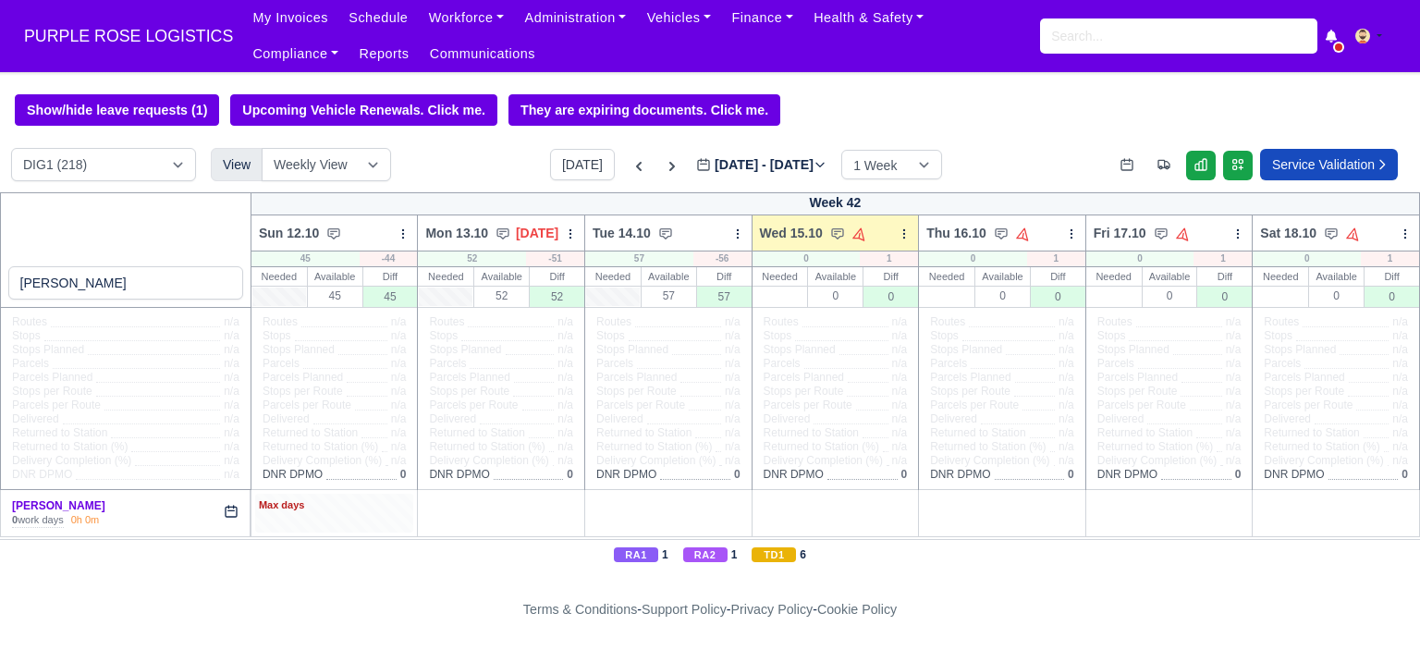
type input "scot"
drag, startPoint x: 337, startPoint y: 518, endPoint x: 350, endPoint y: 516, distance: 14.0
click at [337, 517] on div "Max days" at bounding box center [334, 513] width 159 height 38
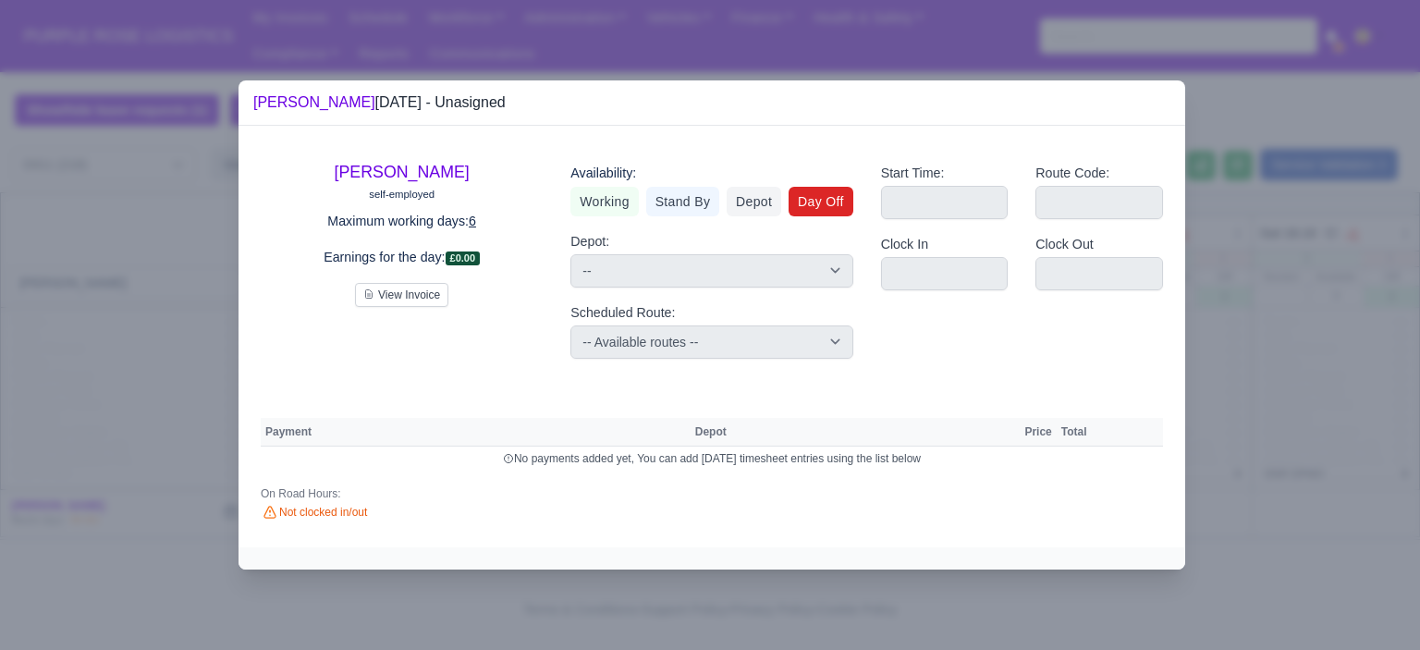
click at [814, 194] on link "Day Off" at bounding box center [821, 202] width 65 height 30
select select
select select "na"
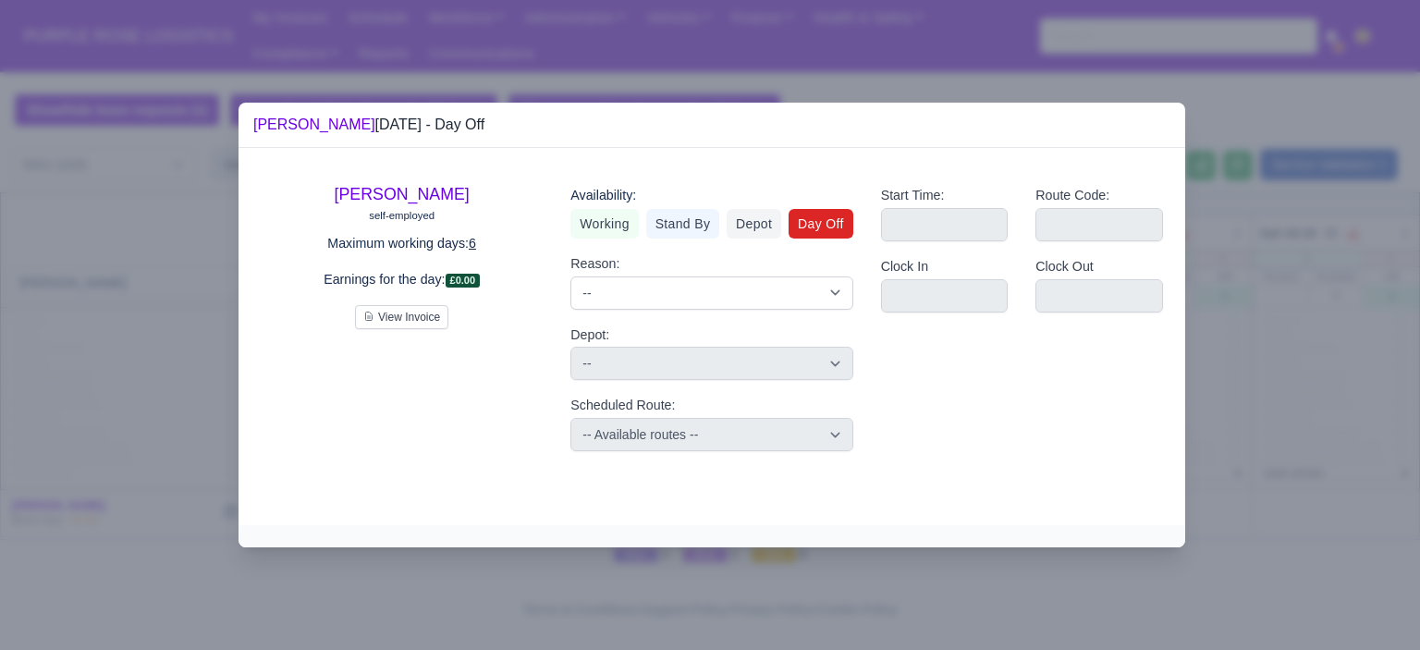
click at [1376, 349] on div at bounding box center [710, 325] width 1420 height 650
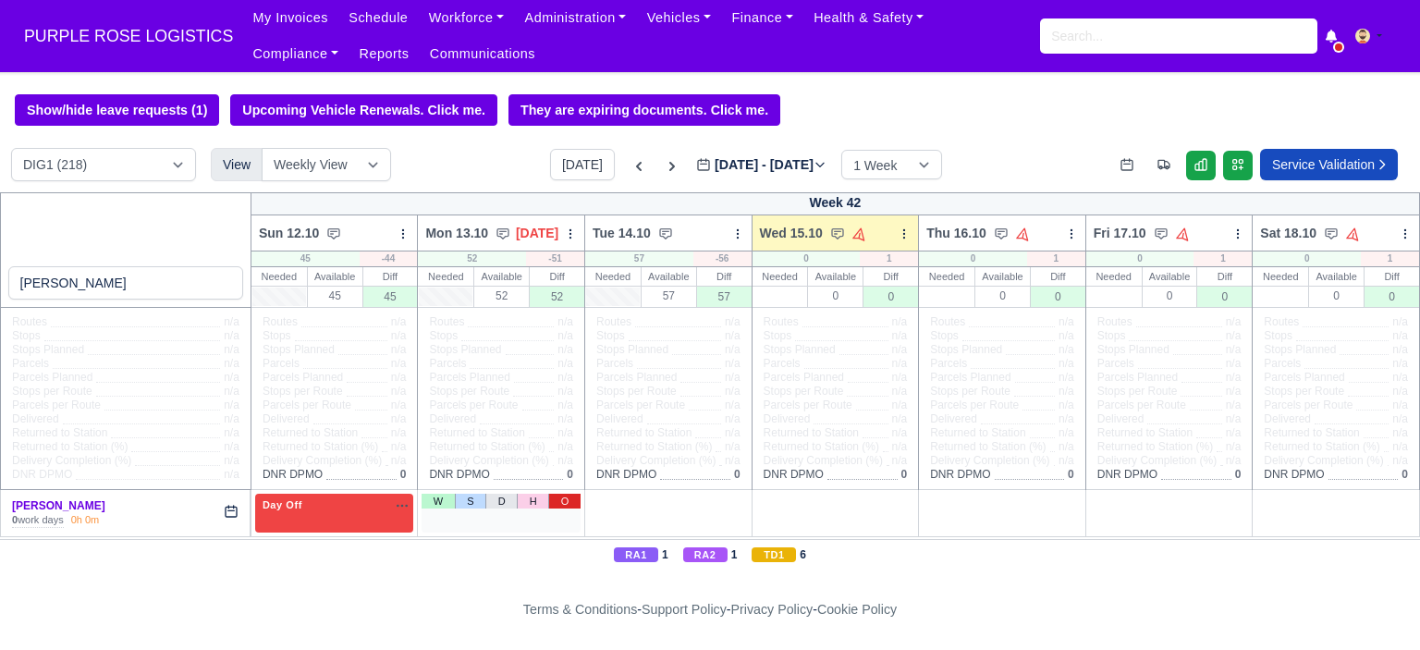
click at [562, 502] on link "O" at bounding box center [564, 501] width 32 height 15
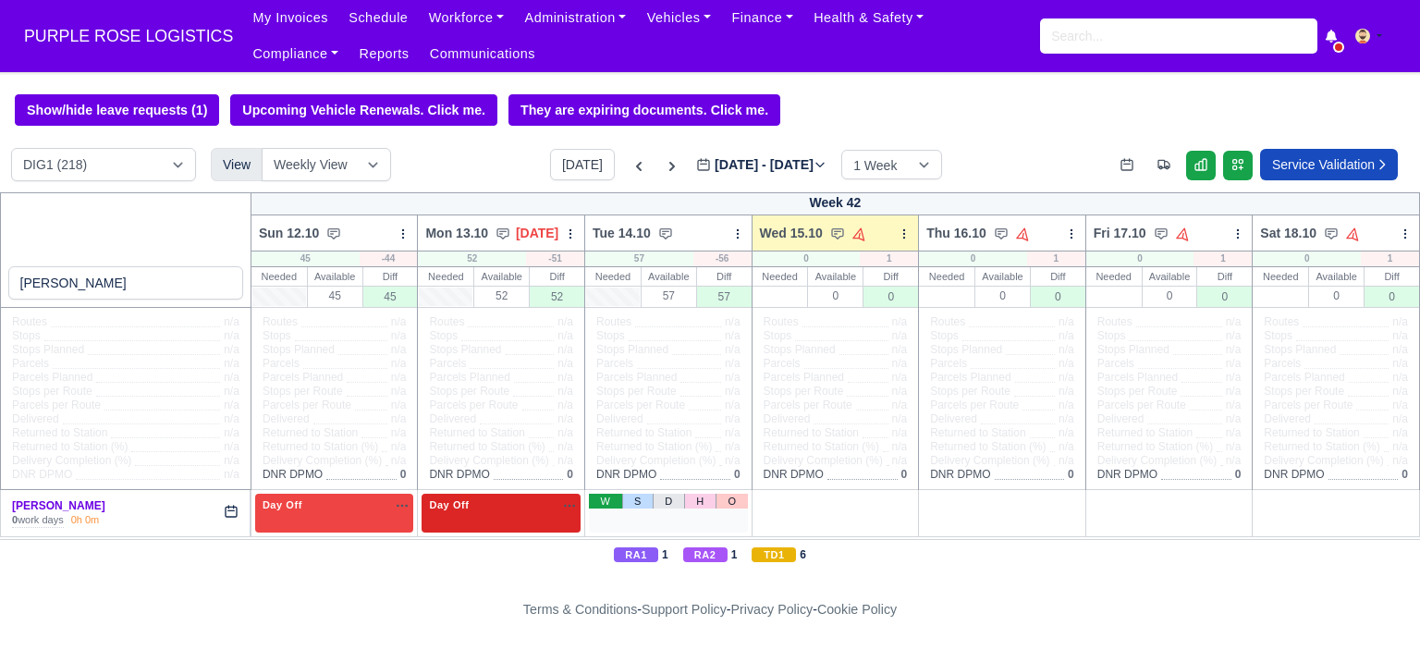
click at [606, 505] on link "W" at bounding box center [605, 501] width 32 height 15
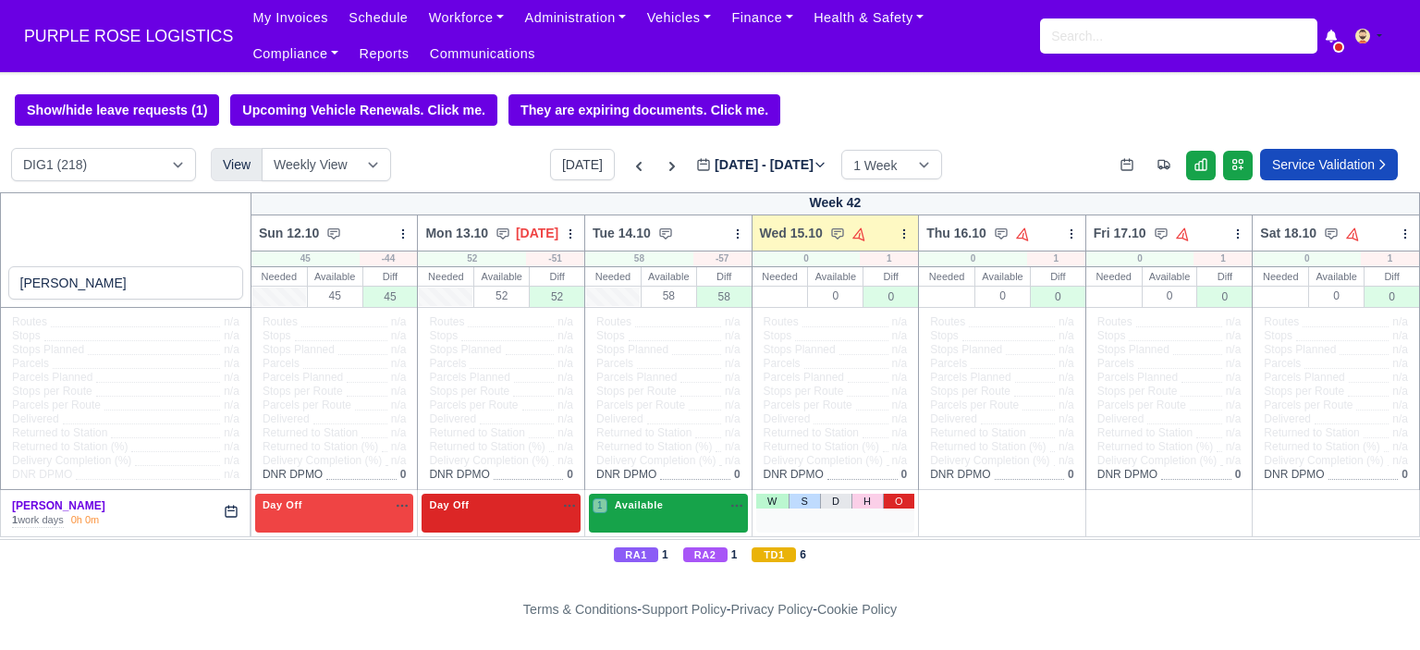
click at [901, 505] on link "O" at bounding box center [899, 501] width 32 height 15
click at [678, 508] on div "1 Available na" at bounding box center [669, 505] width 152 height 16
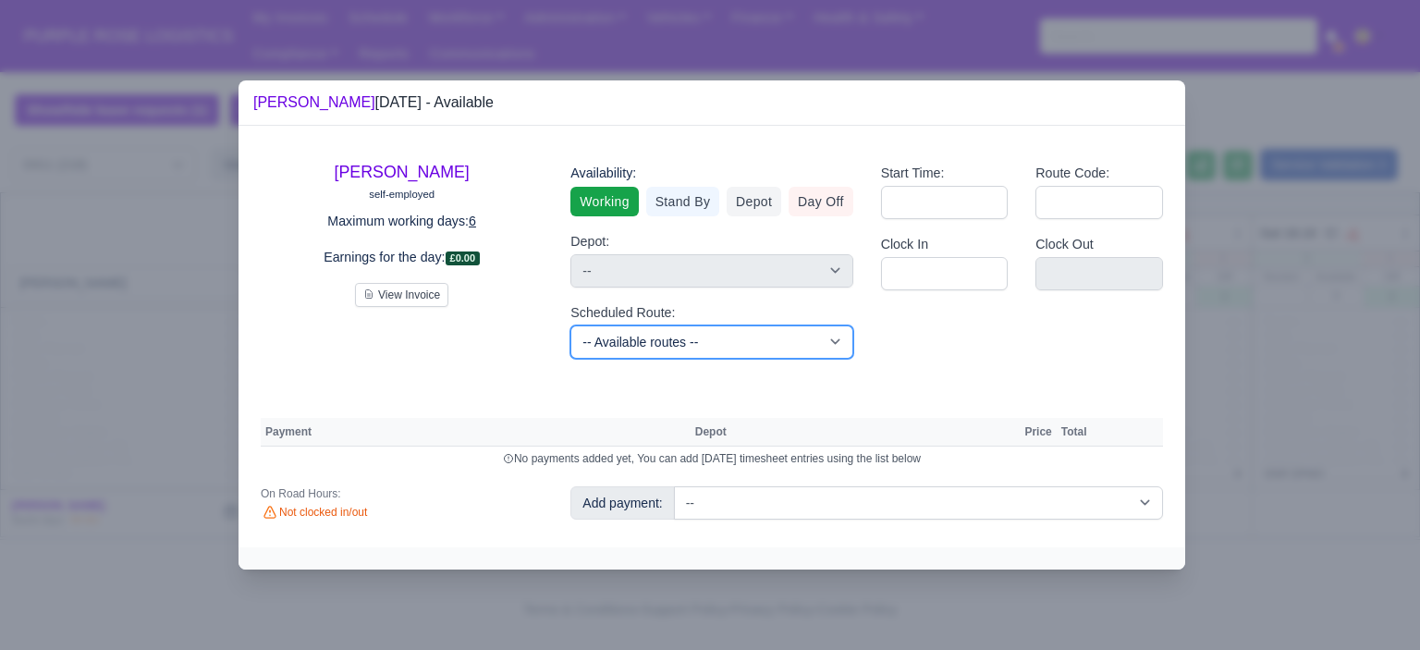
click at [729, 349] on select "-- Available routes -- Standard Parcel - Block of 6 Hours - (SD6) AmFlex RTS Ve…" at bounding box center [711, 341] width 282 height 33
select select "6"
click at [570, 325] on select "-- Available routes -- Standard Parcel - Block of 6 Hours - (SD6) AmFlex RTS Ve…" at bounding box center [711, 341] width 282 height 33
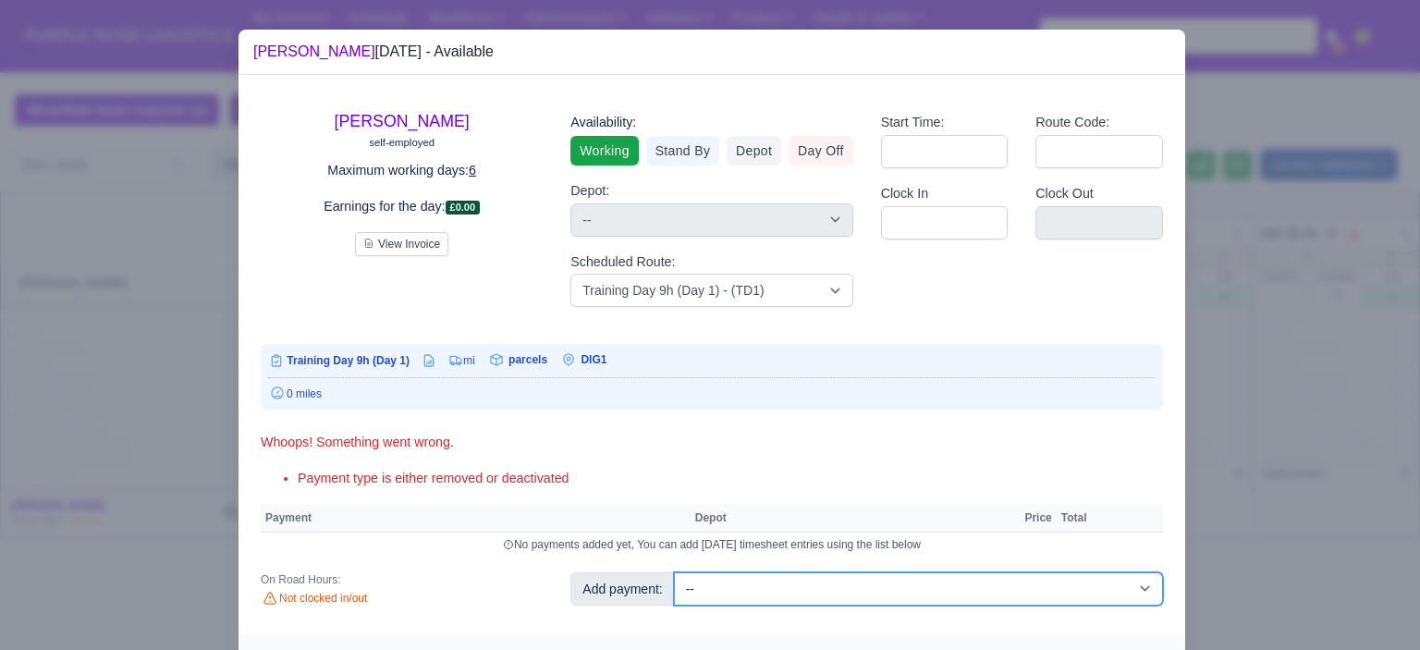
click at [846, 576] on select "-- Additional Hour Support (£14.50) Additional Hour Support (Walkers) (£13.50) …" at bounding box center [918, 588] width 489 height 33
select select "85"
click at [674, 572] on select "-- Additional Hour Support (£14.50) Additional Hour Support (Walkers) (£13.50) …" at bounding box center [918, 588] width 489 height 33
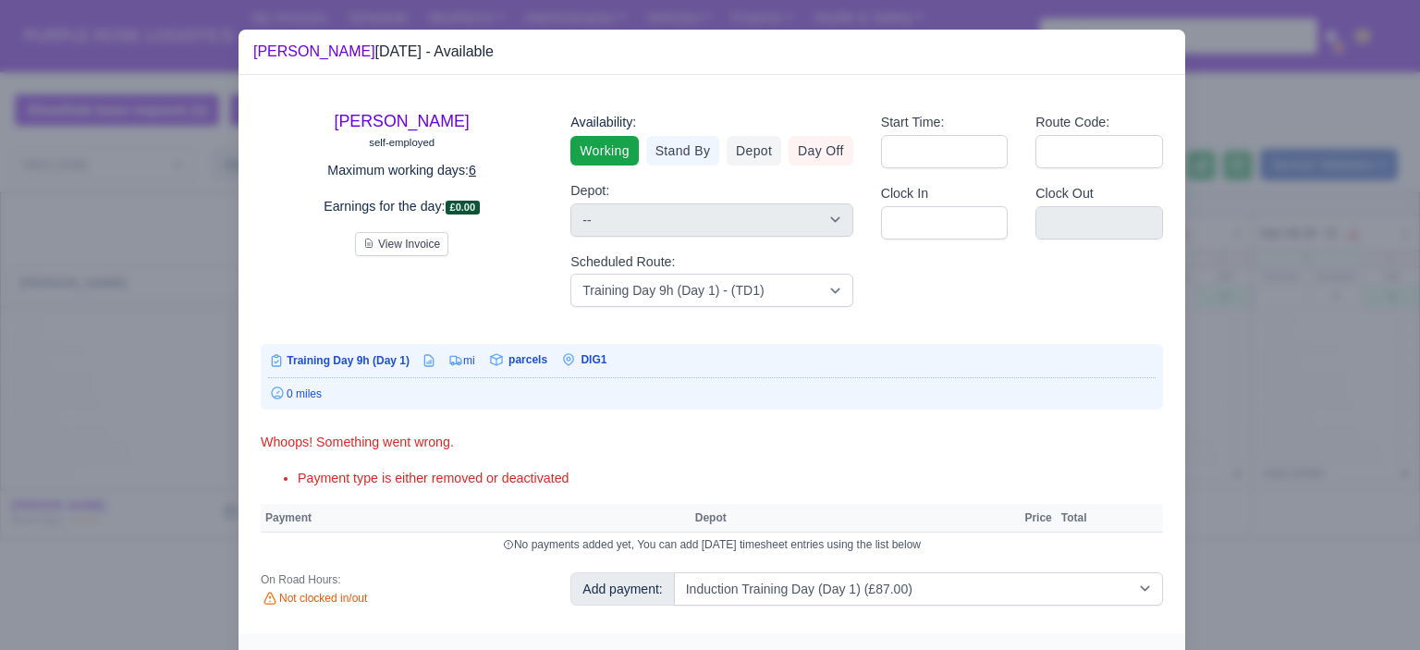
select select "1"
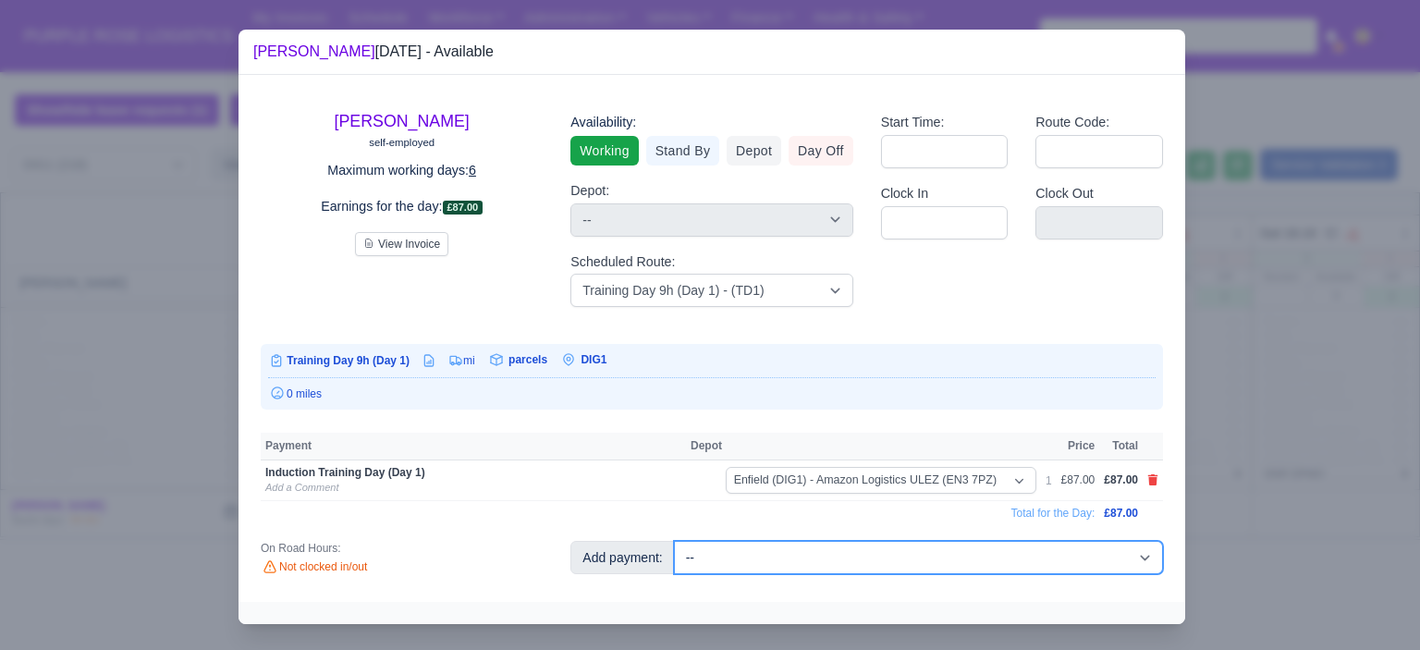
click at [855, 545] on select "-- Additional Hour Support (£14.50) Additional Hour Support (Walkers) (£13.50) …" at bounding box center [918, 557] width 489 height 33
select select "103"
click at [674, 541] on select "-- Additional Hour Support (£14.50) Additional Hour Support (Walkers) (£13.50) …" at bounding box center [918, 557] width 489 height 33
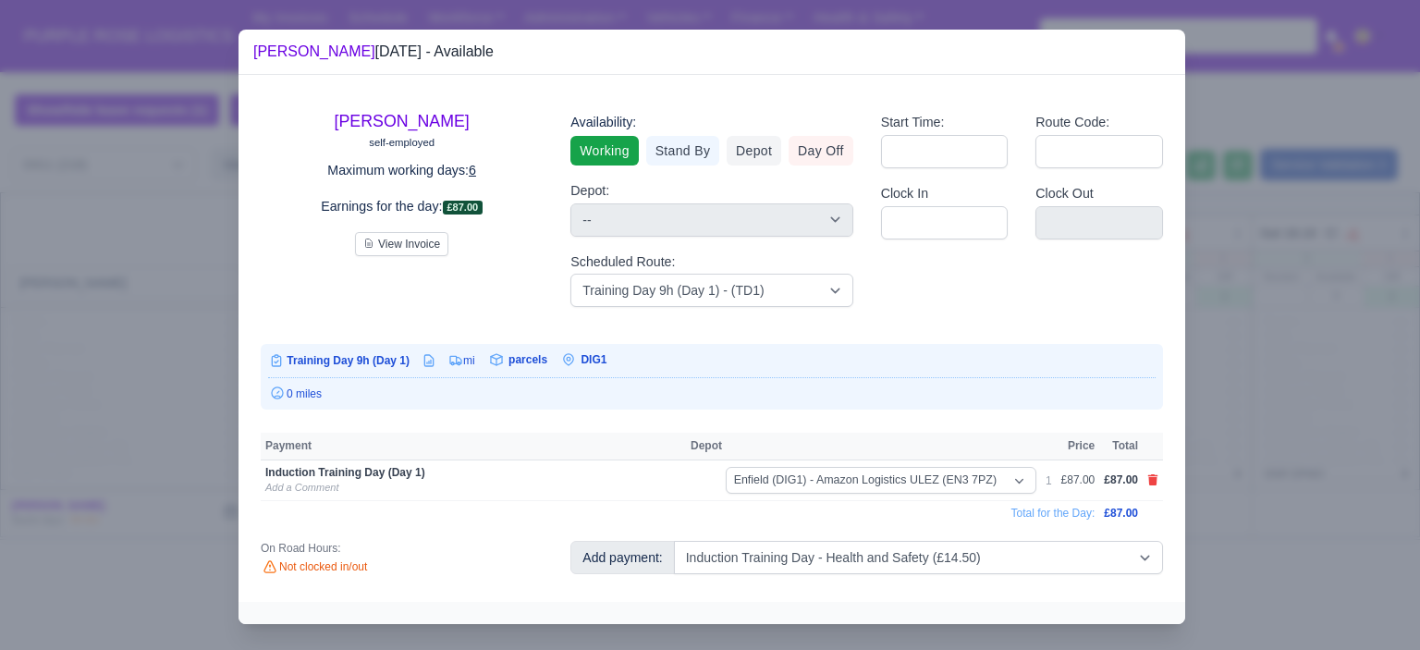
select select "1"
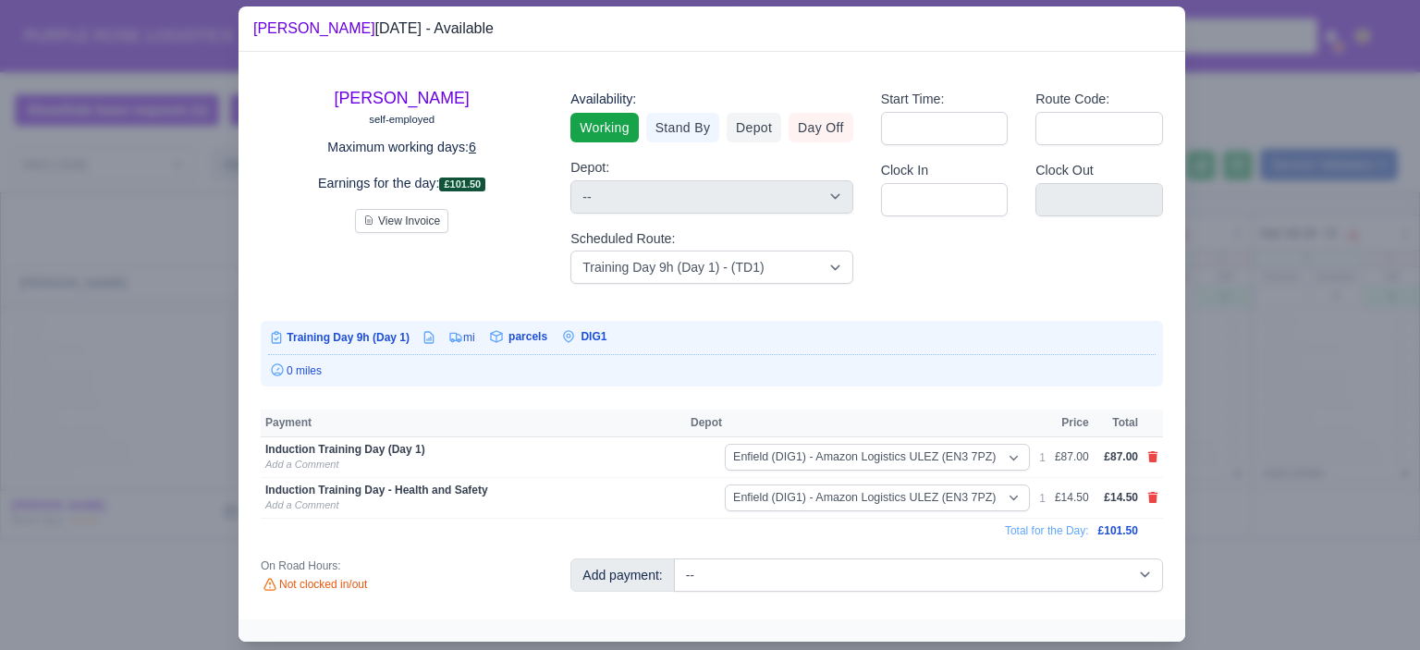
scroll to position [44, 0]
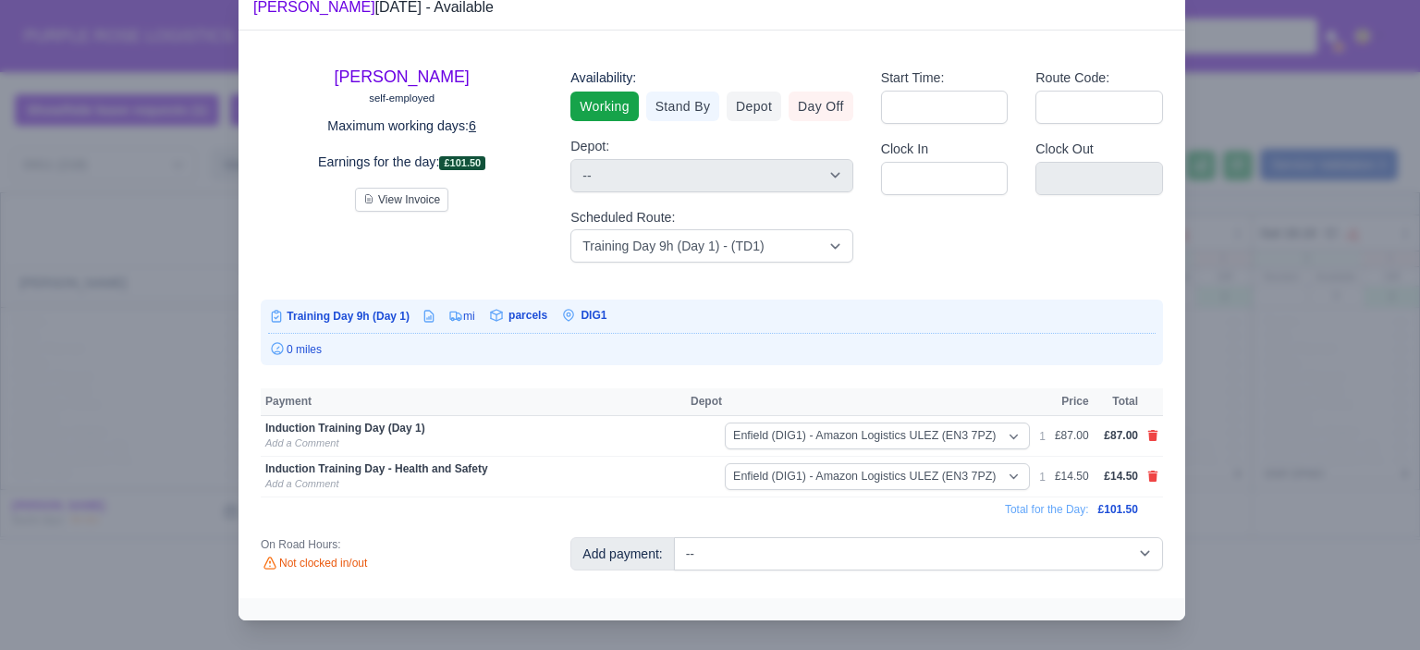
click at [1258, 466] on div at bounding box center [710, 325] width 1420 height 650
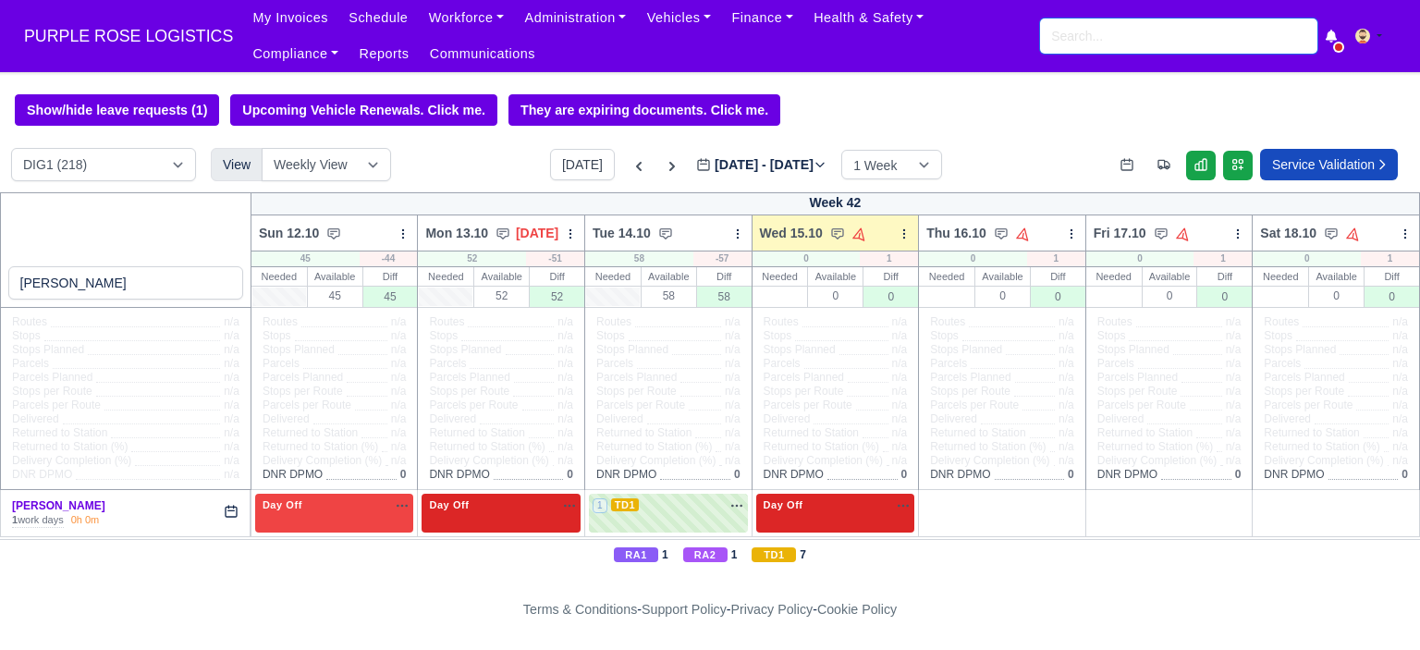
click at [1135, 42] on input "search" at bounding box center [1178, 35] width 277 height 35
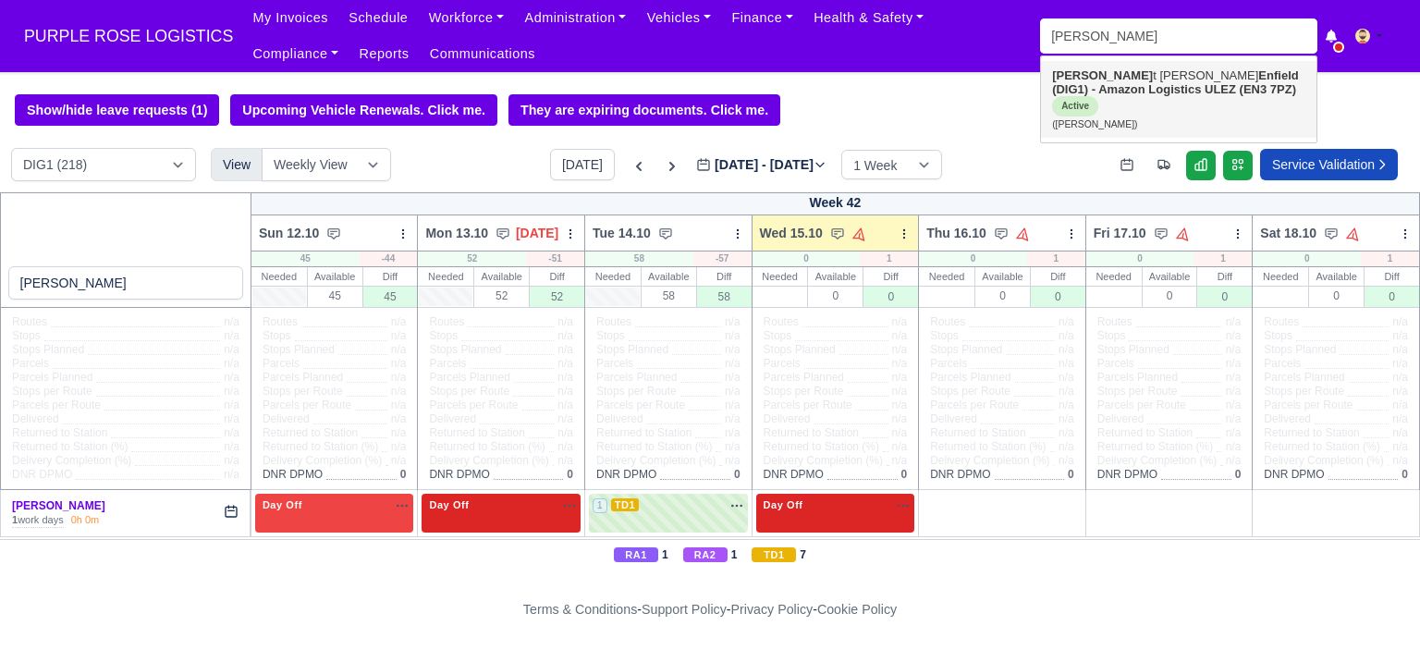
click at [1125, 88] on strong "Enfield (DIG1) - Amazon Logistics ULEZ (EN3 7PZ)" at bounding box center [1175, 82] width 247 height 28
type input "Scott cutts"
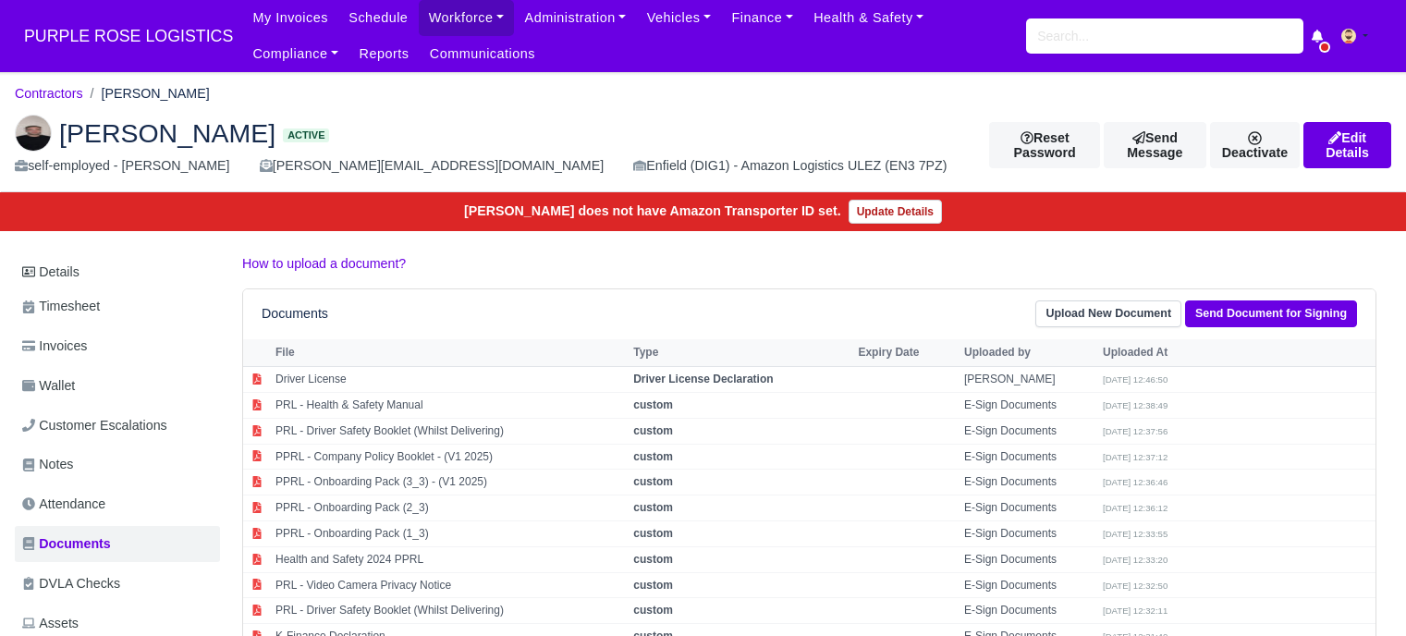
scroll to position [185, 0]
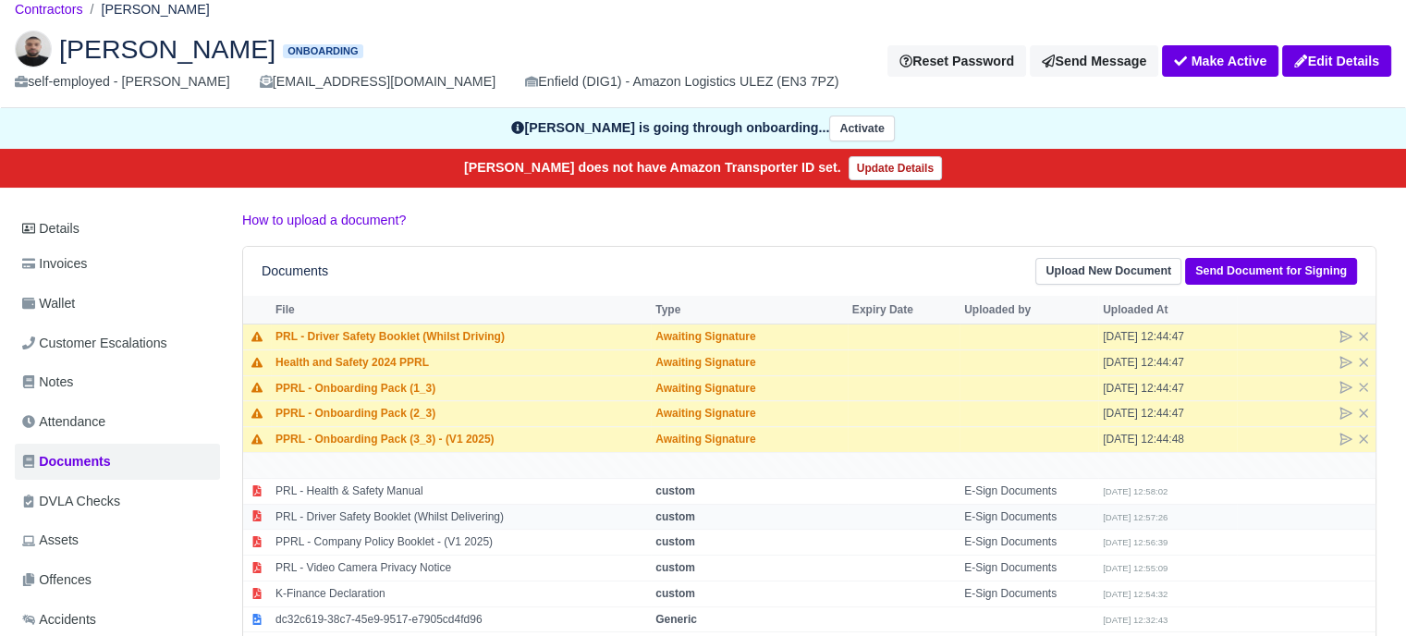
scroll to position [185, 0]
